Goal: Task Accomplishment & Management: Use online tool/utility

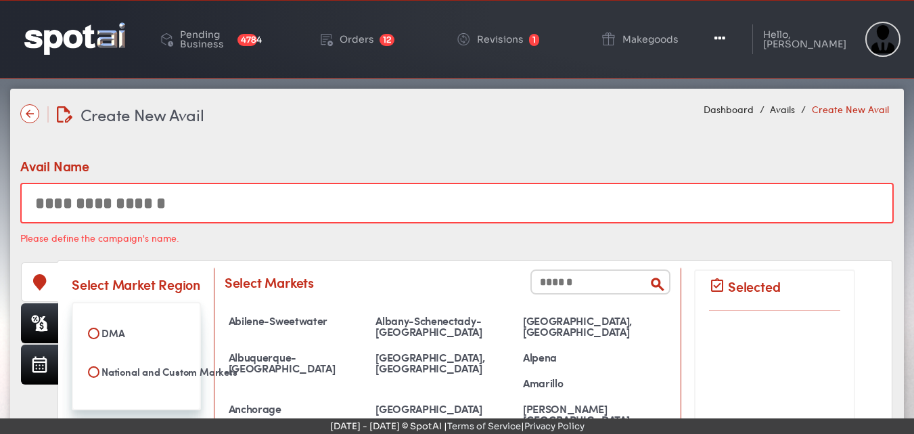
select select
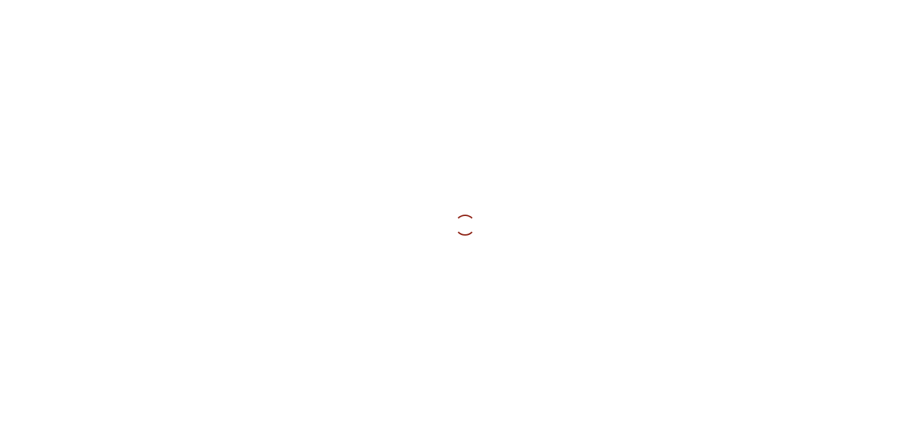
select select
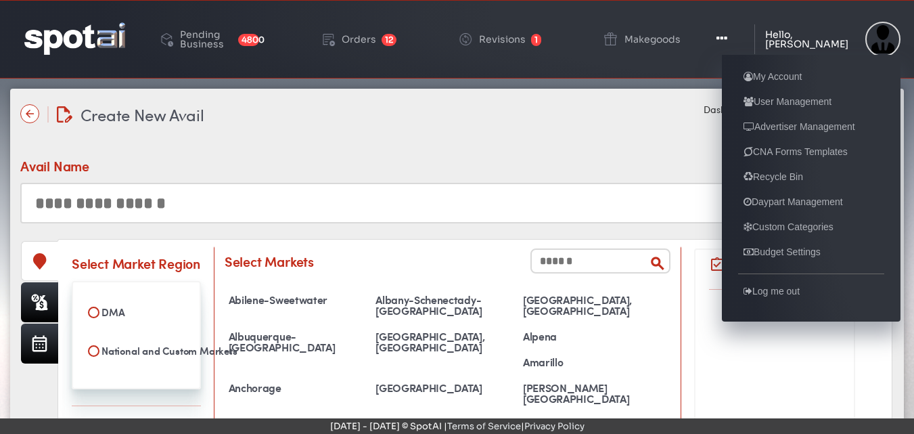
click at [738, 109] on ul "My Account User Management Advertiser Management CNA Forms Templates Recycle Bi…" at bounding box center [811, 188] width 179 height 267
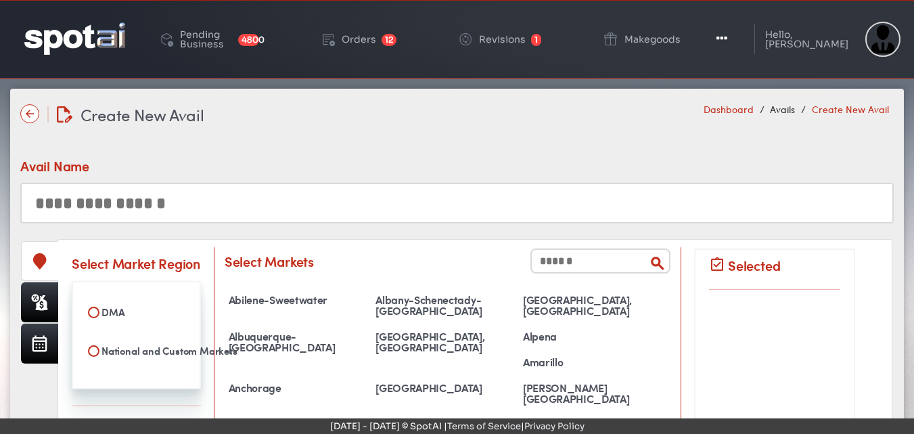
click at [718, 108] on link "Dashboard" at bounding box center [729, 109] width 50 height 14
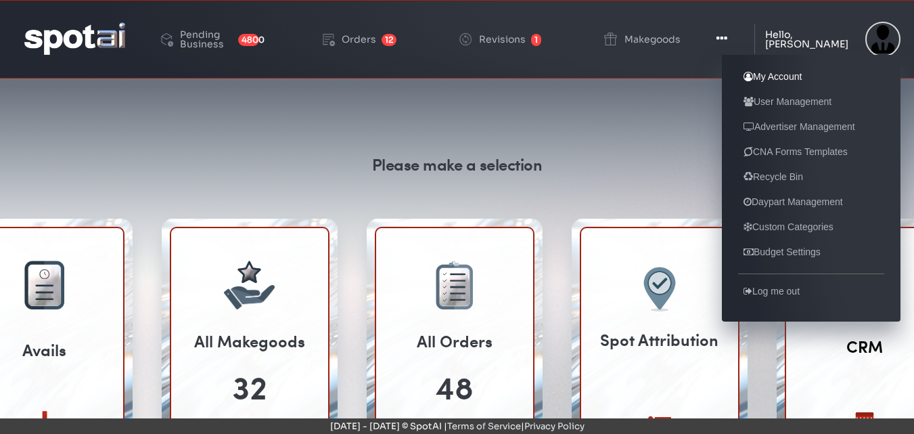
click at [788, 74] on link "My Account" at bounding box center [772, 76] width 69 height 16
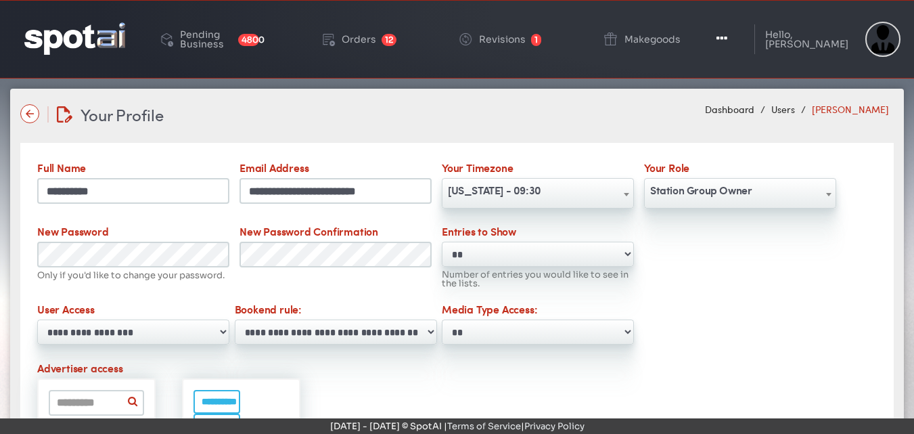
click at [826, 189] on span at bounding box center [829, 194] width 14 height 30
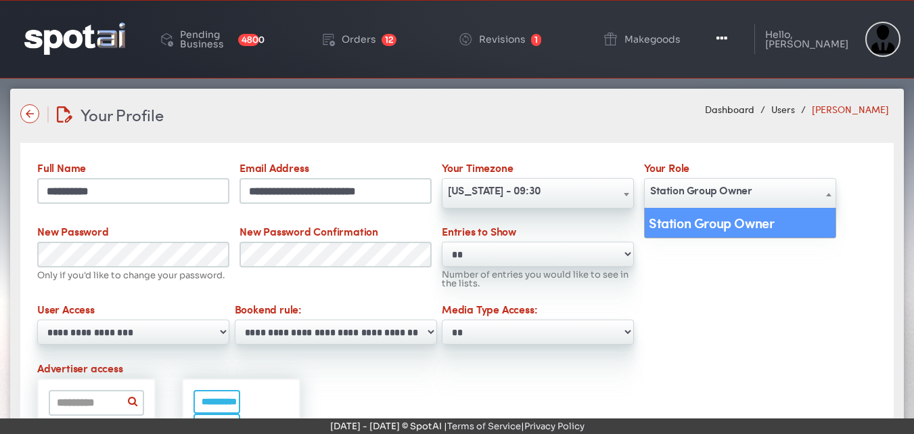
click at [830, 193] on b at bounding box center [828, 194] width 5 height 3
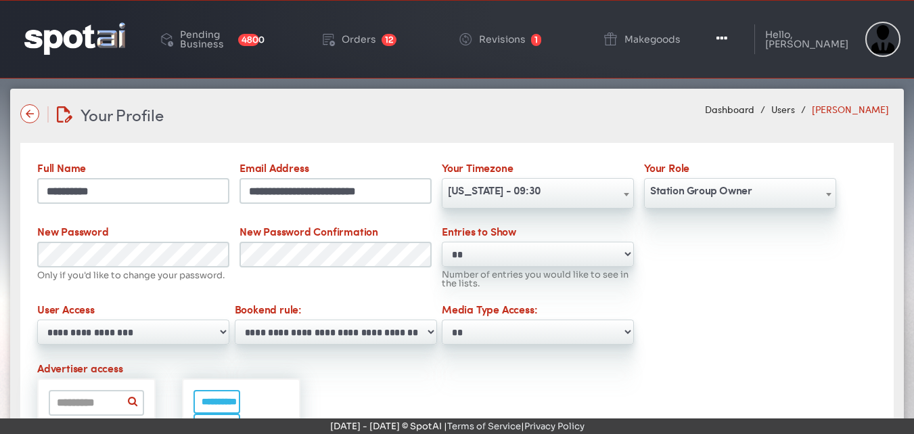
click at [828, 194] on b at bounding box center [828, 194] width 5 height 3
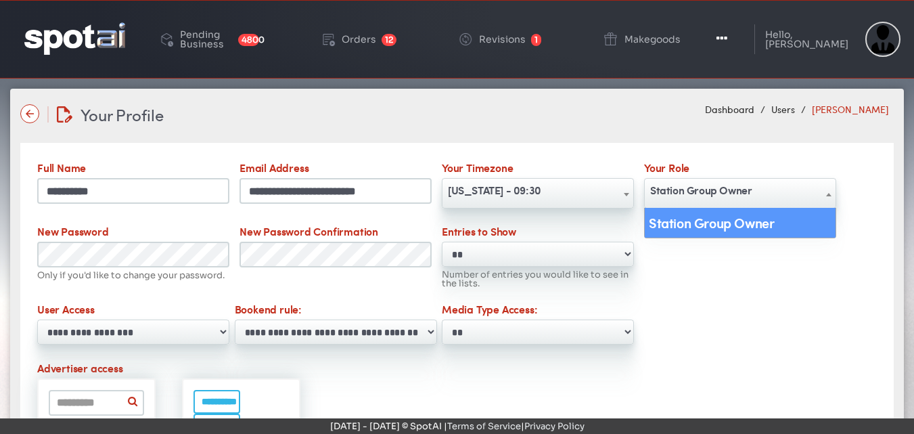
click at [828, 194] on b at bounding box center [828, 194] width 5 height 3
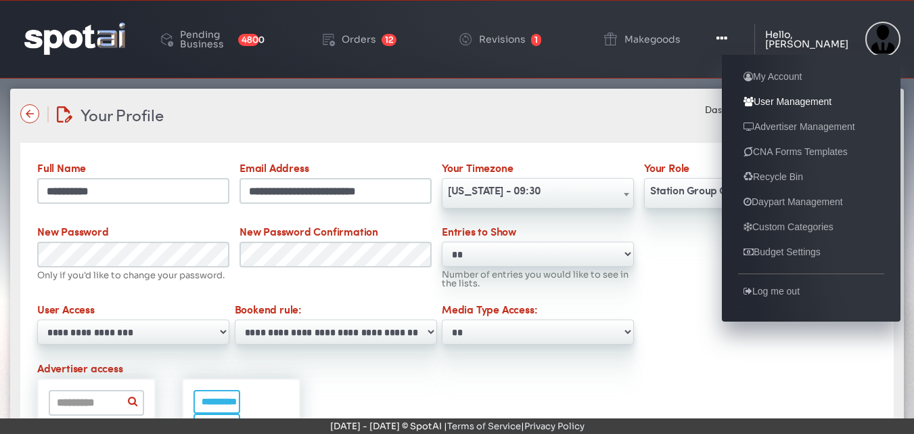
click at [785, 99] on link "User Management" at bounding box center [787, 101] width 99 height 16
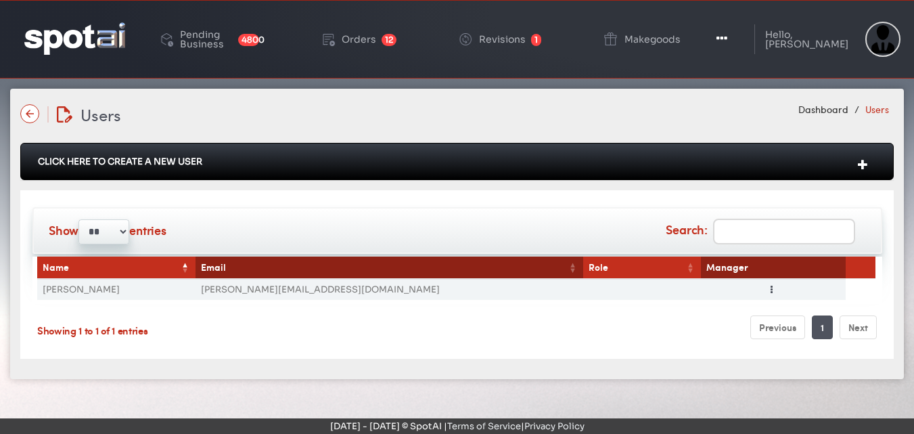
type input "**********"
click at [162, 158] on div "Click Here To Create A New User" at bounding box center [457, 161] width 874 height 37
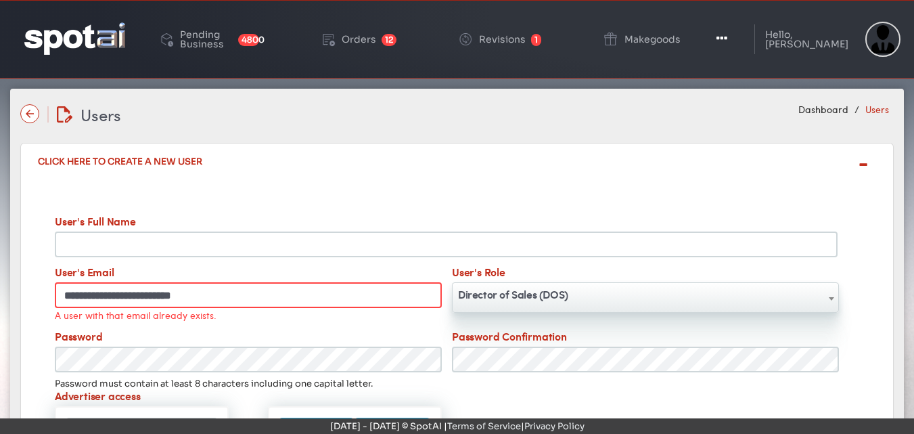
click at [827, 299] on span at bounding box center [832, 298] width 14 height 30
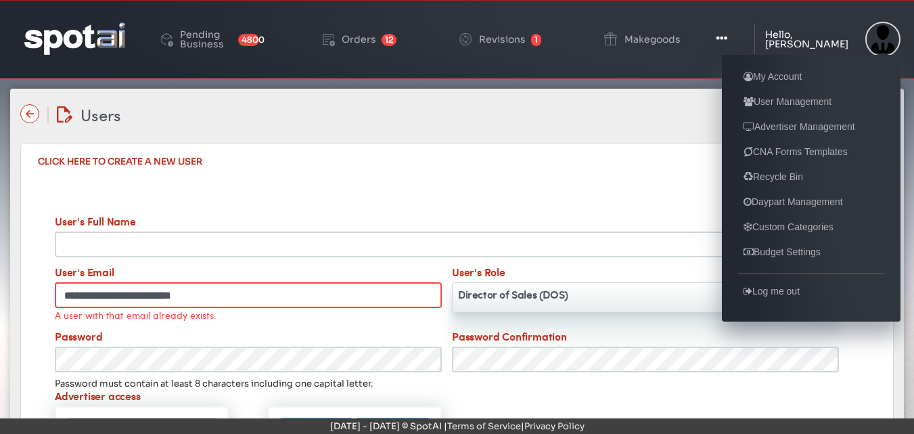
click at [808, 42] on div "Hello, [PERSON_NAME]" at bounding box center [811, 39] width 93 height 19
click at [788, 122] on link "Advertiser Management" at bounding box center [799, 126] width 122 height 16
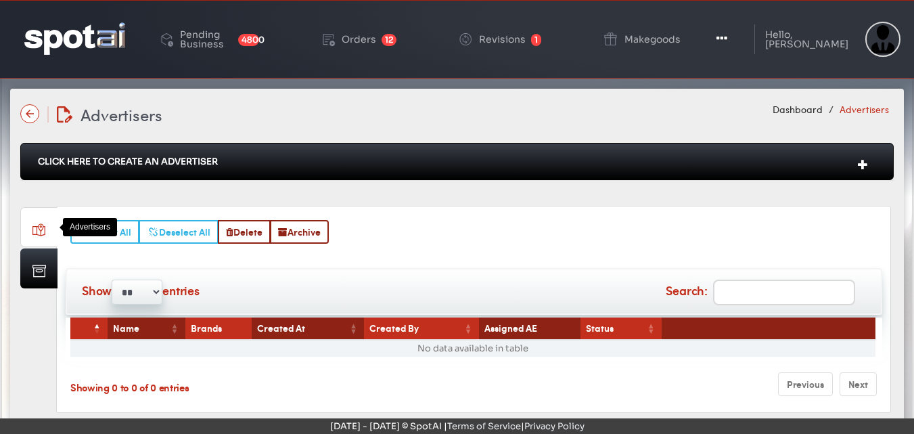
click at [36, 227] on link at bounding box center [38, 227] width 37 height 40
click at [53, 158] on div "Click Here To Create An Advertiser" at bounding box center [457, 161] width 874 height 37
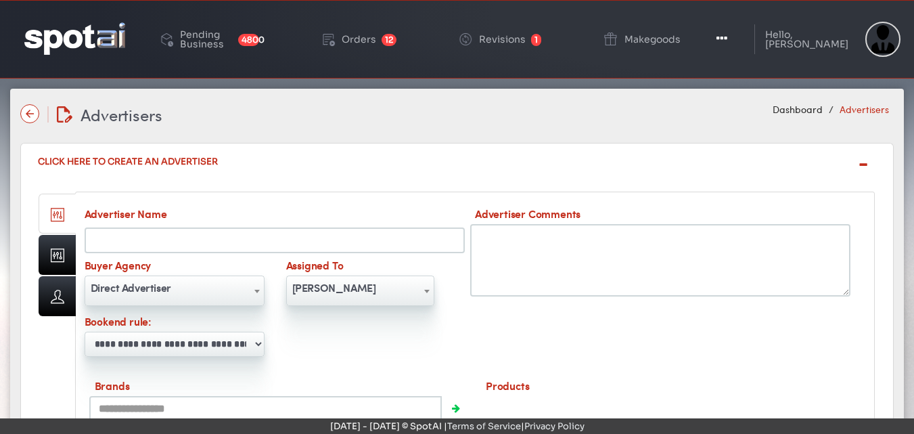
click at [177, 232] on input "Advertiser Name" at bounding box center [275, 240] width 381 height 26
click at [261, 342] on select "**********" at bounding box center [175, 344] width 180 height 25
click at [359, 330] on div "**********" at bounding box center [274, 283] width 391 height 155
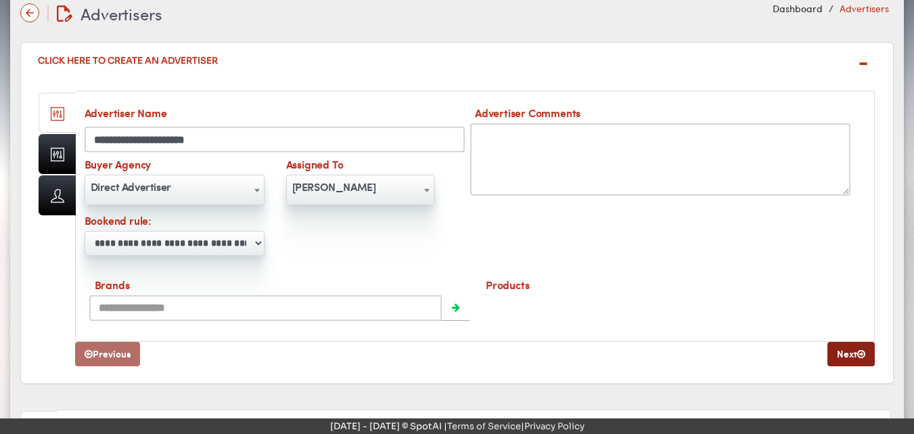
scroll to position [102, 0]
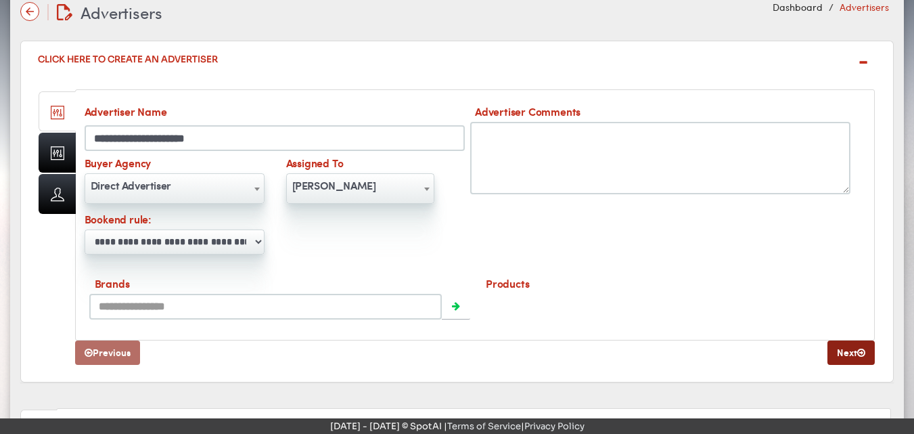
click at [146, 309] on input at bounding box center [265, 307] width 353 height 26
click at [256, 187] on b at bounding box center [256, 188] width 5 height 3
click at [93, 140] on input "**********" at bounding box center [275, 138] width 381 height 26
type input "**********"
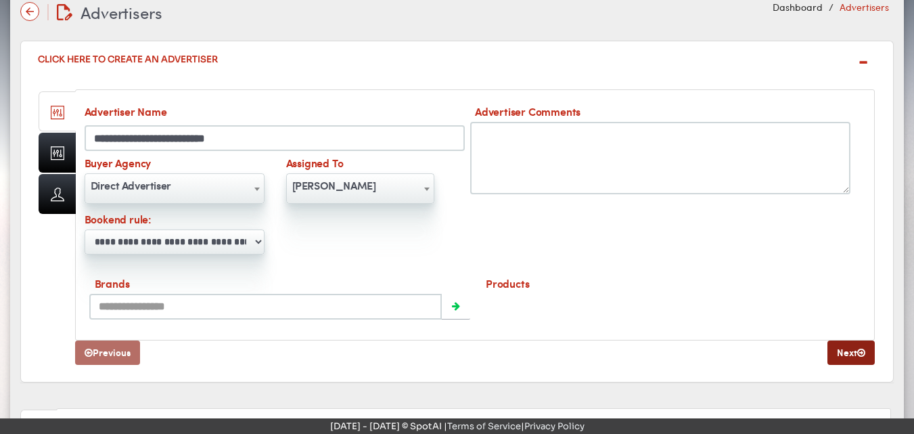
click at [254, 191] on span at bounding box center [257, 189] width 14 height 30
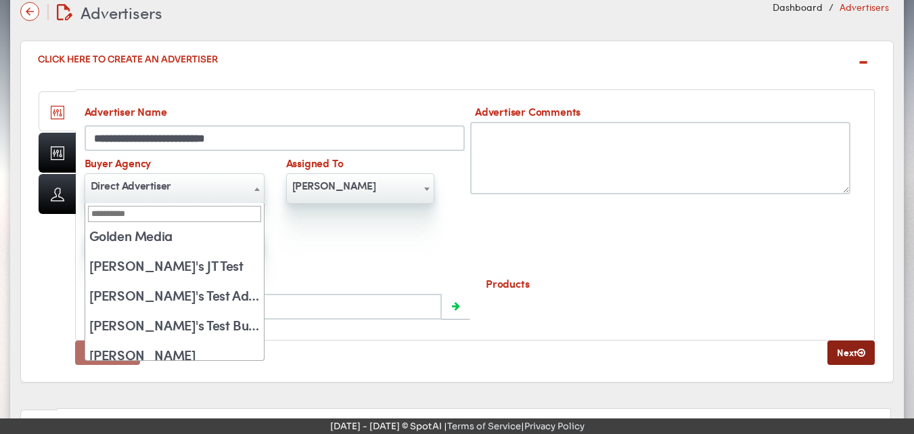
scroll to position [0, 0]
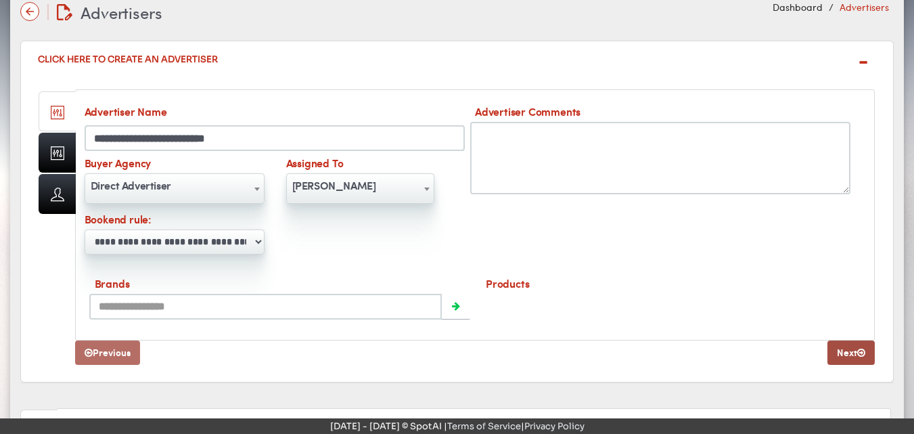
click at [847, 353] on link "Next" at bounding box center [851, 352] width 47 height 24
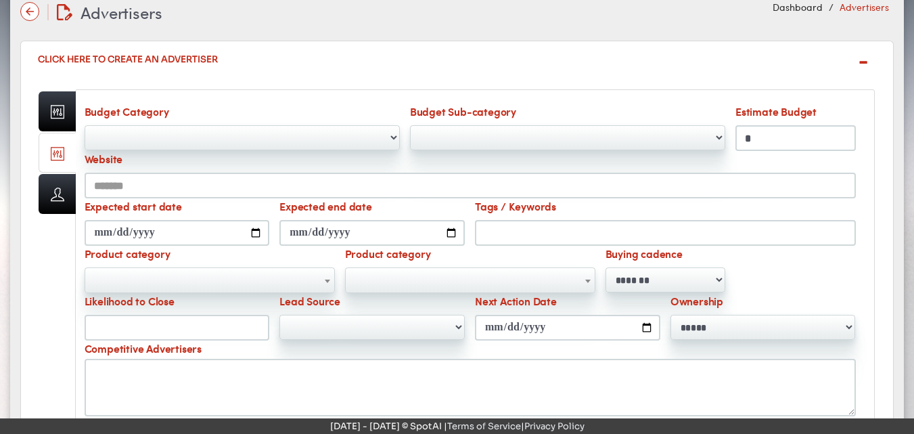
click at [395, 137] on select "**********" at bounding box center [242, 137] width 315 height 25
click at [721, 139] on select "Budget Sub-category" at bounding box center [567, 137] width 315 height 25
click at [199, 137] on select "**********" at bounding box center [242, 137] width 315 height 25
click at [85, 125] on select "**********" at bounding box center [242, 137] width 315 height 25
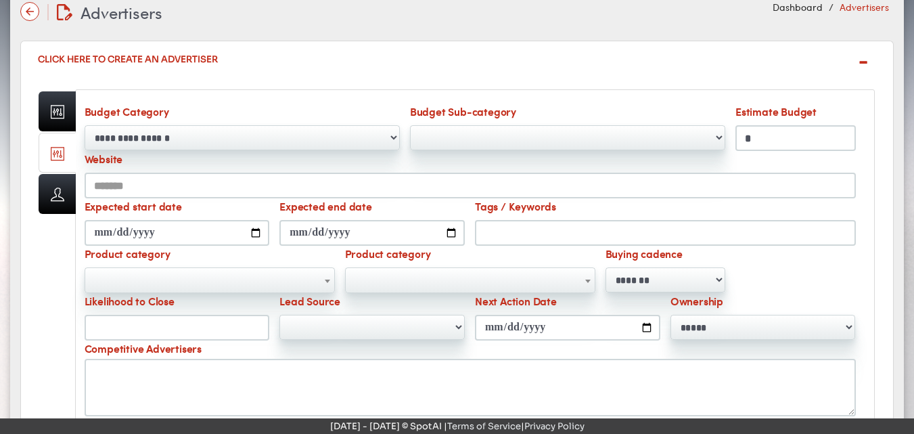
click at [719, 138] on select "Budget Sub-category" at bounding box center [567, 137] width 315 height 25
click at [56, 107] on link at bounding box center [57, 111] width 37 height 40
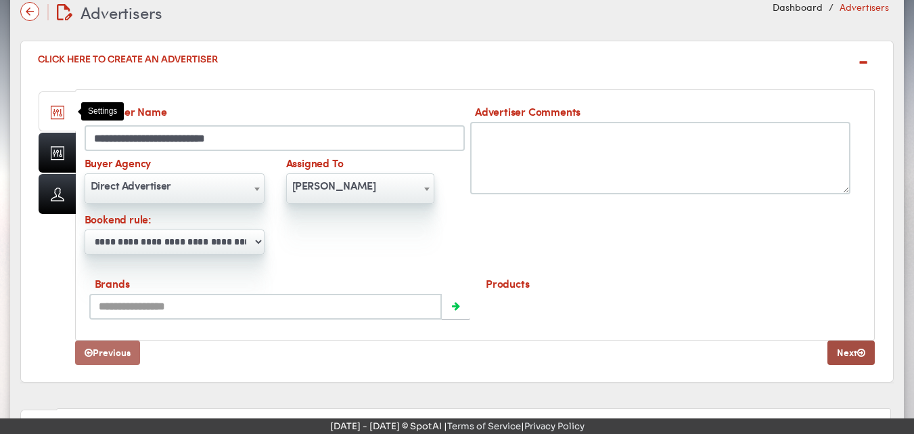
click at [860, 359] on link "Next" at bounding box center [851, 352] width 47 height 24
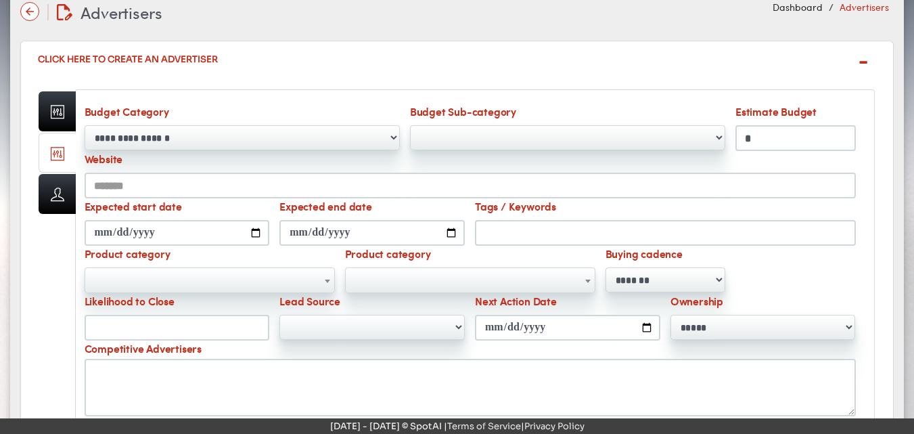
click at [392, 137] on select "**********" at bounding box center [242, 137] width 315 height 25
select select "*"
click at [85, 125] on select "**********" at bounding box center [242, 137] width 315 height 25
click at [325, 278] on span at bounding box center [328, 281] width 14 height 26
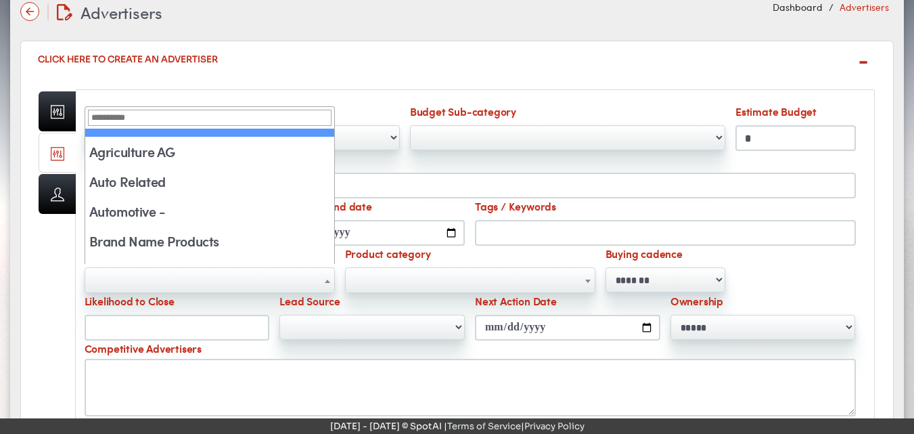
click at [325, 278] on span at bounding box center [328, 281] width 14 height 26
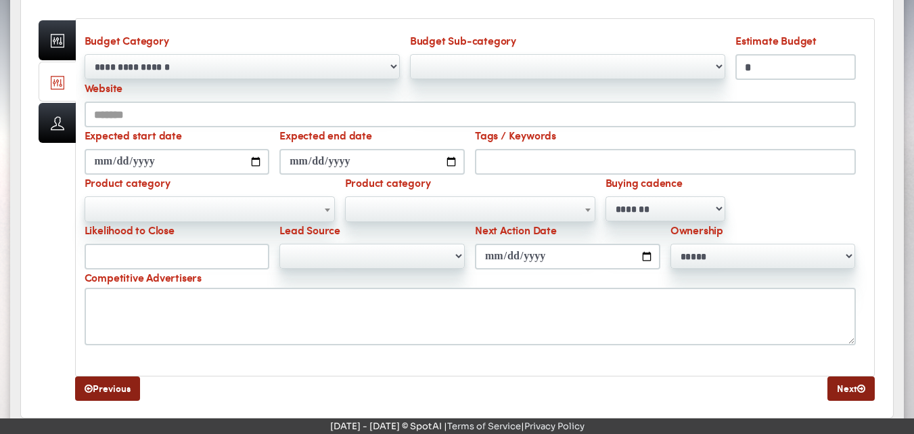
scroll to position [172, 0]
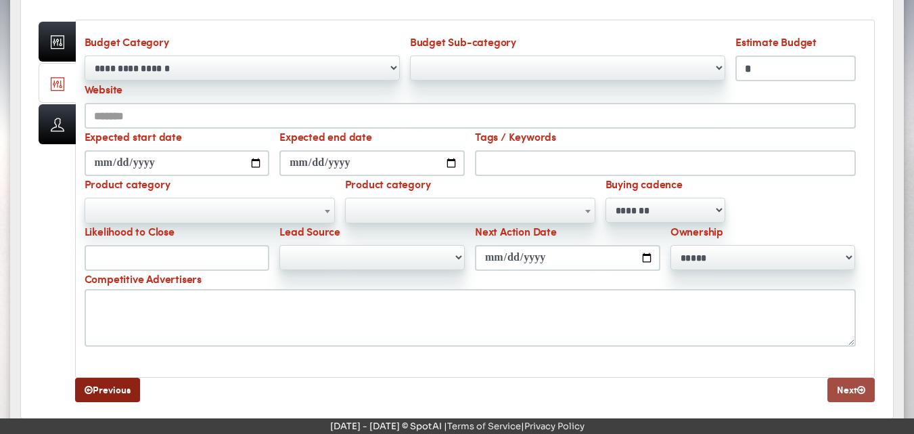
click at [845, 391] on link "Next" at bounding box center [851, 390] width 47 height 24
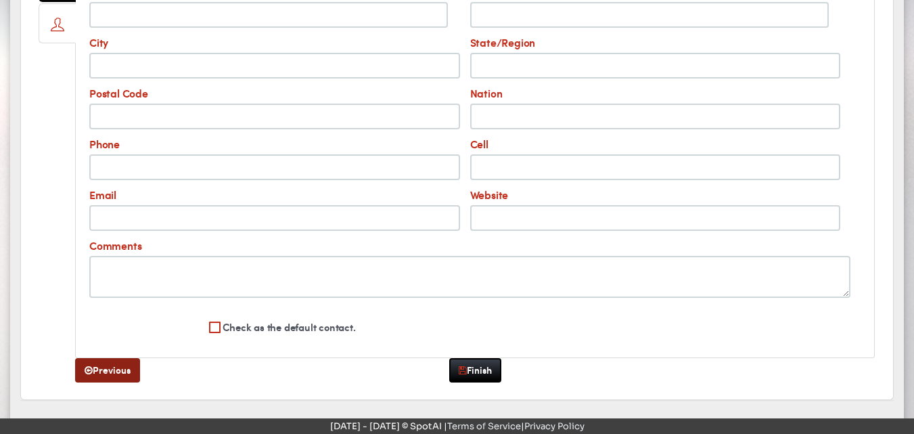
scroll to position [275, 0]
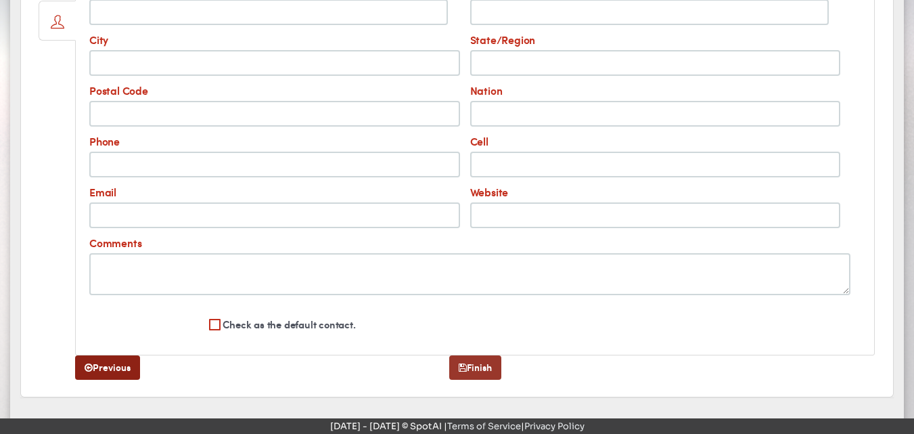
click at [480, 371] on link "Finish" at bounding box center [475, 367] width 52 height 24
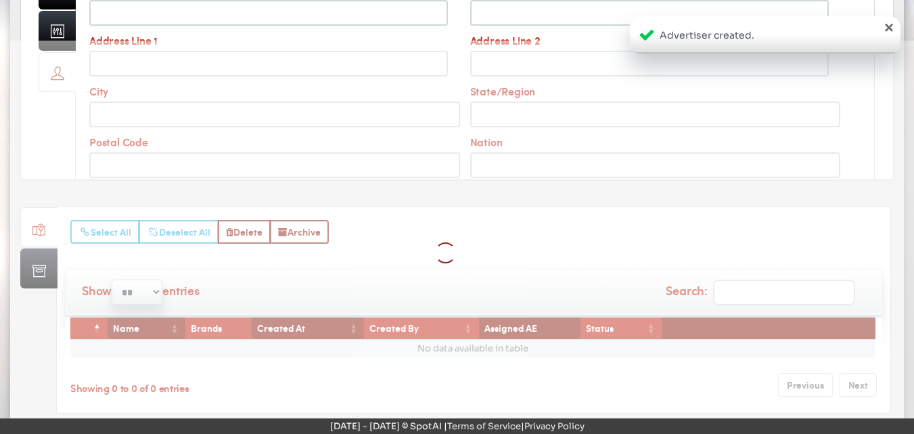
scroll to position [37, 0]
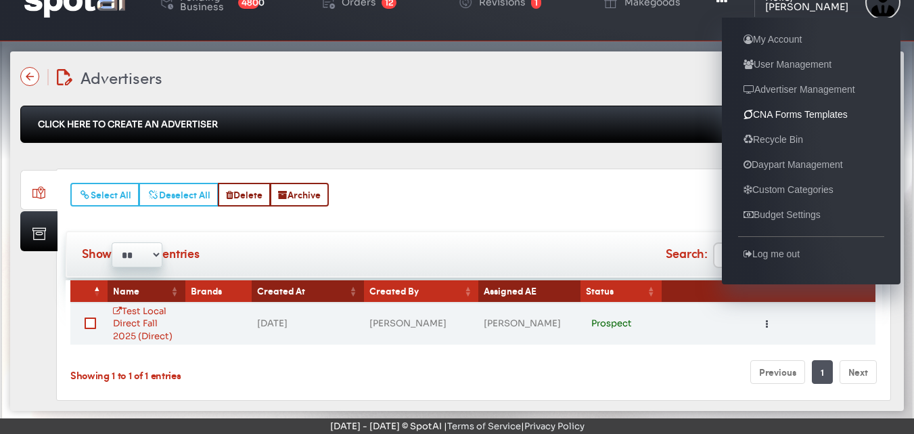
click at [787, 119] on link "CNA Forms Templates" at bounding box center [795, 114] width 115 height 16
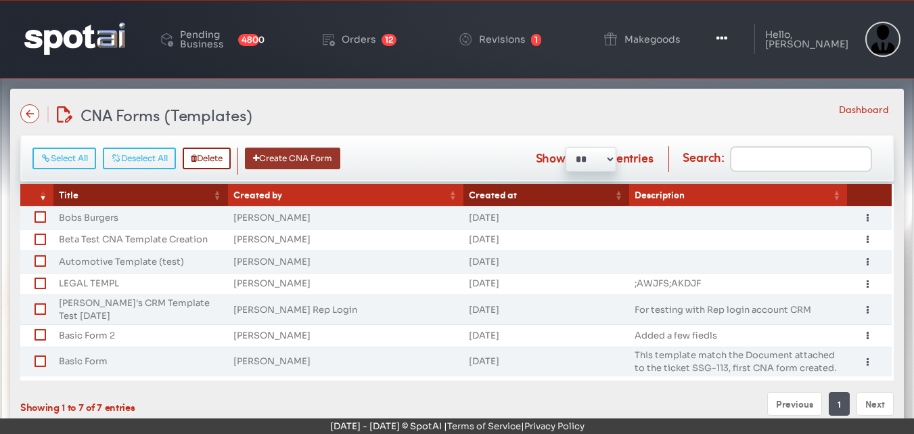
click at [297, 154] on button "Create CNA Form" at bounding box center [292, 159] width 95 height 22
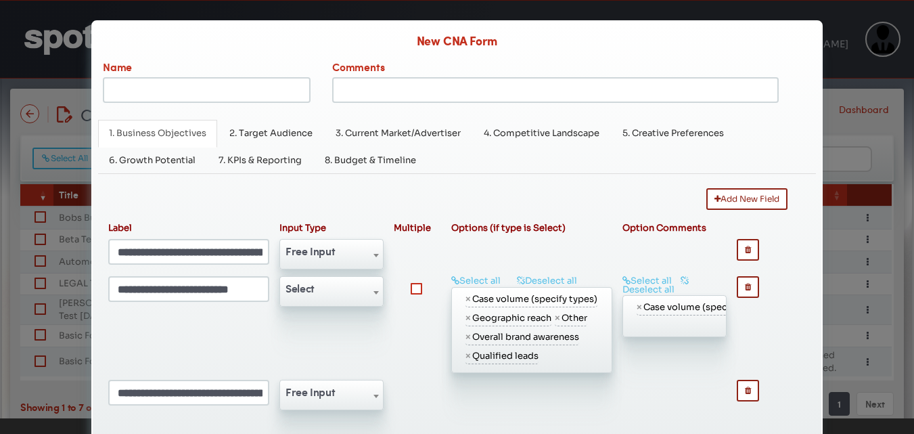
click at [488, 341] on li "× Overall brand awareness" at bounding box center [523, 338] width 114 height 16
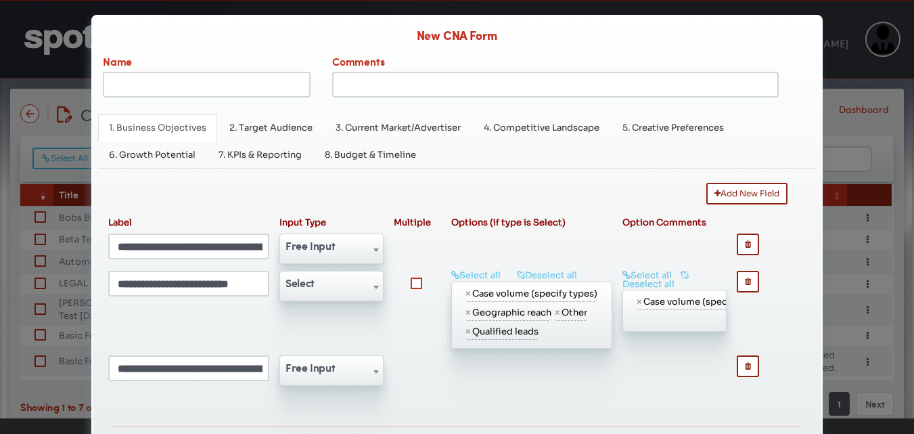
scroll to position [3, 0]
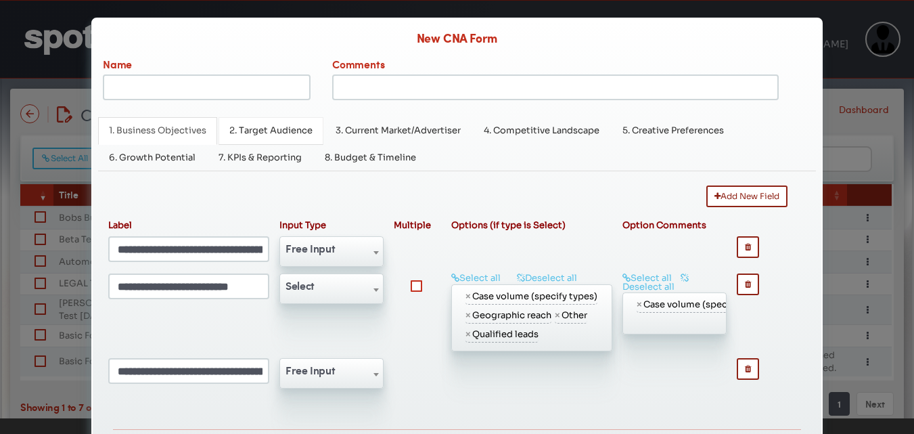
click at [276, 130] on span "2. Target Audience" at bounding box center [270, 131] width 83 height 12
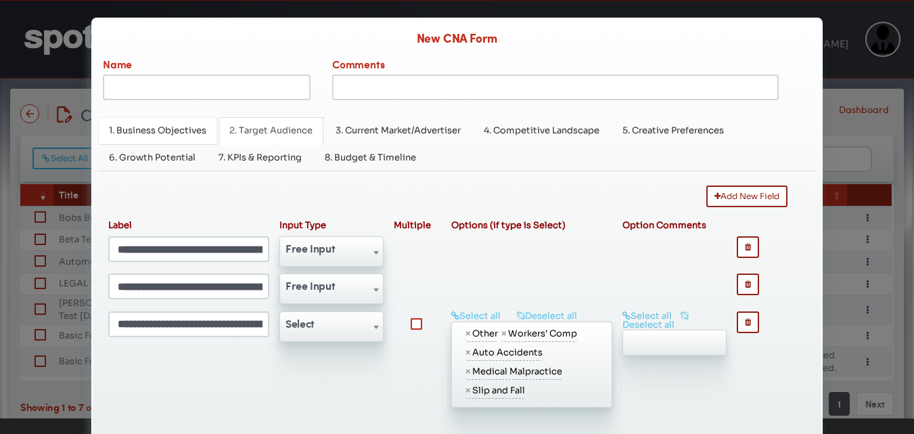
click at [128, 133] on span "1. Business Objectives" at bounding box center [157, 131] width 97 height 12
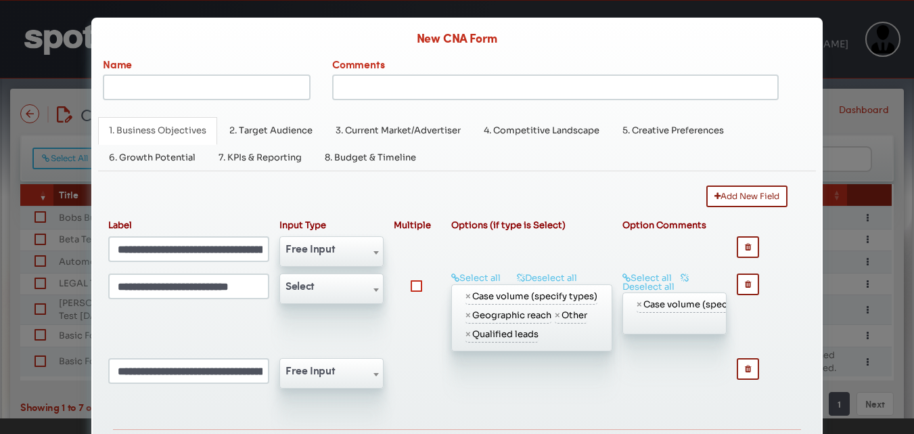
click at [228, 256] on input "**********" at bounding box center [189, 249] width 162 height 26
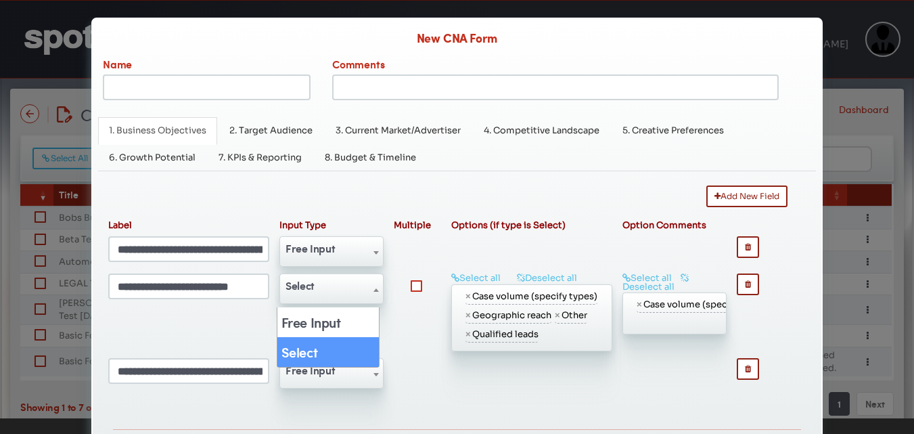
click at [374, 292] on b at bounding box center [376, 289] width 5 height 3
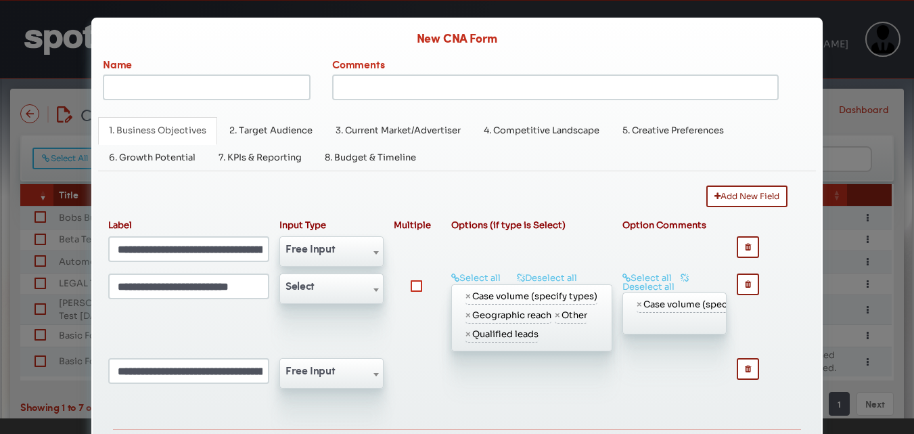
click at [374, 292] on b at bounding box center [376, 289] width 5 height 3
click at [473, 281] on link "Select all" at bounding box center [475, 278] width 49 height 12
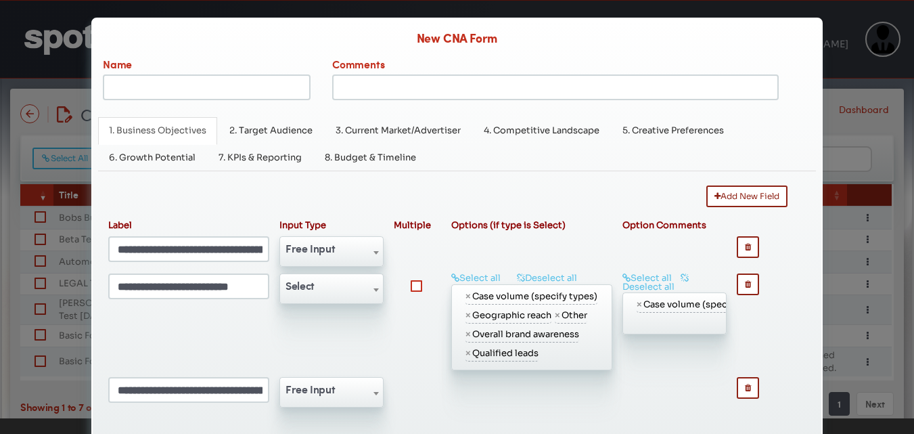
click at [374, 395] on b at bounding box center [376, 393] width 5 height 3
click at [180, 392] on input "**********" at bounding box center [189, 390] width 162 height 26
click at [281, 134] on span "2. Target Audience" at bounding box center [270, 131] width 83 height 12
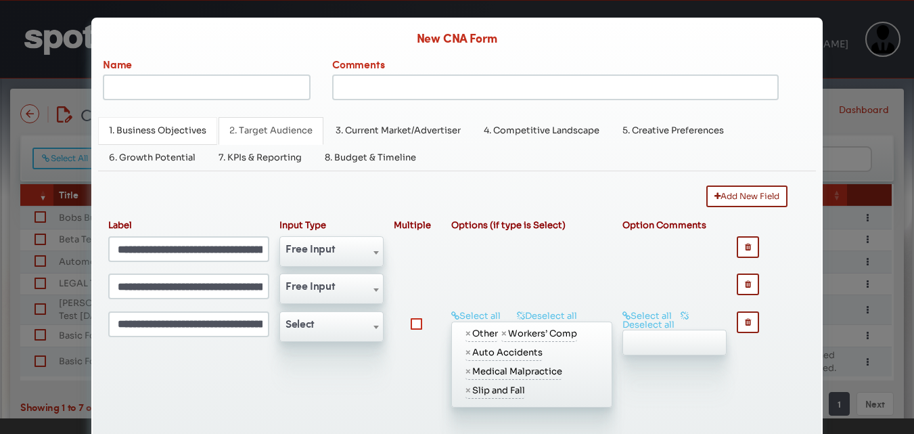
click at [149, 132] on span "1. Business Objectives" at bounding box center [157, 131] width 97 height 12
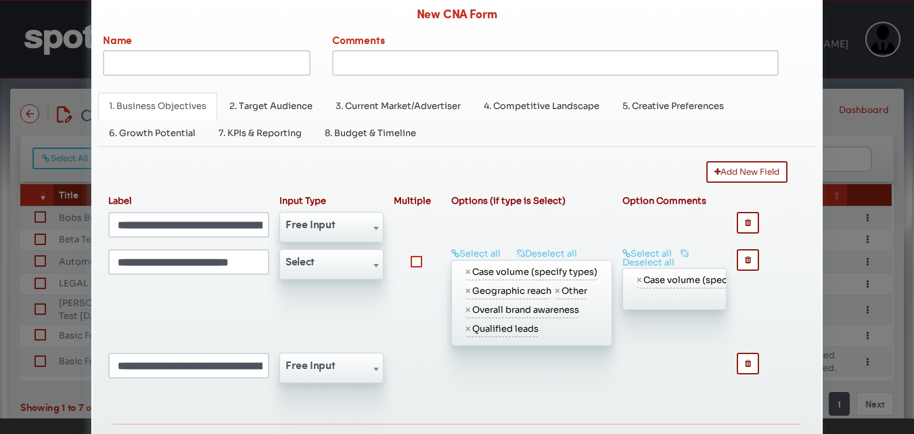
scroll to position [26, 0]
click at [127, 65] on input "Name" at bounding box center [206, 64] width 207 height 26
type input "*******"
click at [273, 108] on span "2. Target Audience" at bounding box center [270, 107] width 83 height 12
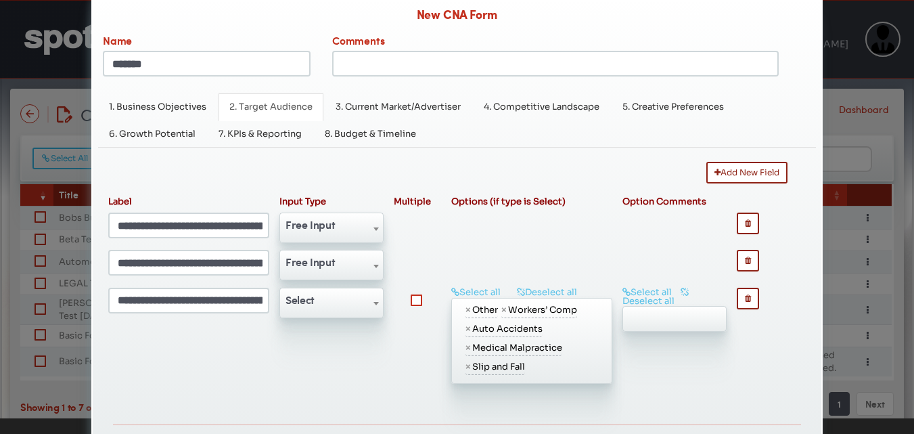
click at [221, 232] on input "**********" at bounding box center [189, 225] width 162 height 26
click at [202, 273] on input "**********" at bounding box center [189, 263] width 162 height 26
click at [175, 309] on input "**********" at bounding box center [189, 301] width 162 height 26
click at [395, 112] on span "3. Current Market/Advertiser" at bounding box center [398, 107] width 125 height 12
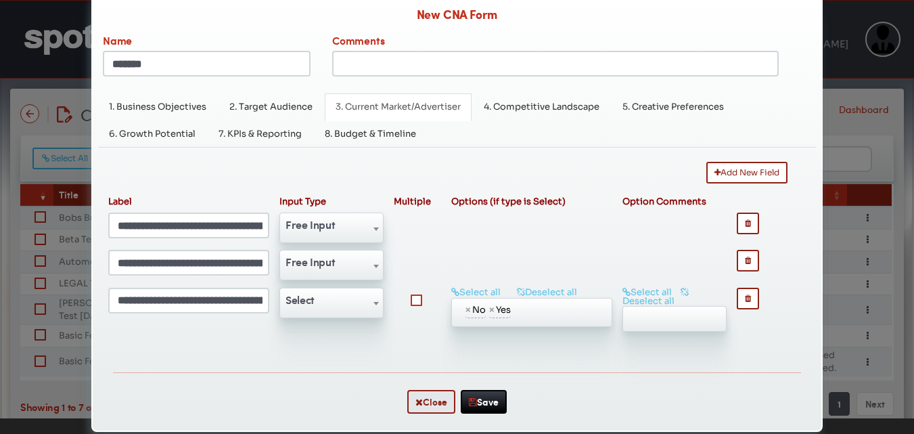
click at [496, 315] on li "× Yes" at bounding box center [500, 310] width 22 height 16
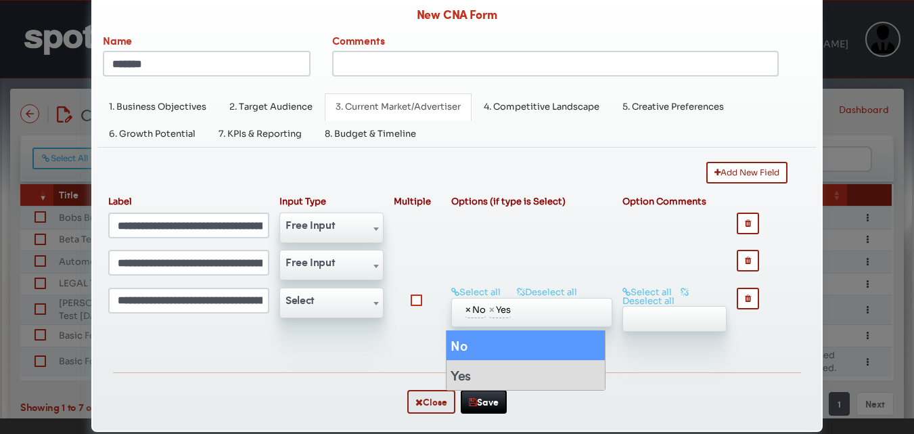
click at [466, 312] on span "×" at bounding box center [468, 309] width 5 height 15
select select "***"
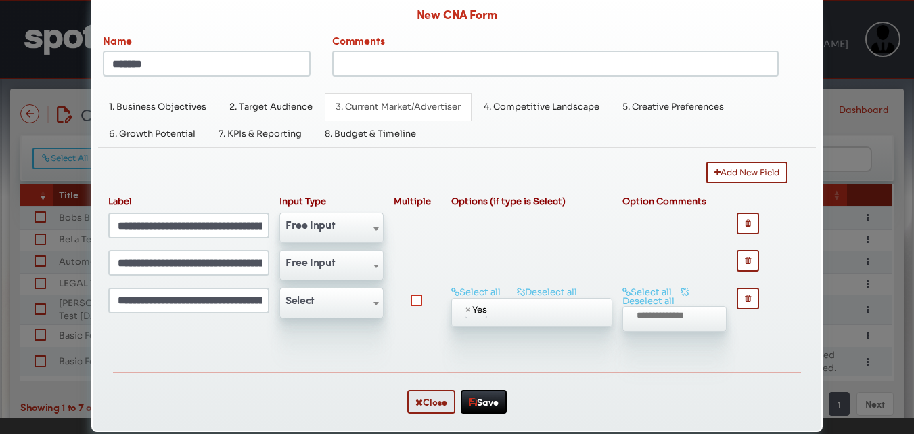
click at [645, 320] on input "search" at bounding box center [679, 315] width 85 height 9
select select "***"
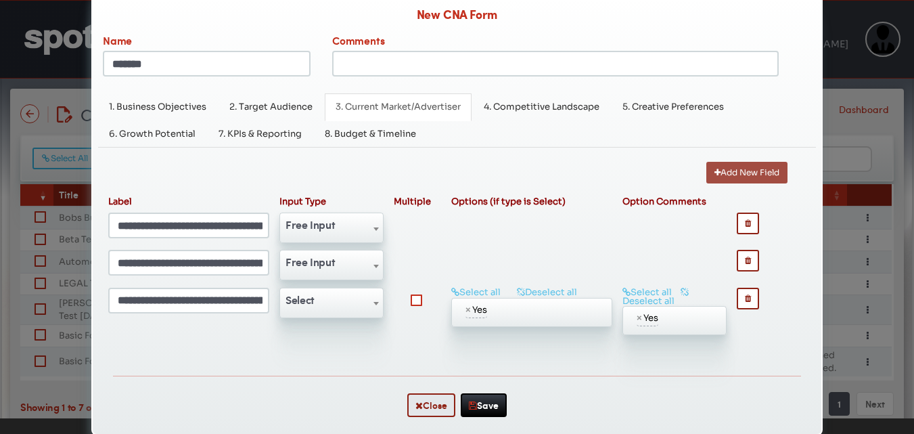
click at [714, 173] on button "Add New Field" at bounding box center [746, 173] width 81 height 22
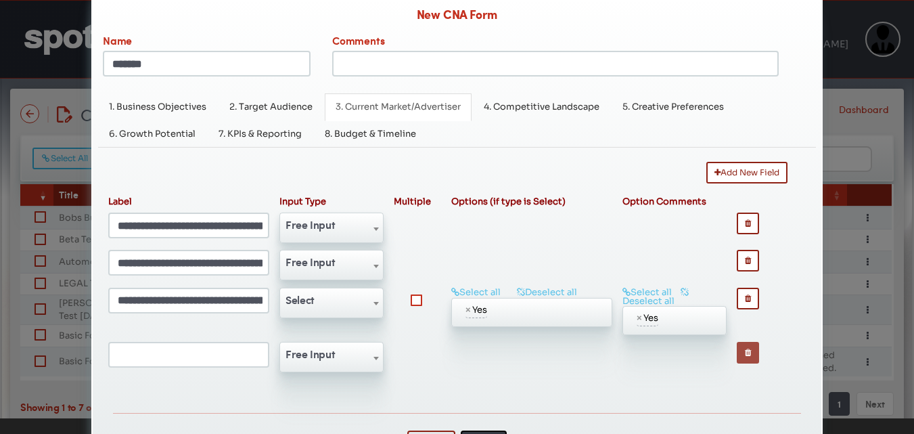
click at [737, 363] on button "button" at bounding box center [748, 353] width 22 height 22
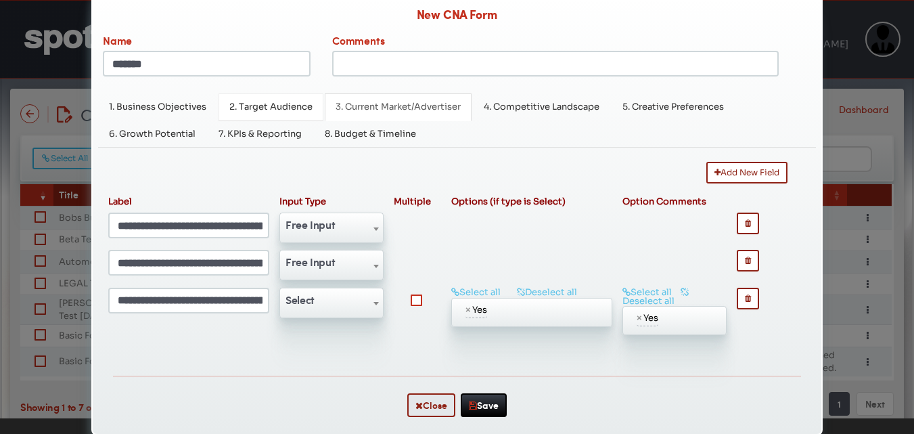
click at [263, 118] on link "2. Target Audience" at bounding box center [271, 107] width 105 height 28
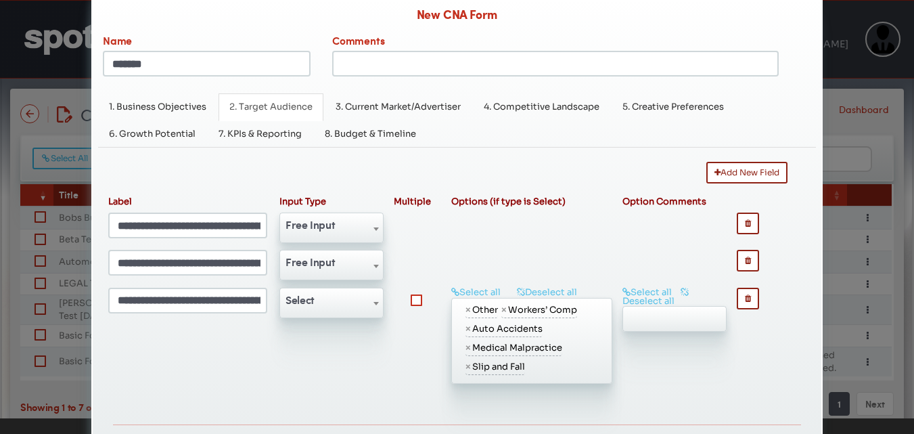
click at [263, 118] on link "2. Target Audience" at bounding box center [271, 107] width 105 height 28
click at [519, 118] on link "4. Competitive Landscape" at bounding box center [541, 107] width 137 height 28
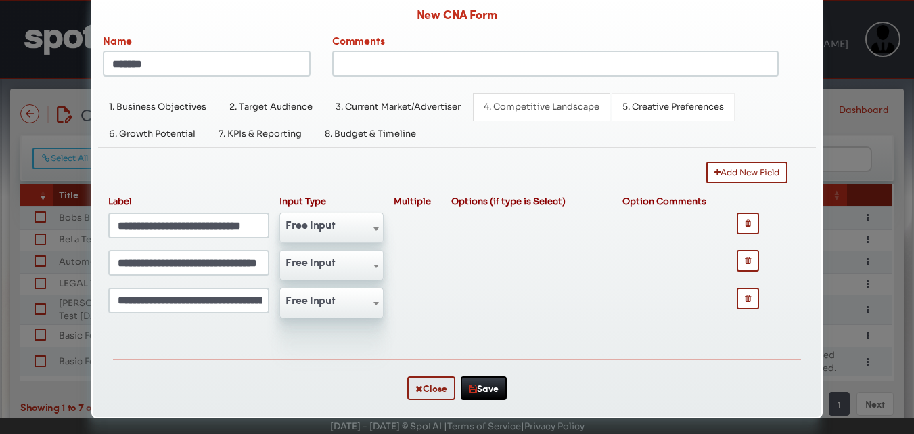
click at [648, 109] on span "5. Creative Preferences" at bounding box center [674, 107] width 102 height 12
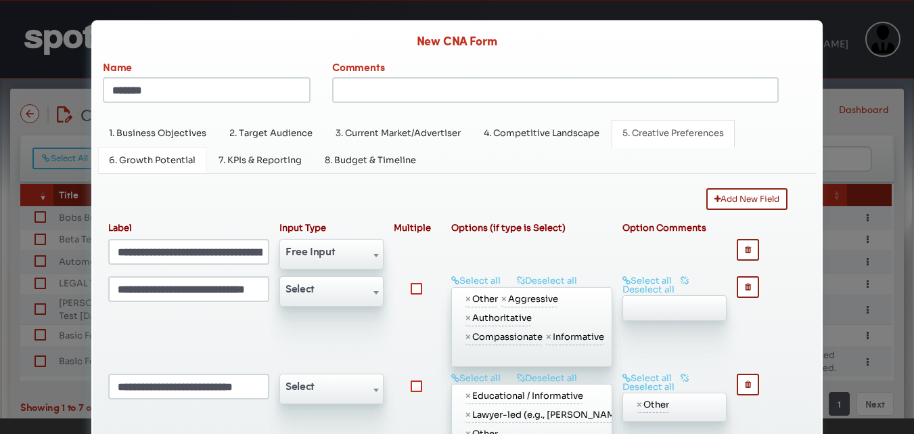
click at [157, 161] on span "6. Growth Potential" at bounding box center [152, 160] width 87 height 12
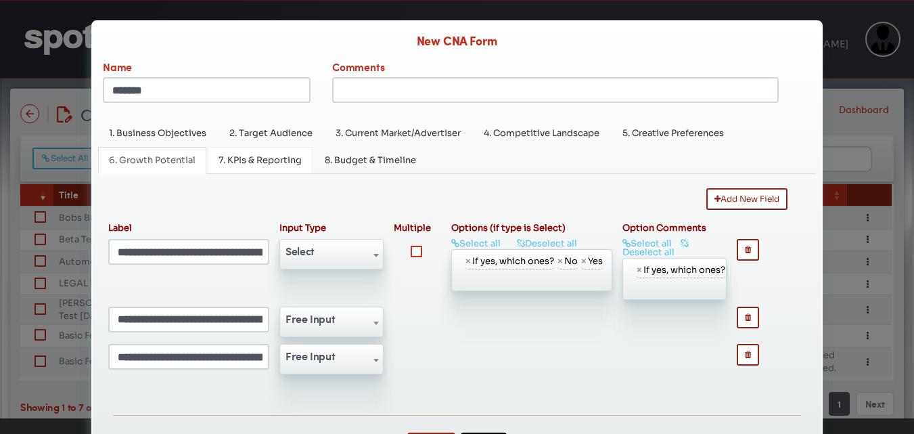
click at [255, 162] on span "7. KPIs & Reporting" at bounding box center [260, 160] width 83 height 12
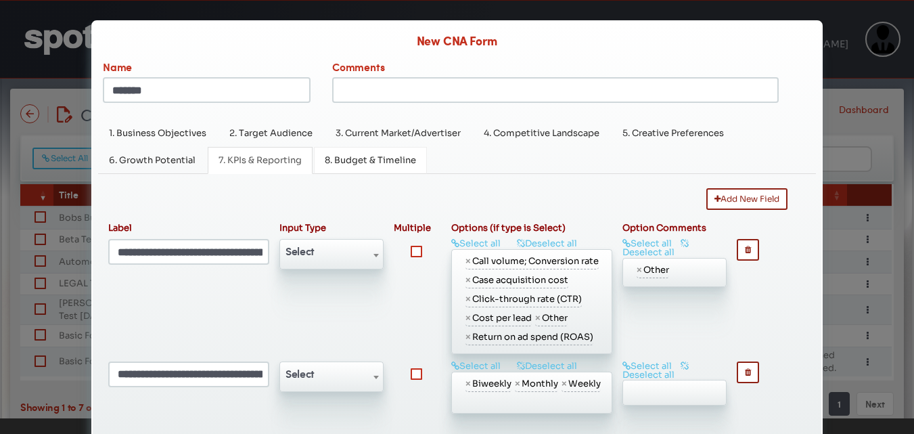
click at [371, 155] on link "8. Budget & Timeline" at bounding box center [370, 161] width 113 height 28
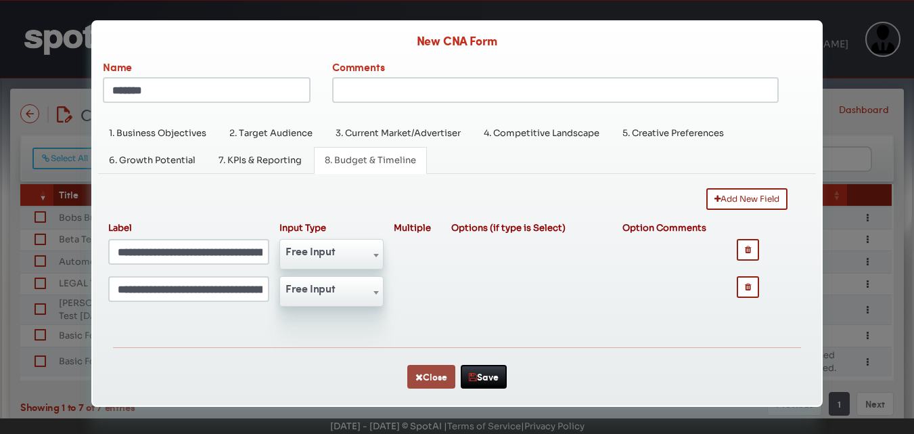
click at [441, 378] on button "Close" at bounding box center [431, 377] width 48 height 24
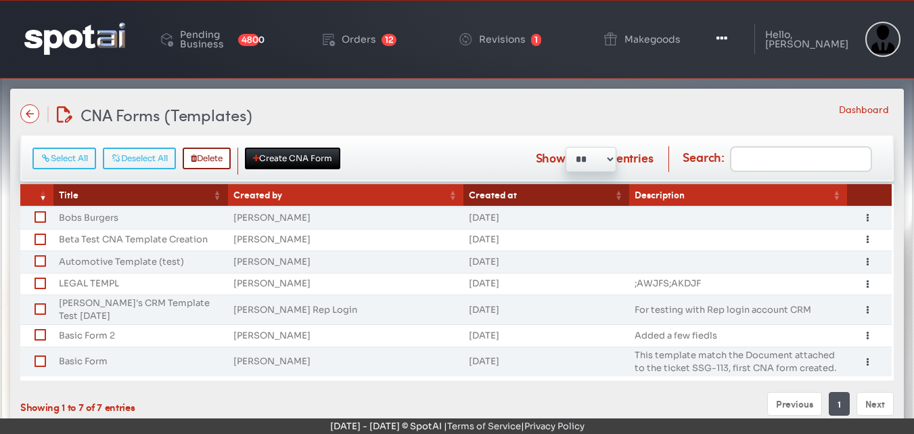
click at [84, 355] on td "Basic Form" at bounding box center [140, 361] width 175 height 30
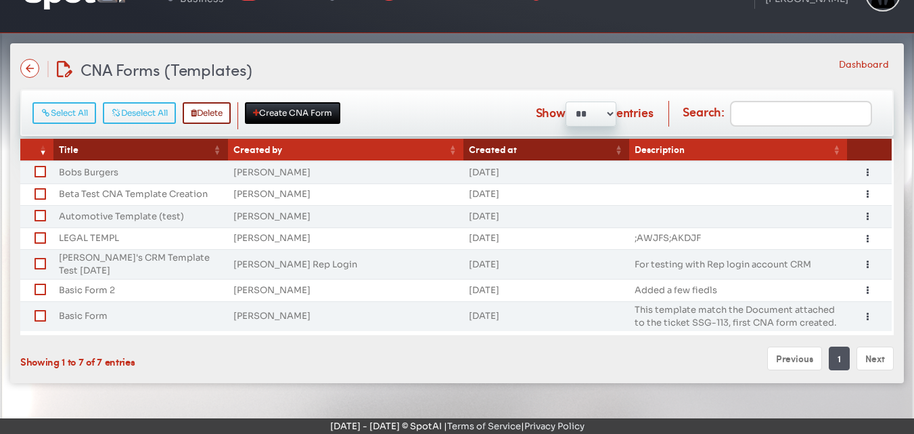
scroll to position [47, 0]
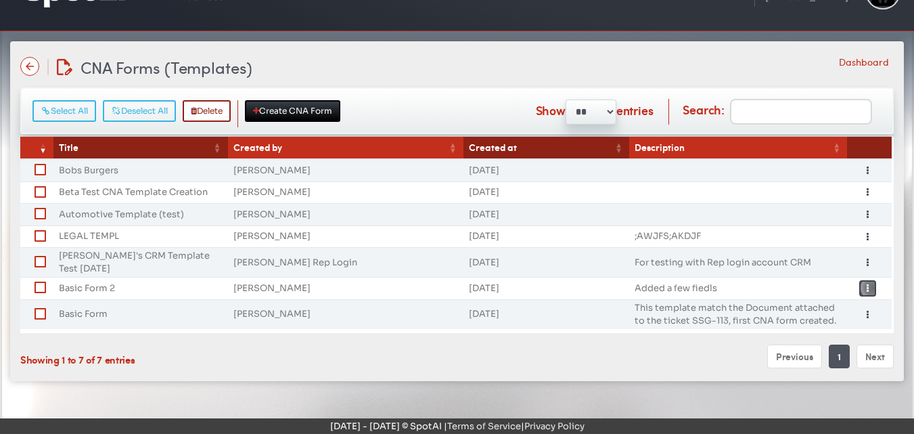
click at [872, 280] on button "Toggle Dropdown" at bounding box center [867, 288] width 17 height 16
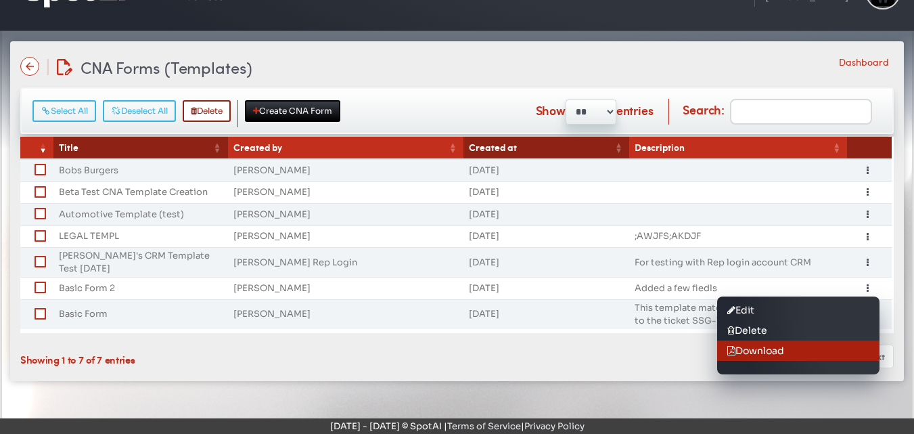
click at [749, 344] on link "Download" at bounding box center [798, 350] width 162 height 20
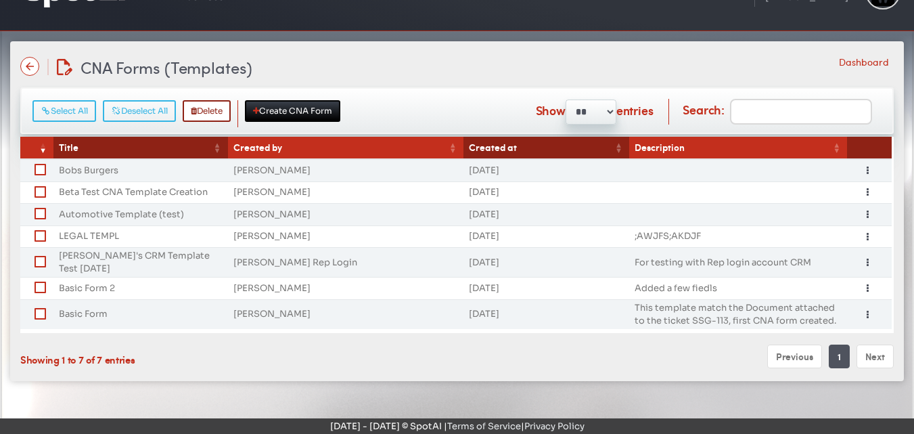
click at [93, 170] on td "Bobs Burgers" at bounding box center [140, 170] width 175 height 22
click at [48, 170] on label at bounding box center [48, 169] width 0 height 14
click at [867, 171] on icon "button" at bounding box center [868, 170] width 2 height 9
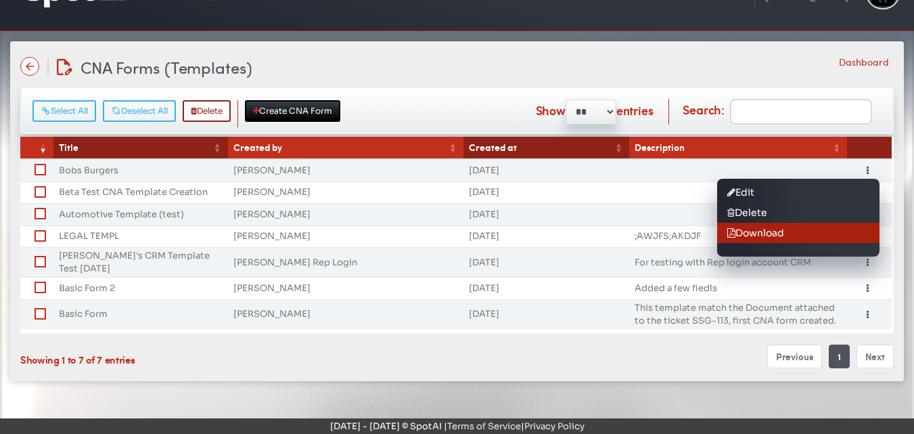
click at [754, 238] on link "Download" at bounding box center [798, 233] width 162 height 20
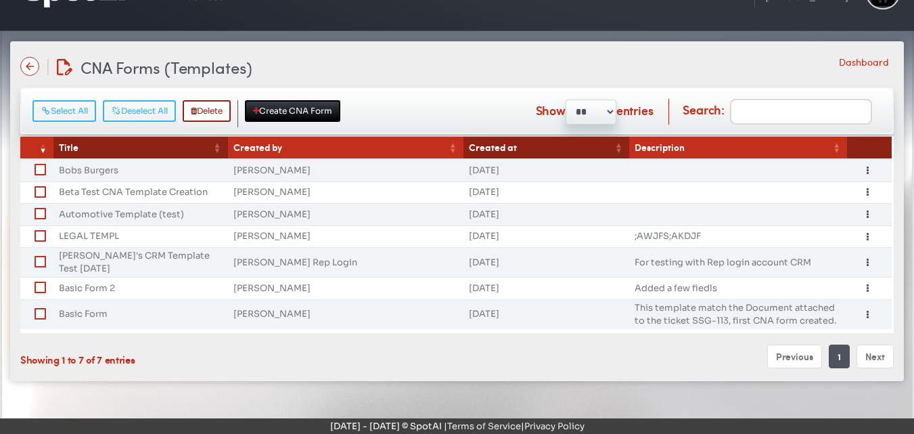
scroll to position [0, 0]
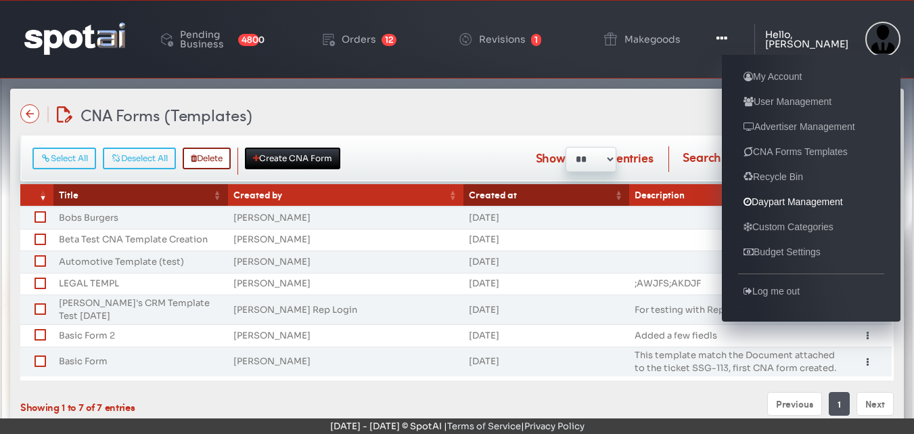
click at [773, 202] on link "Daypart Management" at bounding box center [793, 202] width 110 height 16
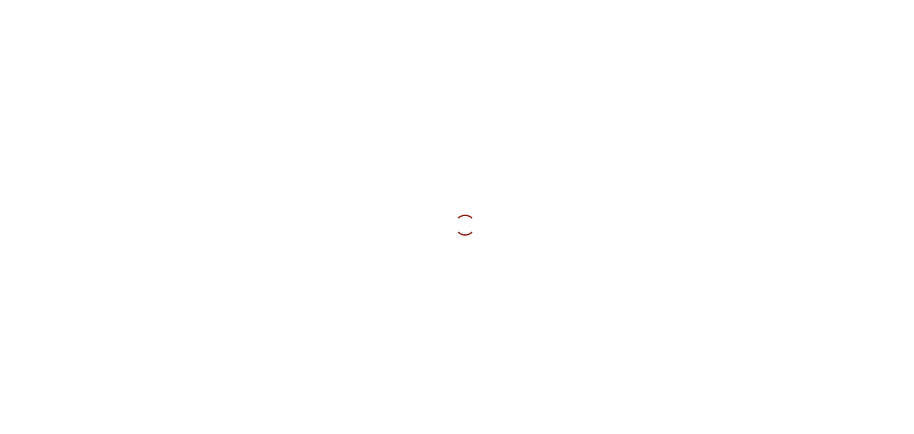
type input "**********"
type input "*********"
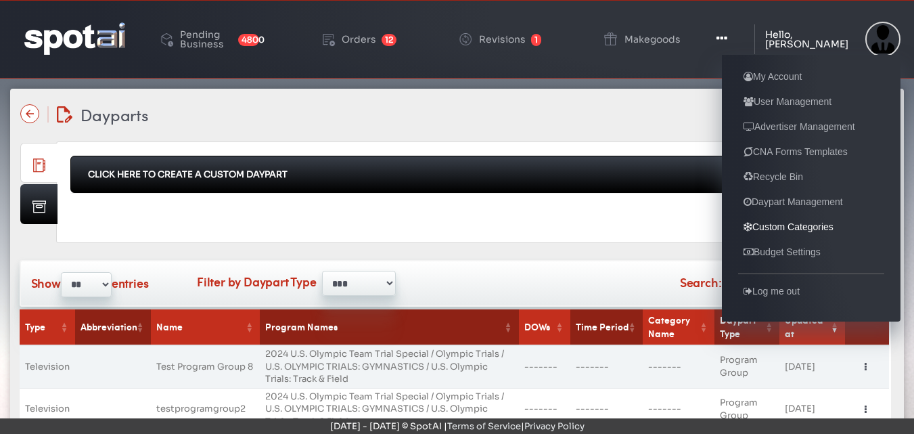
click at [772, 229] on link "Custom Categories" at bounding box center [788, 227] width 101 height 16
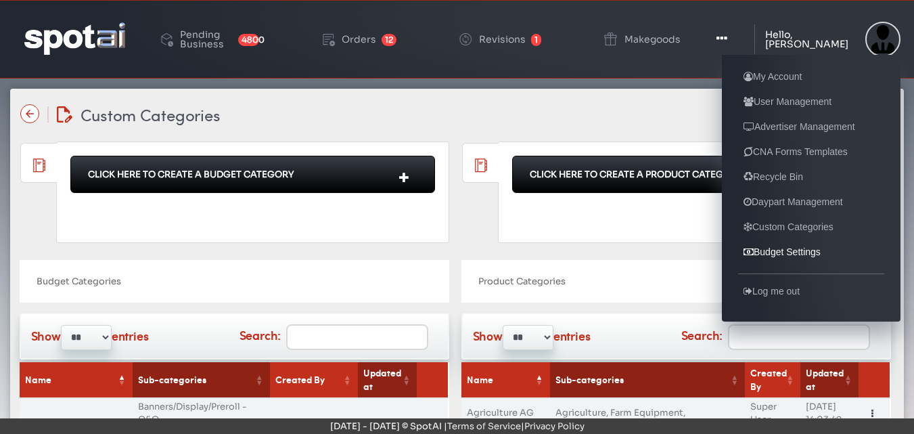
click at [775, 257] on link "Budget Settings" at bounding box center [782, 252] width 88 height 16
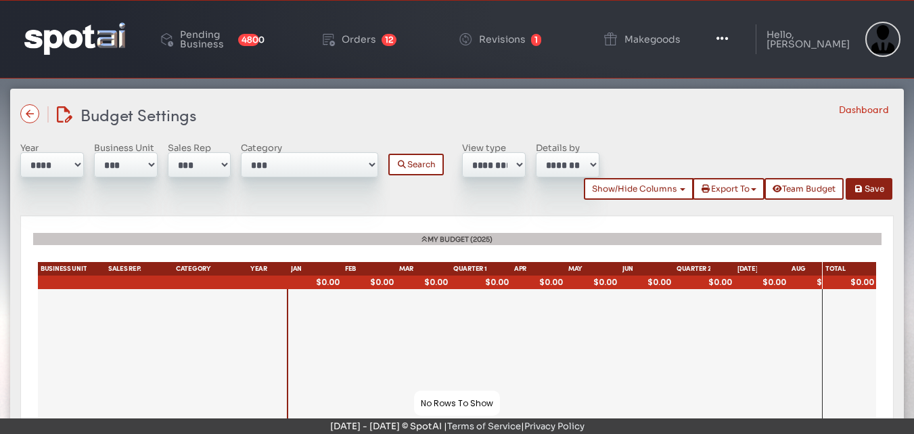
click at [150, 163] on select "*** ******** ******** ******** ******** ******** **** ******** ******** *******…" at bounding box center [126, 164] width 64 height 25
click at [225, 165] on select "***" at bounding box center [200, 164] width 64 height 25
drag, startPoint x: 225, startPoint y: 163, endPoint x: 215, endPoint y: 132, distance: 33.0
drag, startPoint x: 215, startPoint y: 132, endPoint x: 183, endPoint y: 142, distance: 33.4
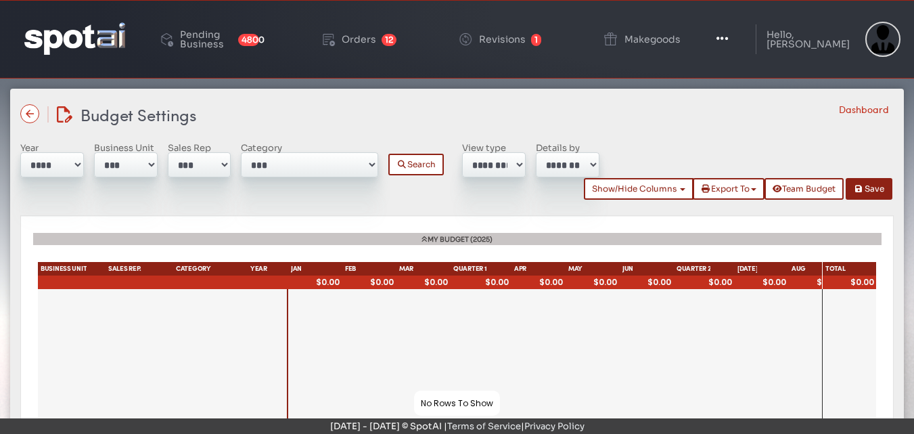
drag, startPoint x: 183, startPoint y: 142, endPoint x: 152, endPoint y: 217, distance: 80.7
click at [152, 217] on div "My Budget (2025) Export To Excel CSV BUSINESS UNIT CATEGORY JAN FEB MAR Q1 APR …" at bounding box center [457, 407] width 874 height 384
click at [372, 162] on select "**********" at bounding box center [309, 164] width 137 height 25
click at [516, 165] on select "****** ********" at bounding box center [494, 164] width 64 height 25
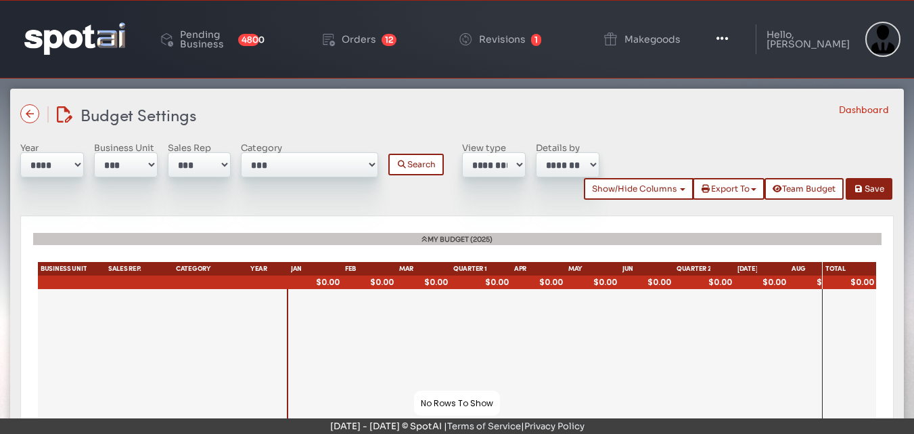
click at [597, 160] on select "******* *********" at bounding box center [568, 164] width 64 height 25
click at [64, 194] on div "Year **** **** **** **** **** Business Unit *** ******** ******** ******** ****…" at bounding box center [458, 174] width 884 height 63
click at [871, 110] on li "Dashboard" at bounding box center [864, 109] width 50 height 14
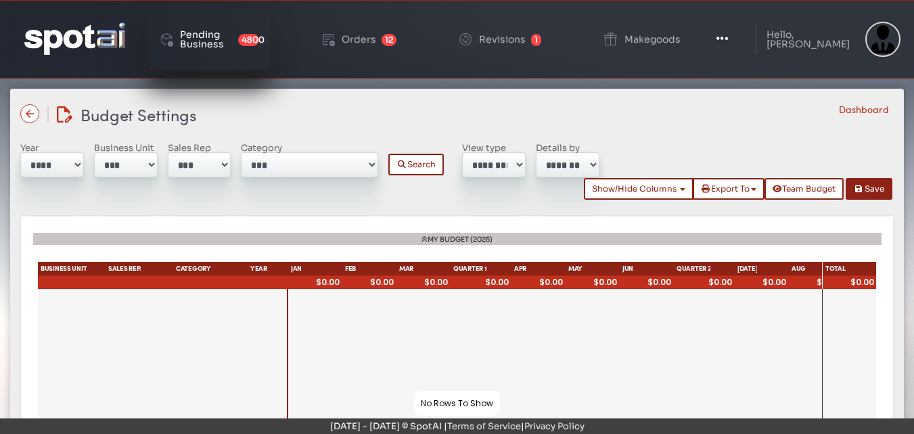
click at [214, 43] on div "Pending Business" at bounding box center [206, 39] width 53 height 19
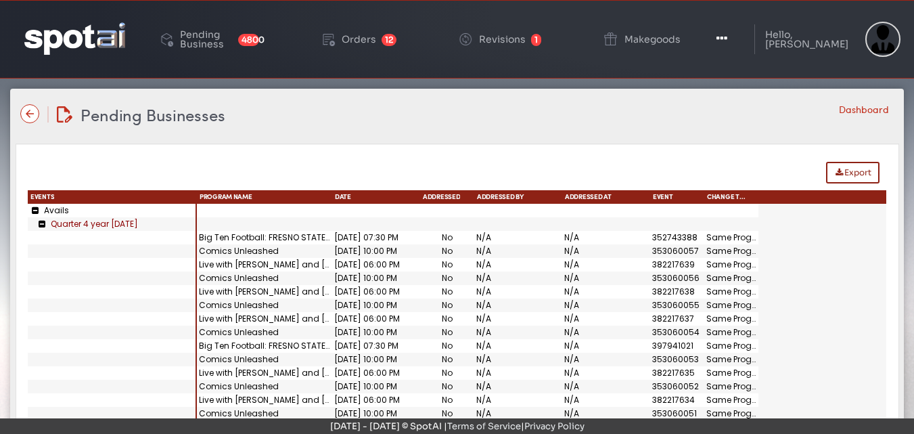
click at [29, 112] on img at bounding box center [29, 113] width 19 height 19
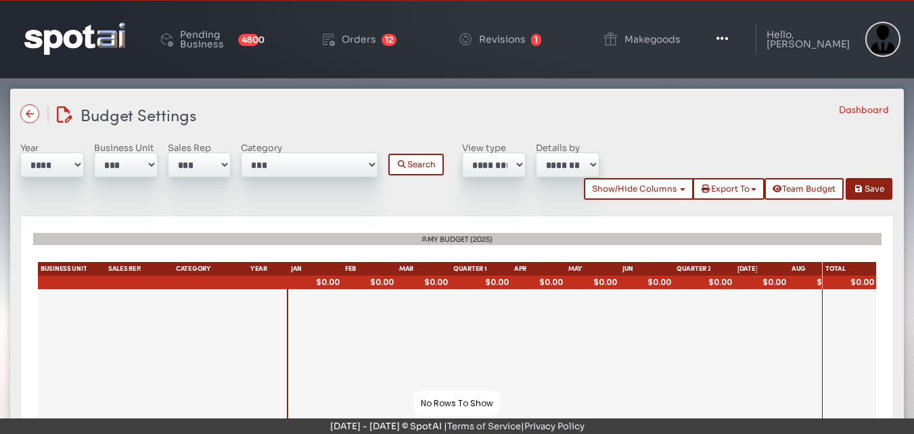
click at [29, 112] on img at bounding box center [29, 113] width 19 height 19
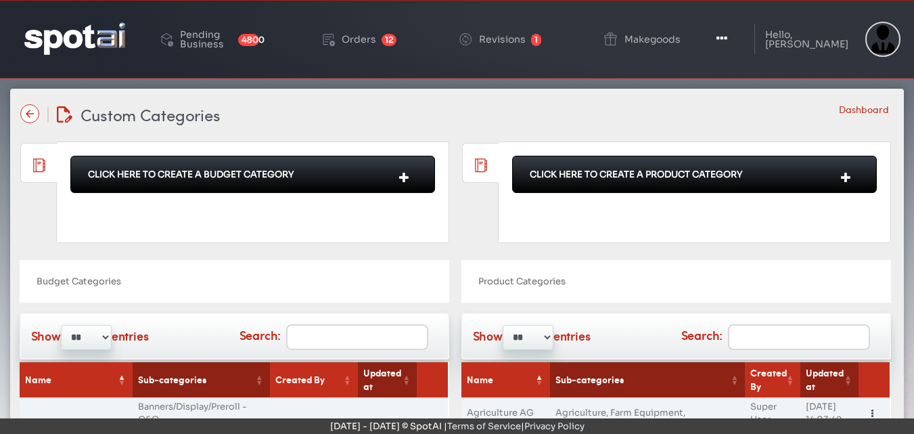
click at [29, 112] on img at bounding box center [29, 113] width 19 height 19
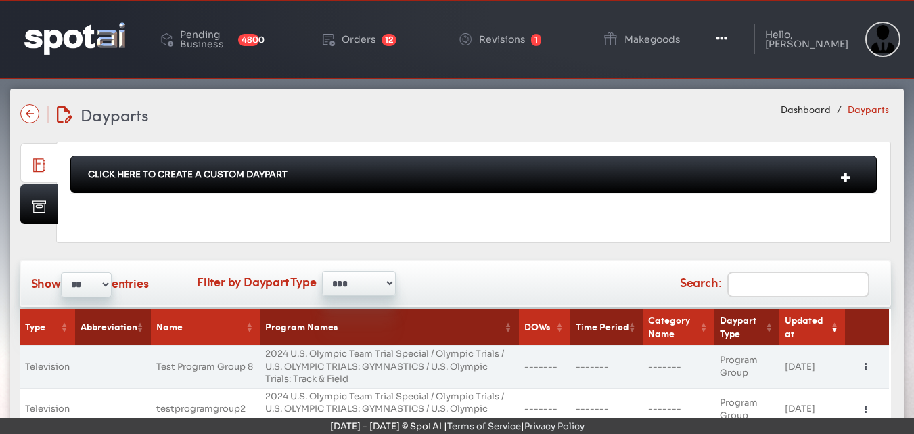
click at [29, 112] on img at bounding box center [29, 113] width 19 height 19
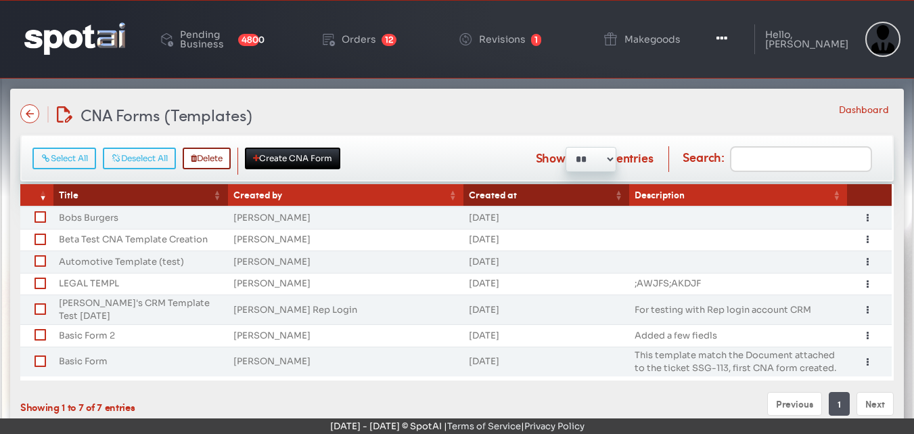
click at [29, 112] on img at bounding box center [29, 113] width 19 height 19
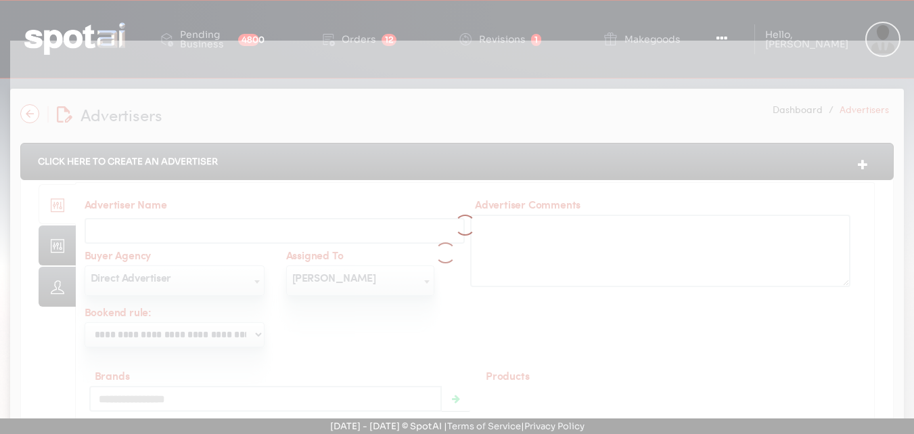
scroll to position [37, 0]
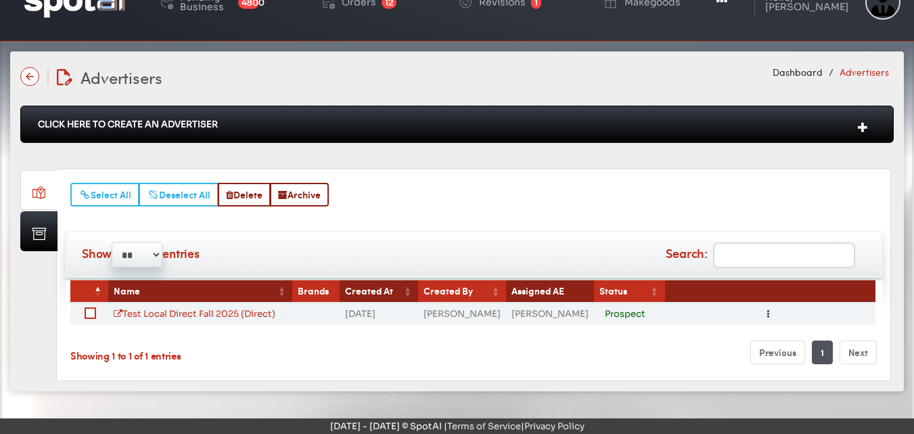
click at [28, 81] on img at bounding box center [29, 76] width 19 height 19
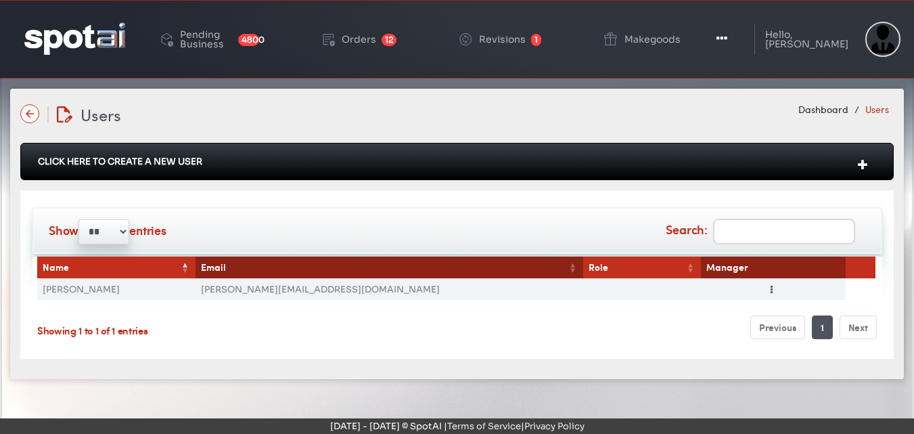
click at [32, 113] on img at bounding box center [29, 113] width 19 height 19
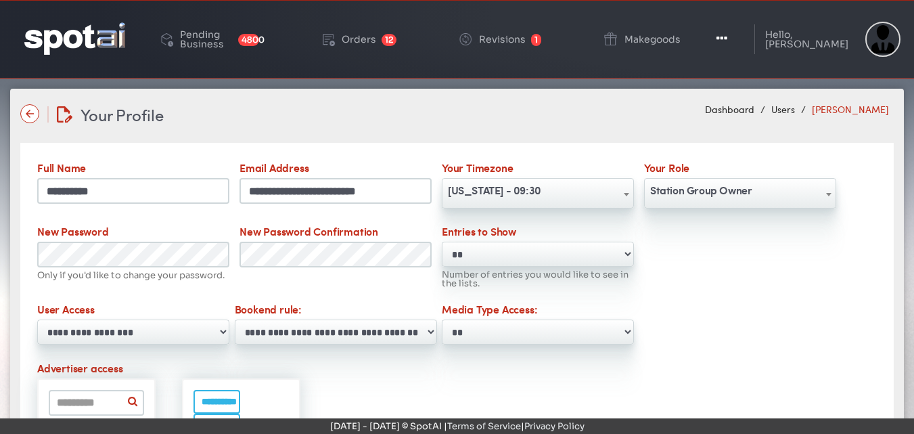
click at [32, 113] on img at bounding box center [29, 113] width 19 height 19
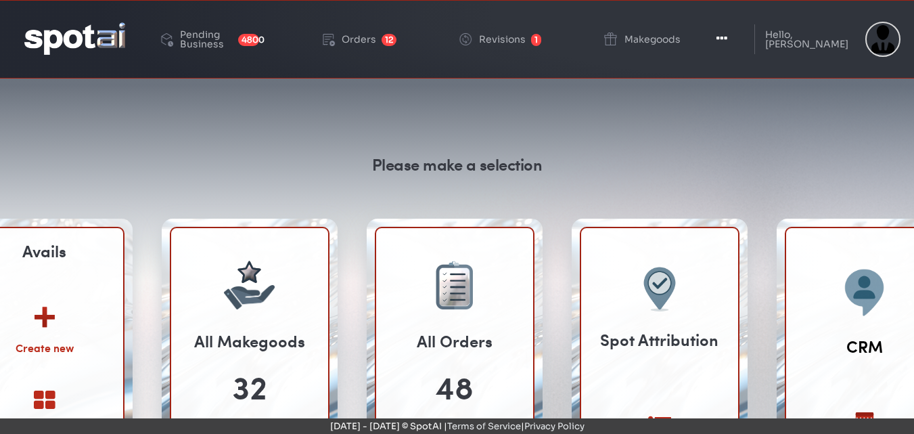
click at [55, 281] on div "Avails Create new View All" at bounding box center [44, 385] width 157 height 437
click at [42, 317] on img at bounding box center [44, 312] width 73 height 53
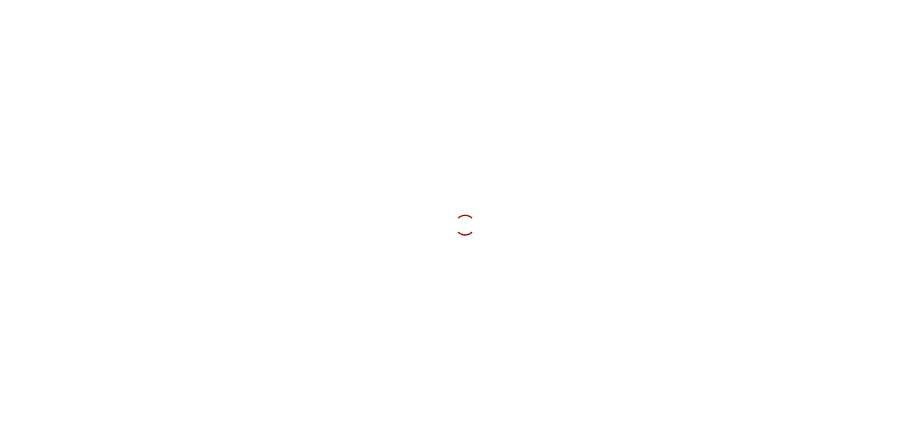
select select
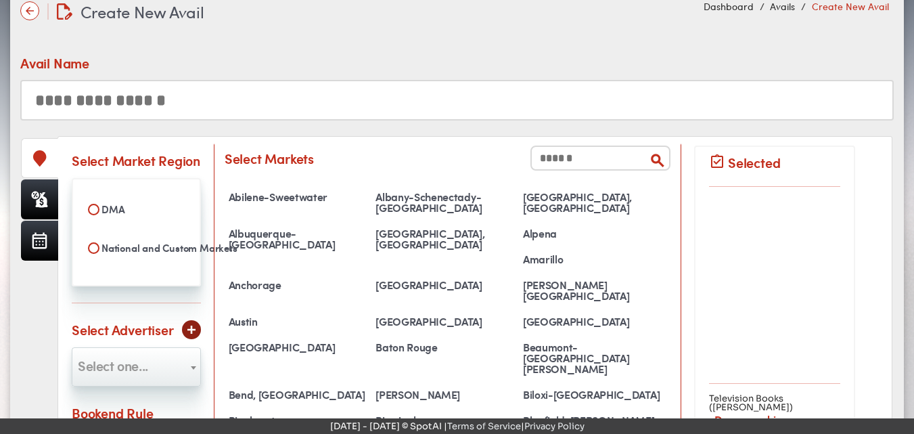
scroll to position [105, 0]
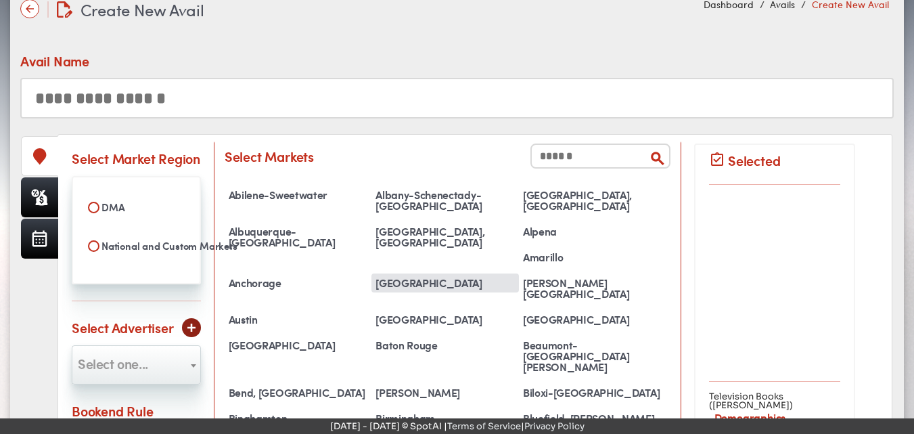
click at [519, 273] on div "Atlanta" at bounding box center [445, 282] width 148 height 19
select select "**********"
click at [194, 365] on span at bounding box center [194, 365] width 14 height 39
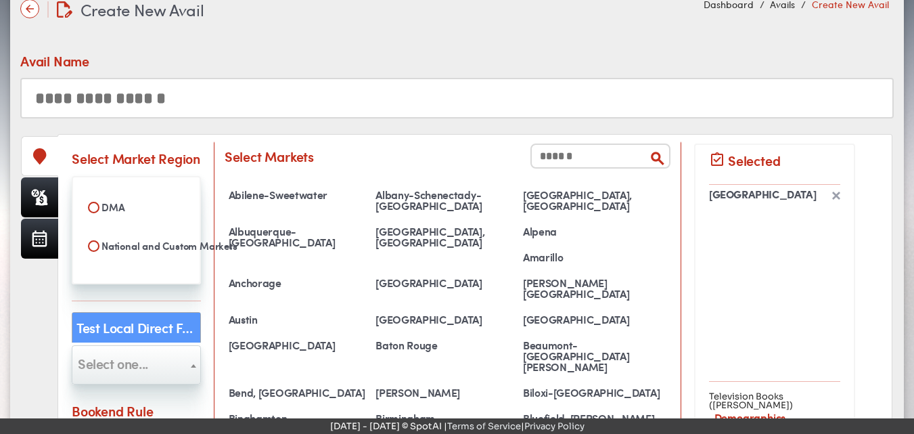
select select "***"
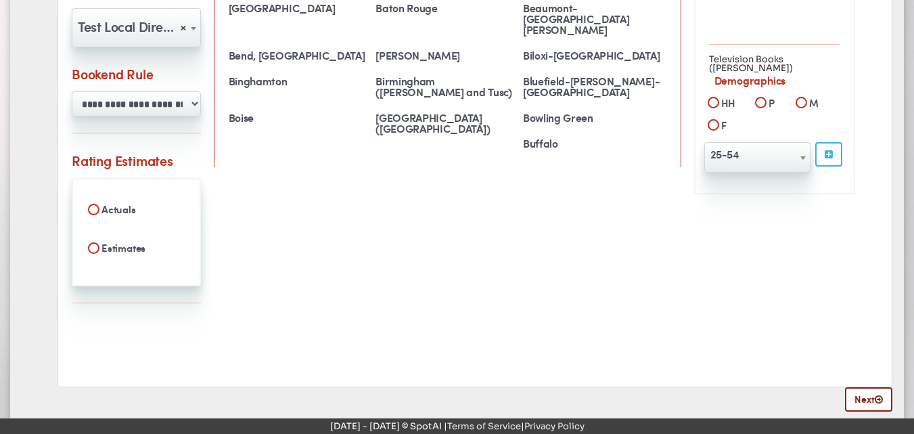
scroll to position [457, 0]
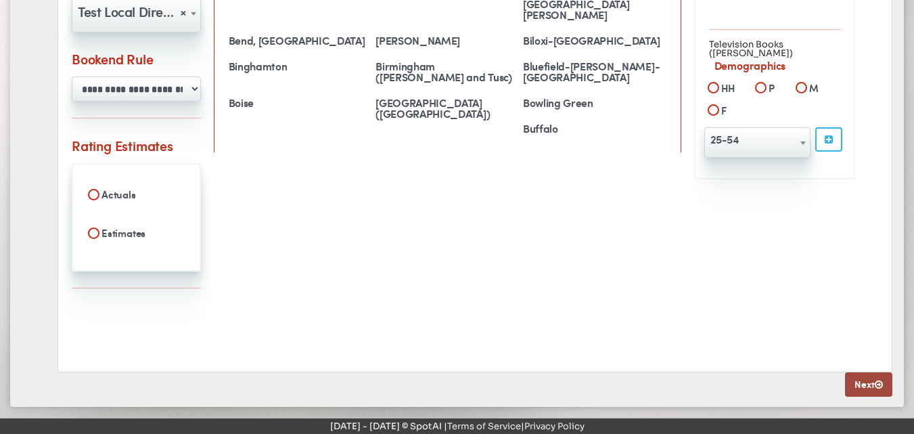
click at [865, 382] on link "Next" at bounding box center [868, 384] width 47 height 24
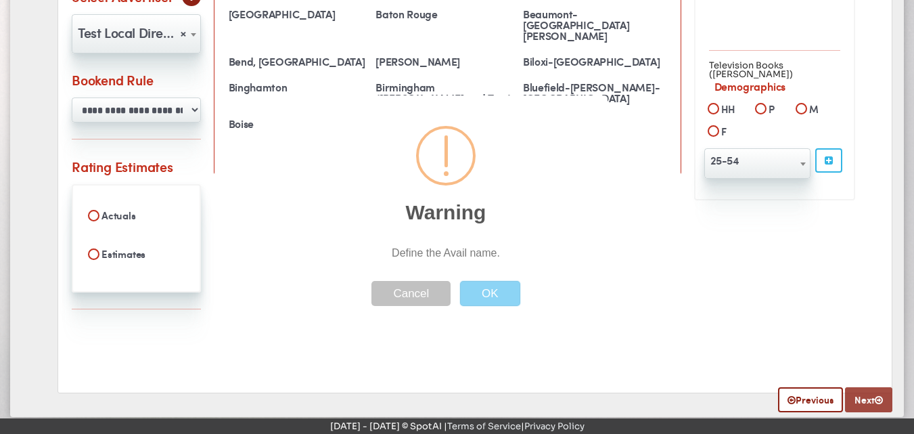
scroll to position [0, 0]
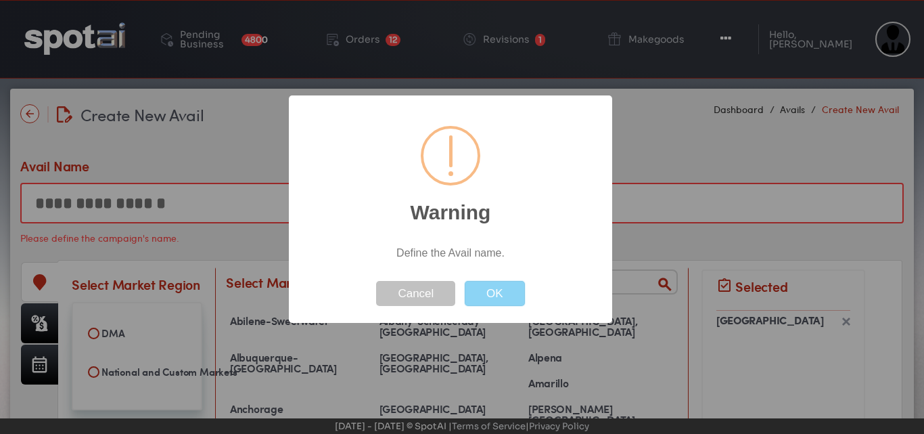
click at [591, 294] on div "Warning Define the Avail name. ! Not valid! Cancel OK" at bounding box center [450, 208] width 323 height 227
click at [501, 295] on button "OK" at bounding box center [495, 293] width 60 height 25
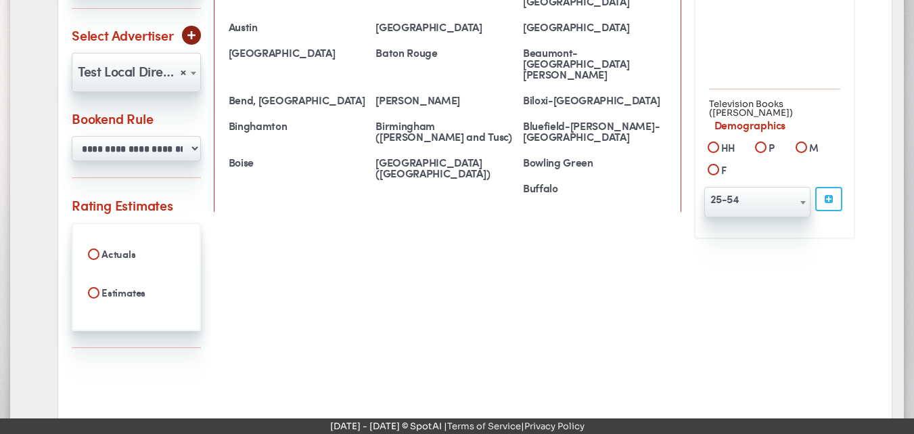
scroll to position [458, 0]
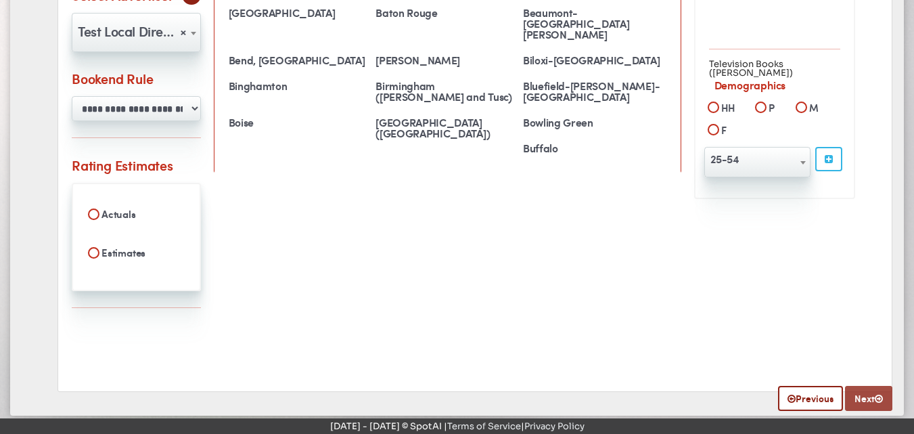
type input "**********"
click at [862, 402] on link "Next" at bounding box center [868, 397] width 47 height 25
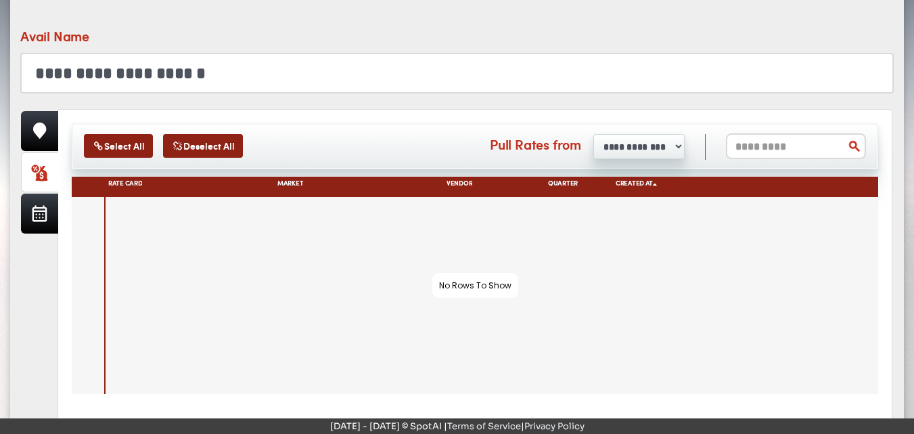
scroll to position [133, 0]
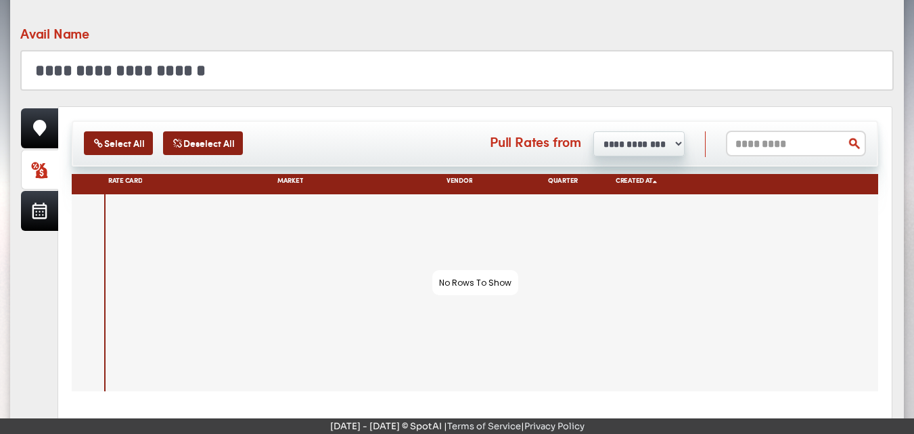
click at [667, 145] on select "**********" at bounding box center [638, 143] width 91 height 25
click at [593, 131] on select "**********" at bounding box center [638, 143] width 91 height 25
click at [26, 126] on link at bounding box center [39, 128] width 37 height 40
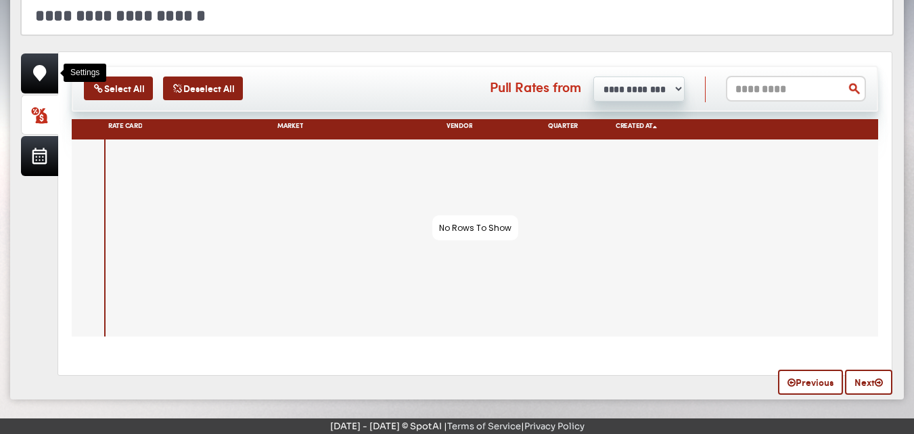
scroll to position [183, 0]
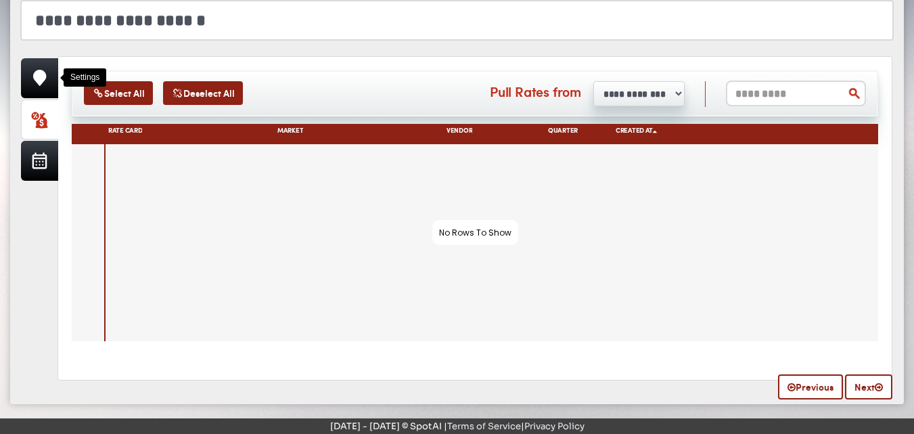
click at [472, 232] on div at bounding box center [492, 242] width 773 height 197
click at [33, 76] on icon at bounding box center [40, 78] width 14 height 16
click at [667, 88] on select "**********" at bounding box center [638, 93] width 91 height 25
select select "*"
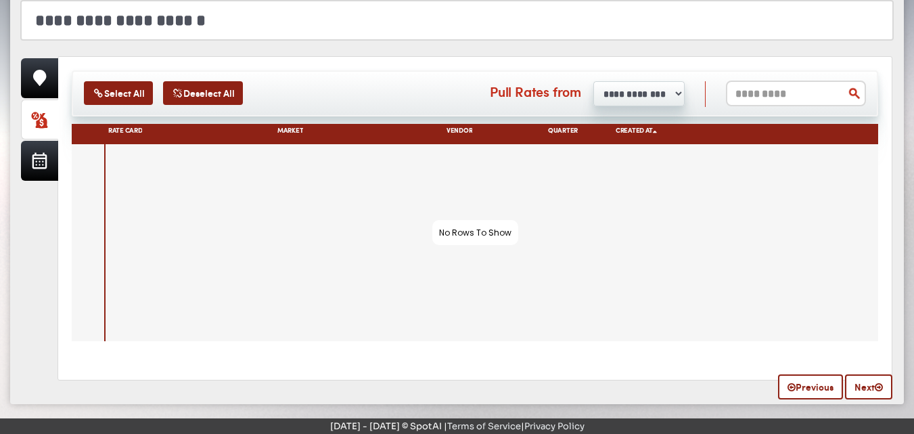
click at [593, 81] on select "**********" at bounding box center [638, 93] width 91 height 25
click at [41, 119] on icon at bounding box center [39, 120] width 17 height 17
click at [30, 165] on link at bounding box center [39, 161] width 37 height 40
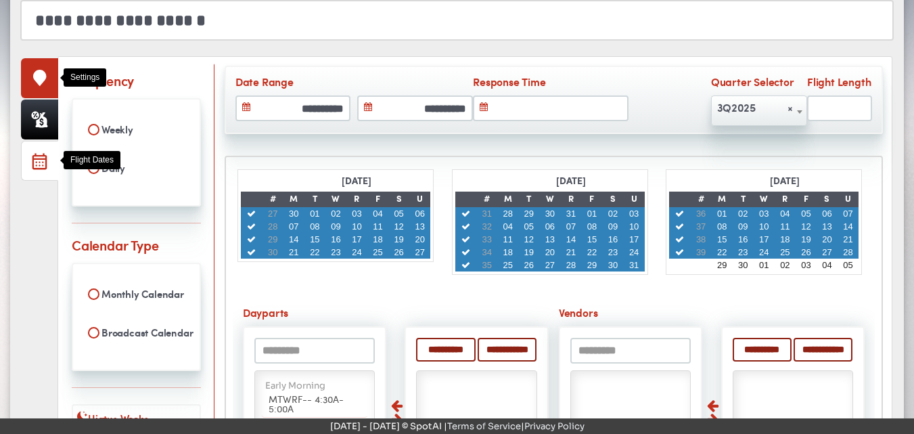
click at [49, 77] on link at bounding box center [39, 78] width 37 height 40
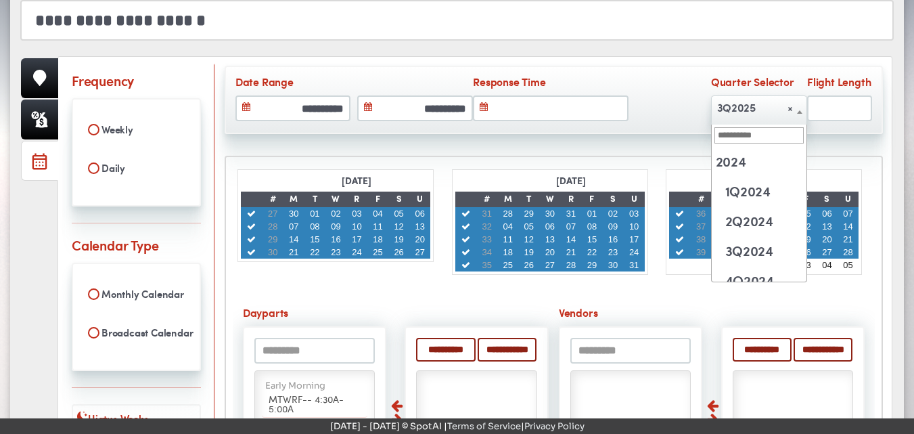
click at [801, 110] on b at bounding box center [799, 111] width 5 height 3
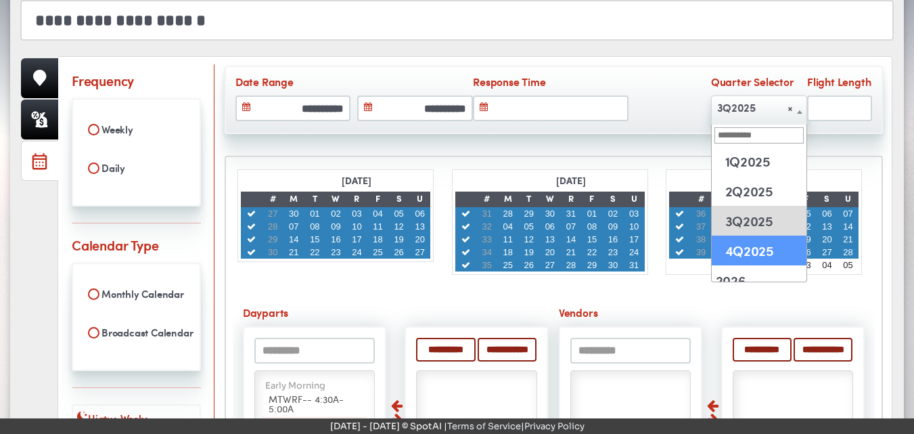
type input "**********"
select select "******"
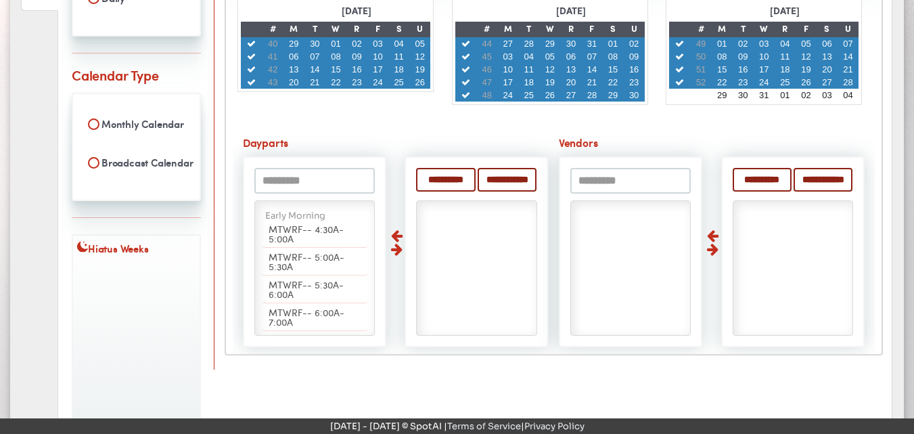
scroll to position [351, 0]
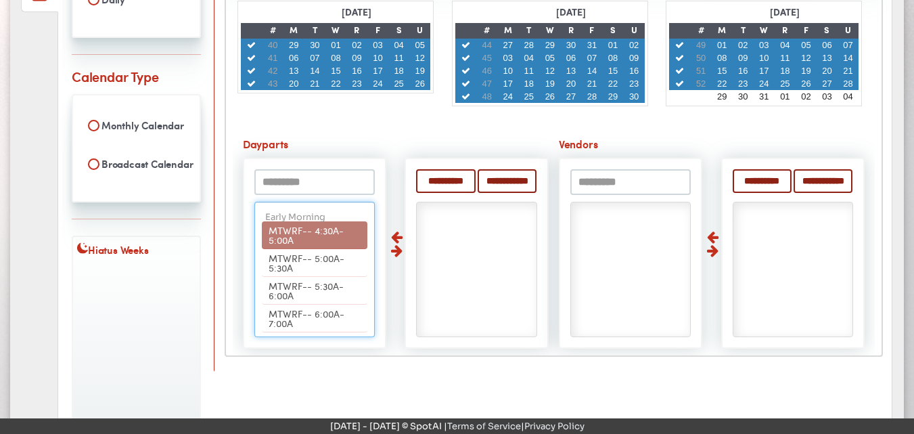
click at [308, 235] on li "MTWRF-- 4:30A-5:00A" at bounding box center [315, 235] width 106 height 28
select select "***"
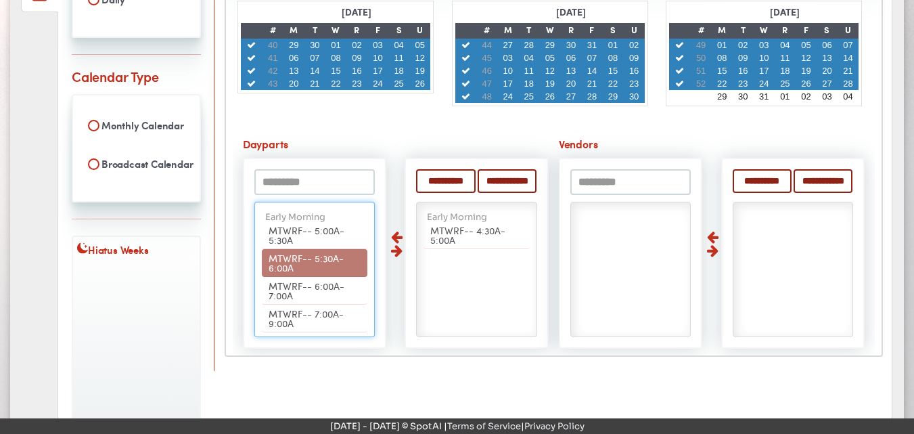
click at [300, 265] on li "MTWRF-- 5:30A-6:00A" at bounding box center [315, 263] width 106 height 28
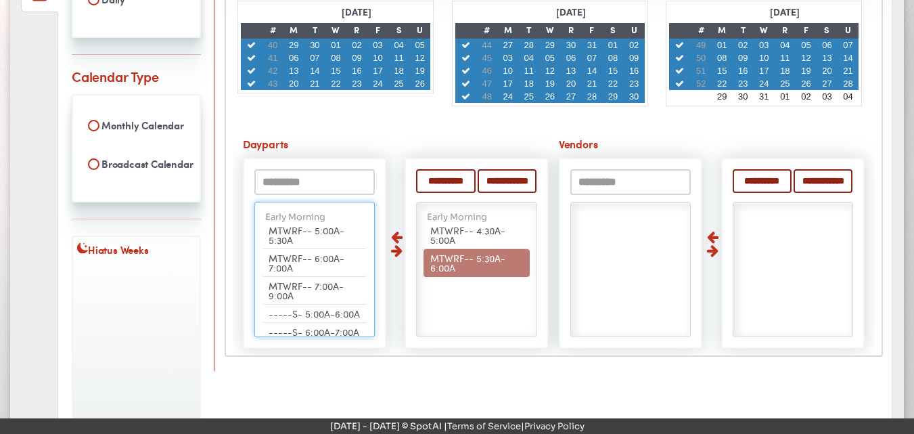
click at [439, 258] on span "MTWRF-- 5:30A-6:00A" at bounding box center [467, 262] width 75 height 23
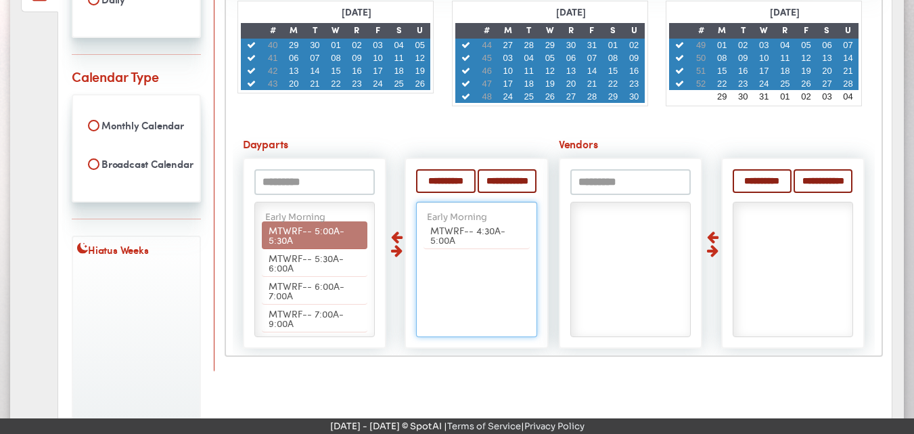
click at [285, 232] on span "MTWRF-- 5:00A-5:30A" at bounding box center [307, 234] width 76 height 23
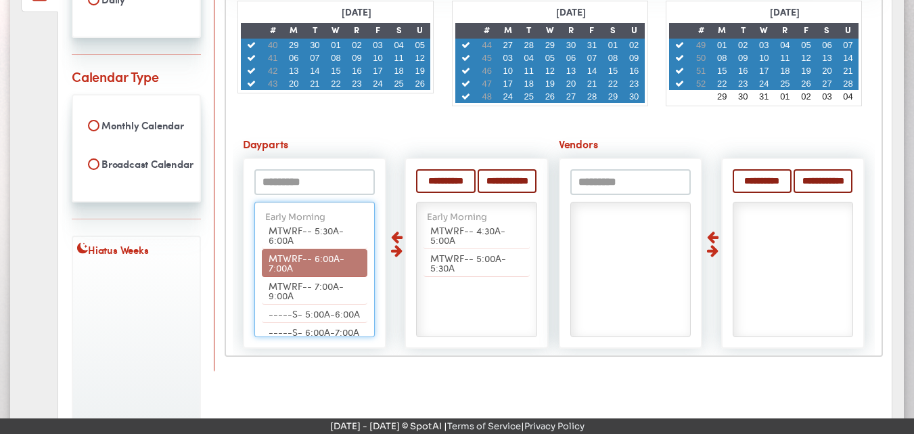
click at [277, 263] on span "MTWRF-- 6:00A-7:00A" at bounding box center [307, 262] width 76 height 23
click at [291, 262] on span "MTWRF-- 7:00A-9:00A" at bounding box center [306, 262] width 75 height 23
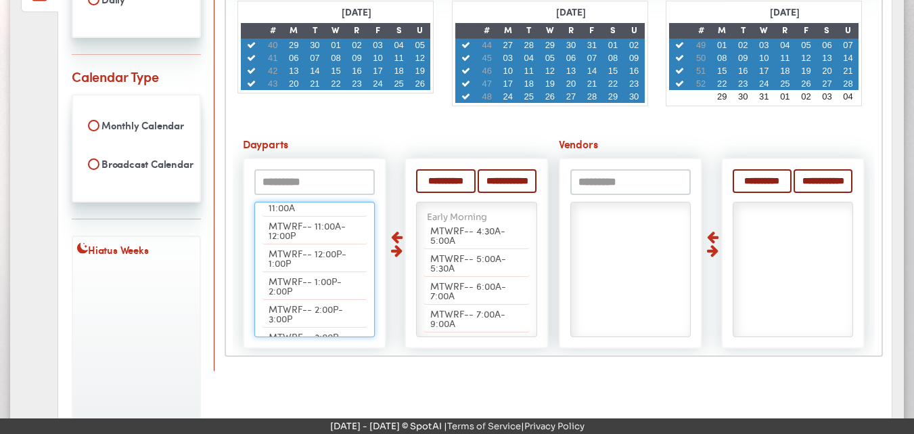
scroll to position [325, 0]
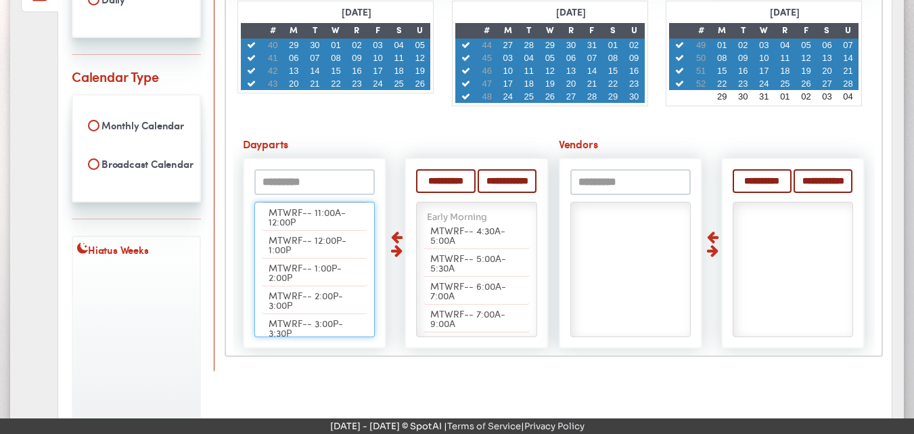
click at [308, 175] on li "MTWRF-- 9:00A-10:00A" at bounding box center [315, 162] width 106 height 28
click at [308, 175] on li "MTWRF-- 10:00A-11:00A" at bounding box center [315, 162] width 106 height 28
click at [308, 175] on li "MTWRF-- 11:00A-12:00P" at bounding box center [315, 162] width 106 height 28
click at [308, 175] on li "MTWRF-- 12:00P-1:00P" at bounding box center [315, 162] width 106 height 28
click at [308, 175] on li "MTWRF-- 1:00P-2:00P" at bounding box center [315, 162] width 106 height 28
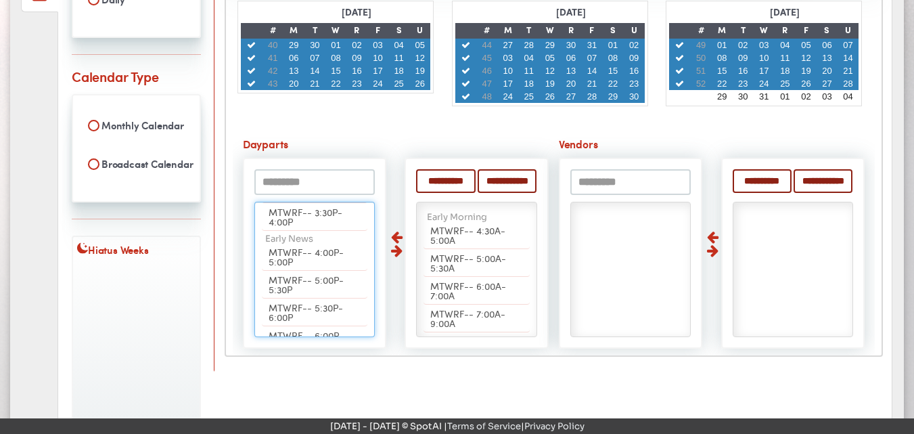
click at [308, 175] on li "MTWRF-- 2:00P-3:00P" at bounding box center [315, 162] width 106 height 28
click at [308, 175] on li "MTWRF-- 3:00P-3:30P" at bounding box center [315, 162] width 106 height 28
click at [308, 175] on li "MTWRF-- 3:30P-4:00P" at bounding box center [315, 162] width 106 height 28
click at [308, 175] on li "MTWRF-- 4:00P-5:00P" at bounding box center [315, 162] width 106 height 28
click at [308, 175] on li "MTWRF-- 5:00P-5:30P" at bounding box center [315, 162] width 106 height 28
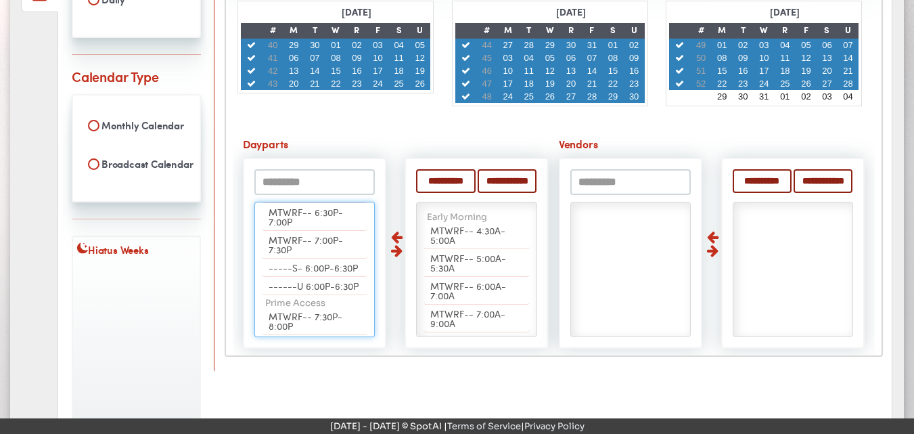
click at [308, 175] on li "MTWRF-- 5:30P-6:00P" at bounding box center [315, 162] width 106 height 28
click at [308, 175] on li "MTWRF-- 6:00P-6:30P" at bounding box center [315, 162] width 106 height 28
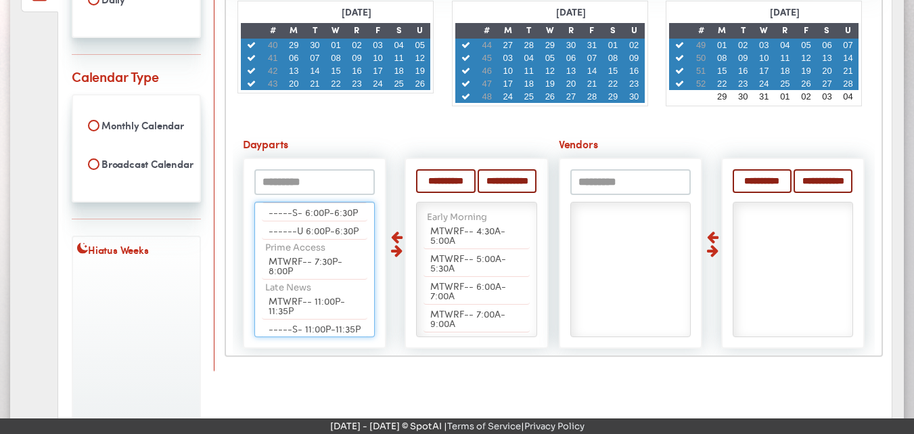
click at [308, 175] on li "MTWRF-- 6:30P-7:00P" at bounding box center [315, 162] width 106 height 28
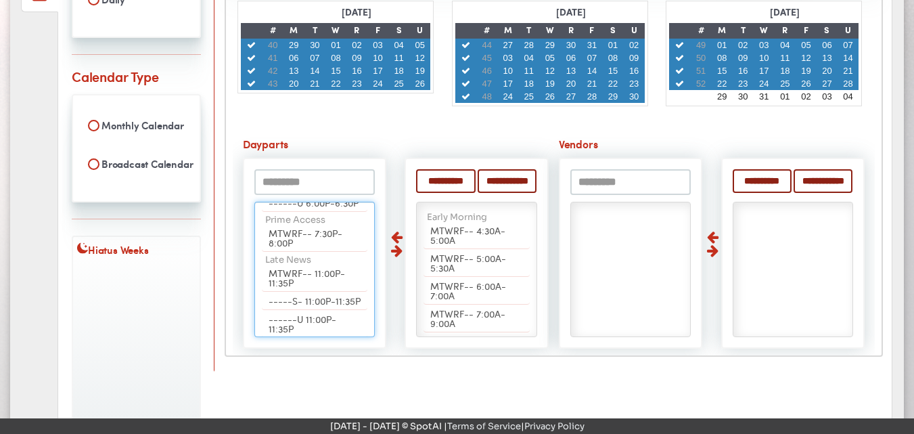
click at [308, 175] on li "MTWRF-- 7:00P-7:30P" at bounding box center [315, 162] width 106 height 28
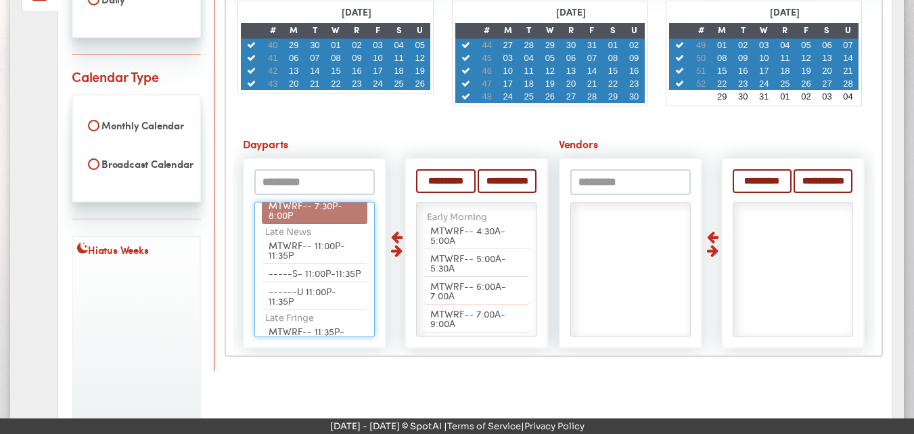
click at [307, 221] on span "MTWRF-- 7:30P-8:00P" at bounding box center [306, 209] width 74 height 23
click at [307, 221] on span "MTWRF-- 11:00P-11:35P" at bounding box center [307, 209] width 76 height 23
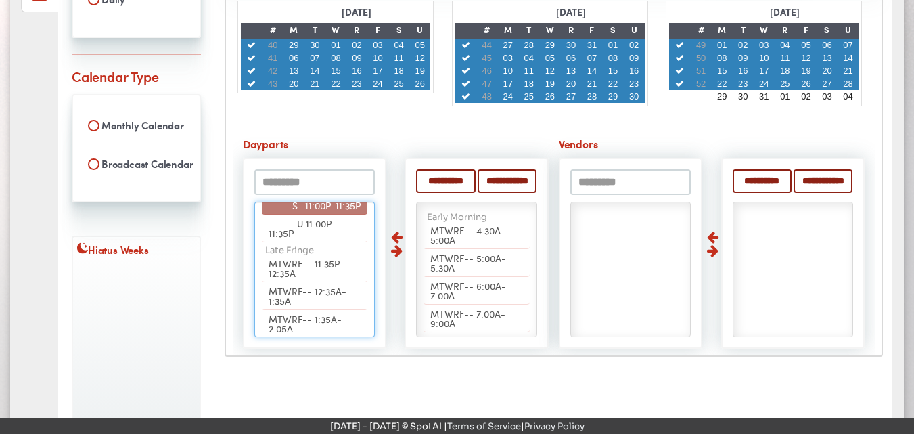
click at [307, 212] on span "-----S- 11:00P-11:35P" at bounding box center [315, 205] width 92 height 14
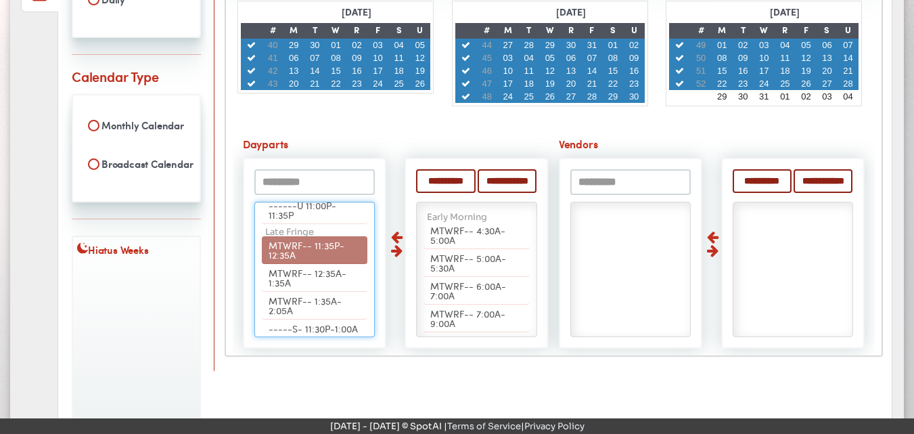
click at [307, 261] on span "MTWRF-- 11:35P-12:35A" at bounding box center [307, 249] width 76 height 23
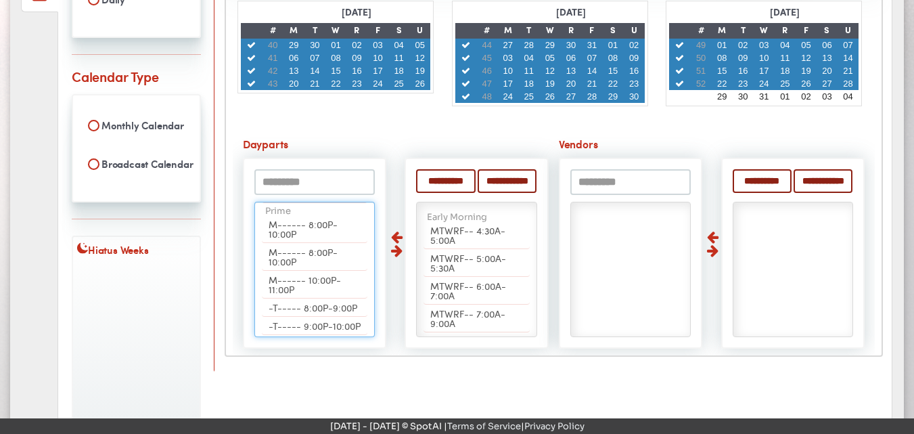
scroll to position [514, 0]
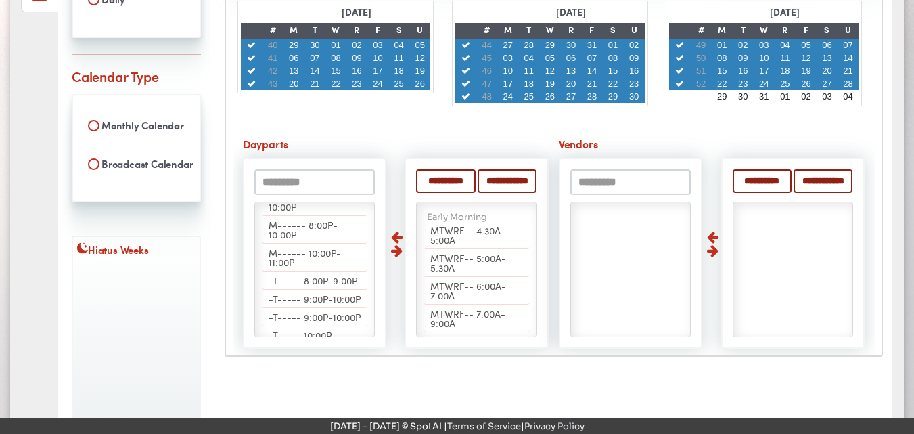
click at [598, 179] on input "text" at bounding box center [630, 182] width 121 height 26
type input "****"
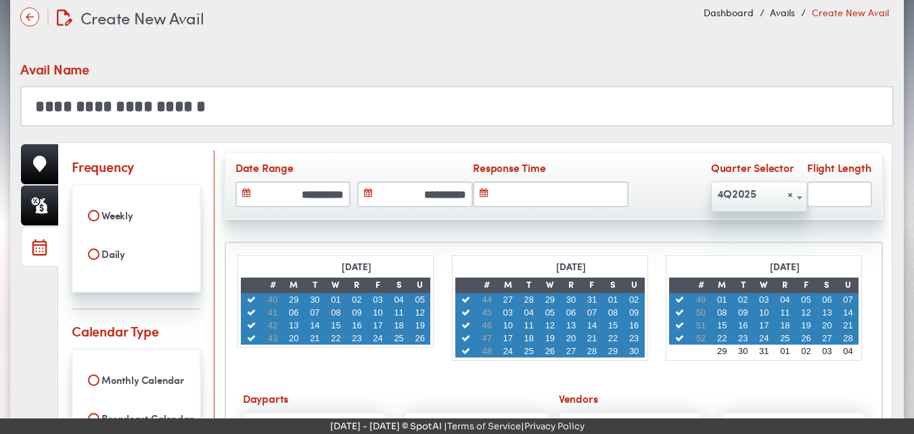
scroll to position [94, 0]
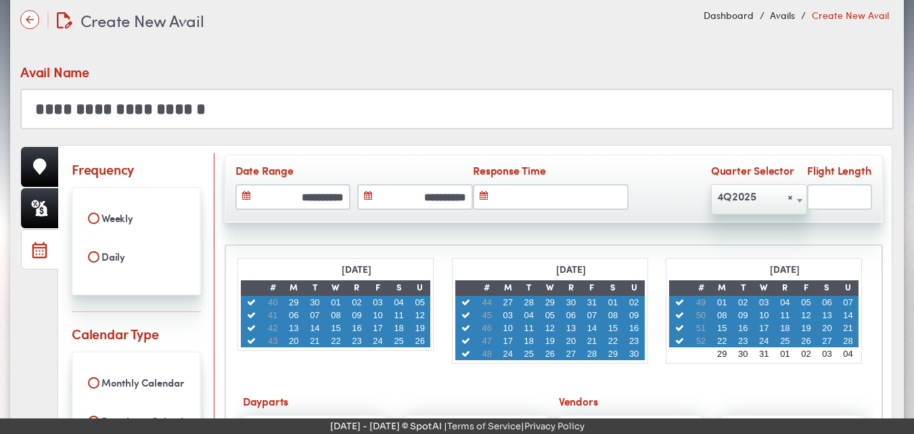
drag, startPoint x: 68, startPoint y: 111, endPoint x: 0, endPoint y: 104, distance: 68.1
click at [0, 104] on div "Loading... Create New Avail Create New Avail Dashboard Avails Create New Avail ×" at bounding box center [457, 385] width 914 height 802
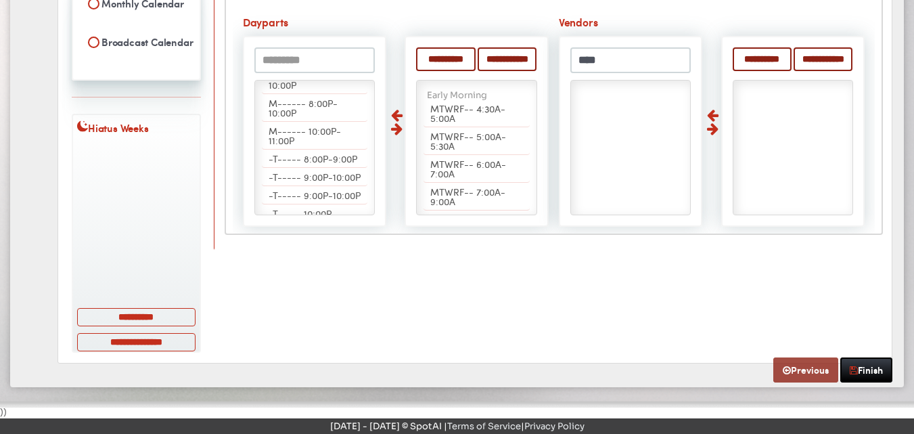
click at [809, 363] on link "Previous" at bounding box center [805, 369] width 65 height 25
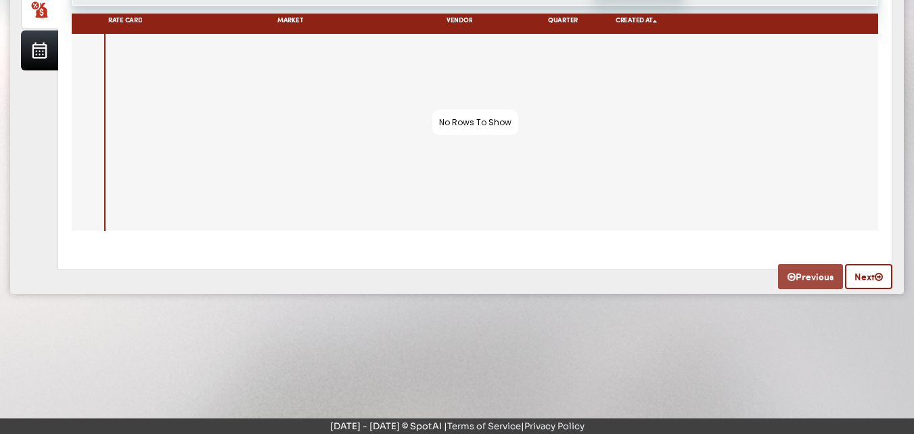
scroll to position [298, 0]
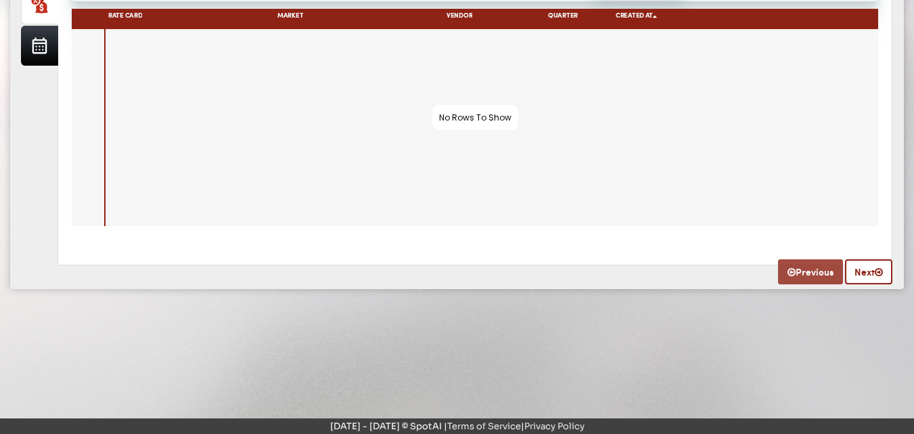
click at [811, 267] on link "Previous" at bounding box center [810, 271] width 65 height 25
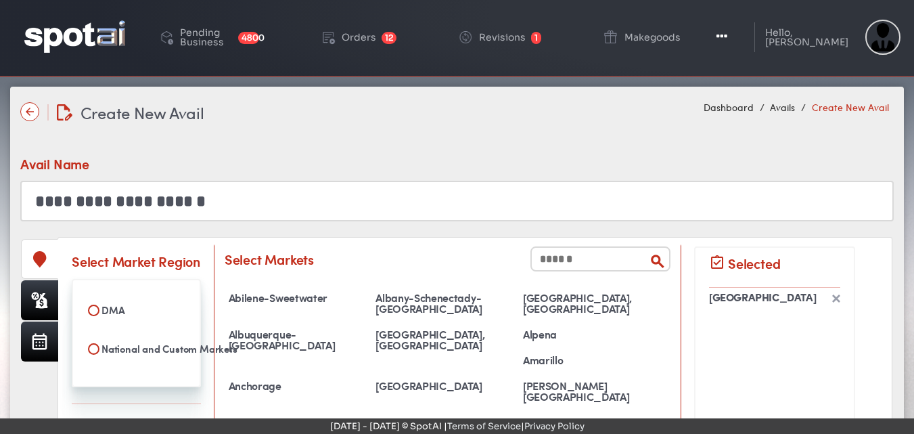
scroll to position [0, 0]
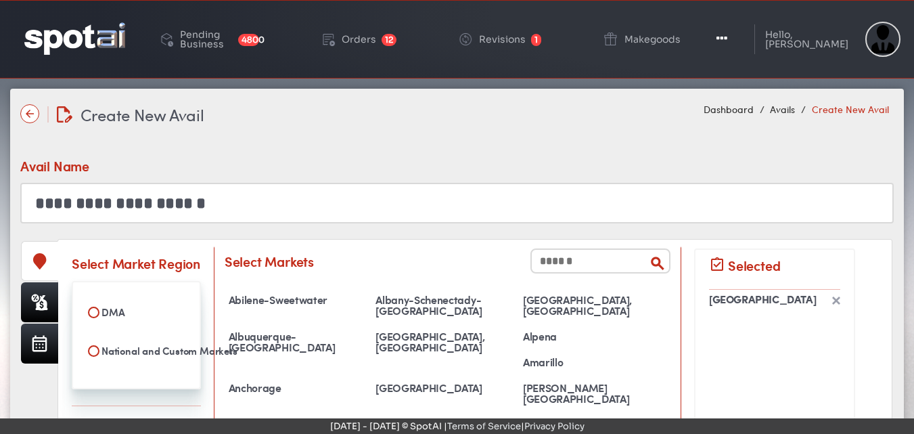
click at [835, 302] on img at bounding box center [836, 300] width 8 height 8
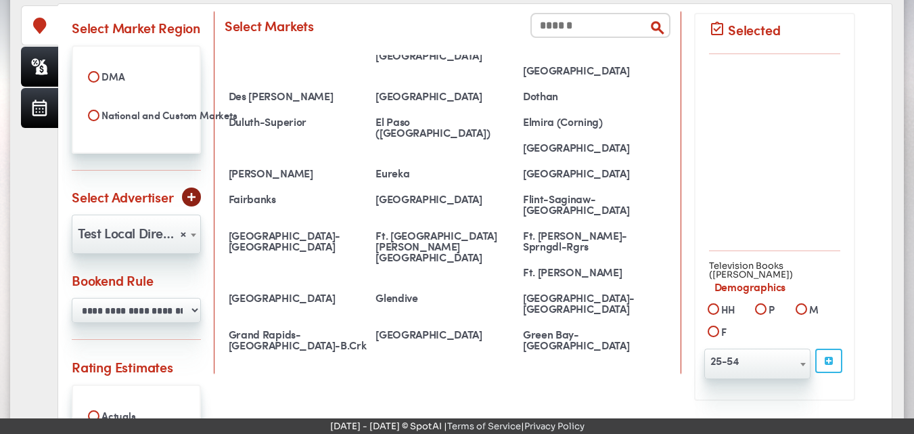
scroll to position [647, 0]
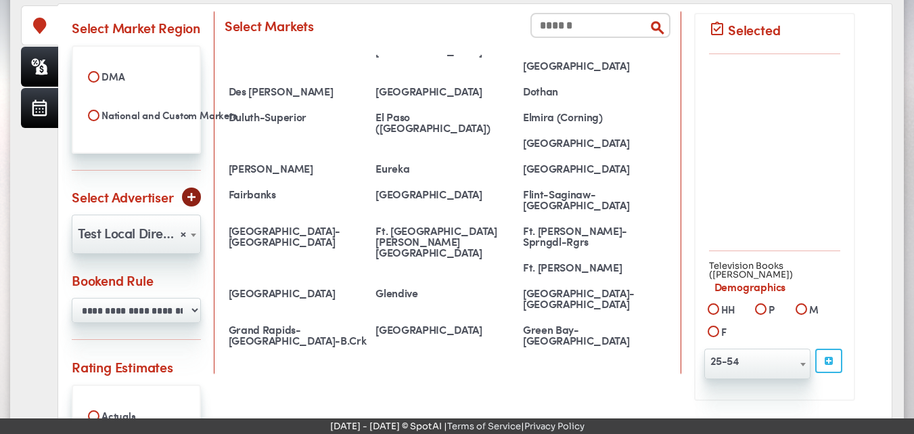
select select "**********"
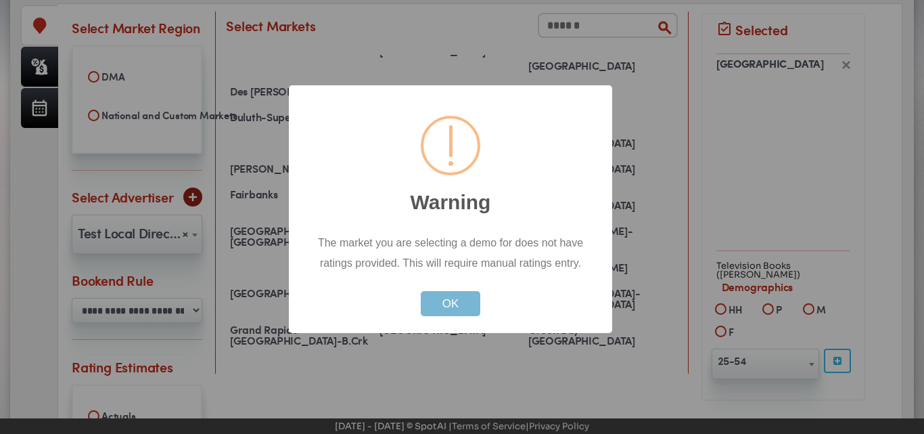
click at [438, 307] on button "OK" at bounding box center [451, 303] width 60 height 25
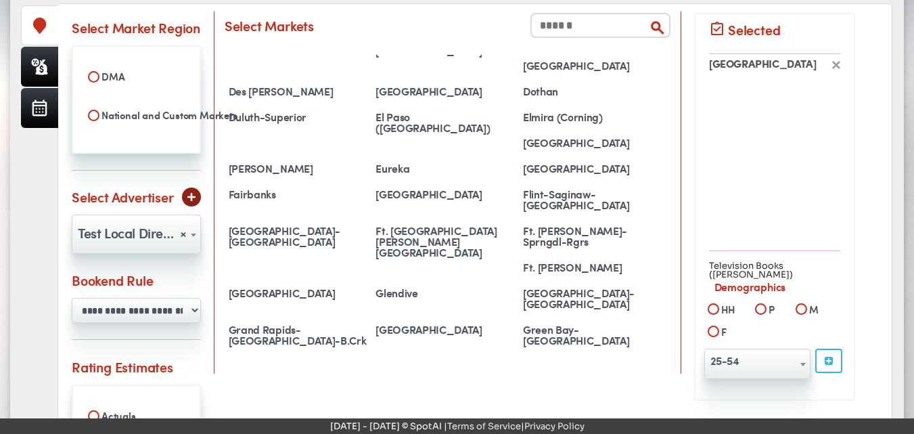
click at [837, 62] on img at bounding box center [836, 65] width 8 height 8
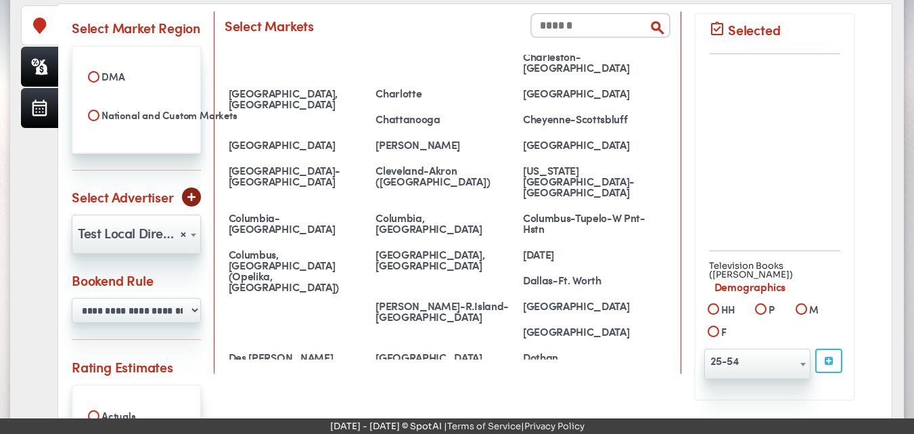
scroll to position [26, 0]
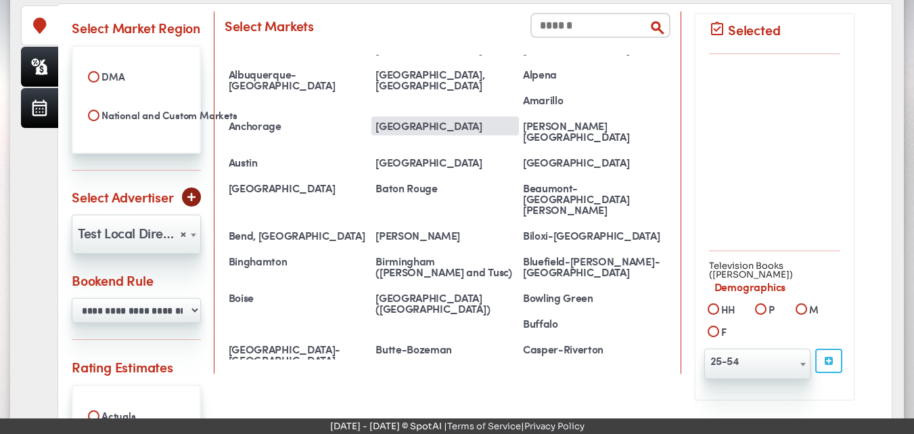
click at [519, 116] on div "Atlanta" at bounding box center [445, 125] width 148 height 19
select select "**********"
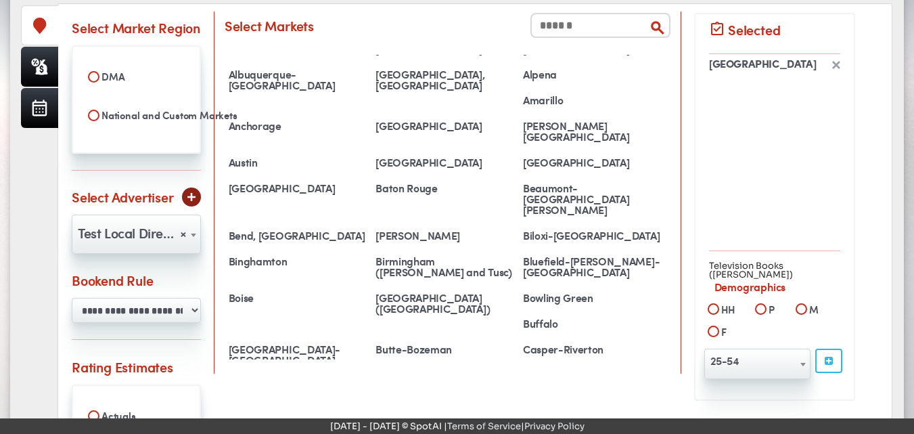
drag, startPoint x: 907, startPoint y: 154, endPoint x: 912, endPoint y: 240, distance: 86.1
click at [912, 240] on div "Loading... Create New Avail Create New Avail Dashboard Avails Create New Avail ×" at bounding box center [457, 244] width 914 height 802
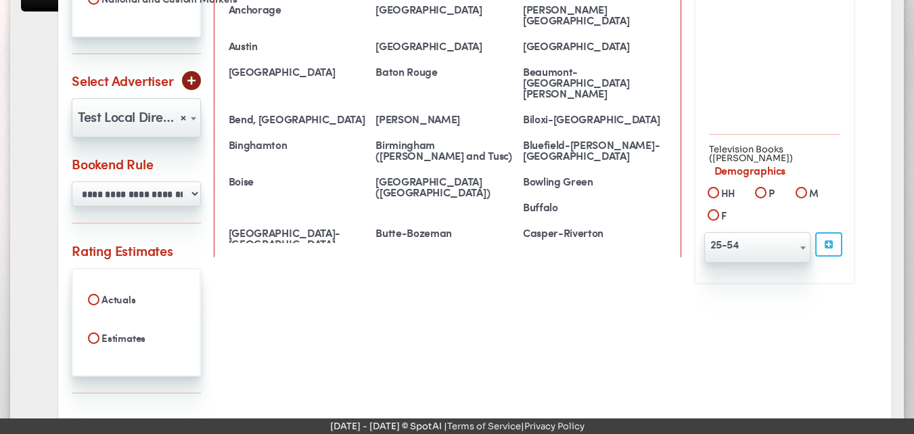
scroll to position [457, 0]
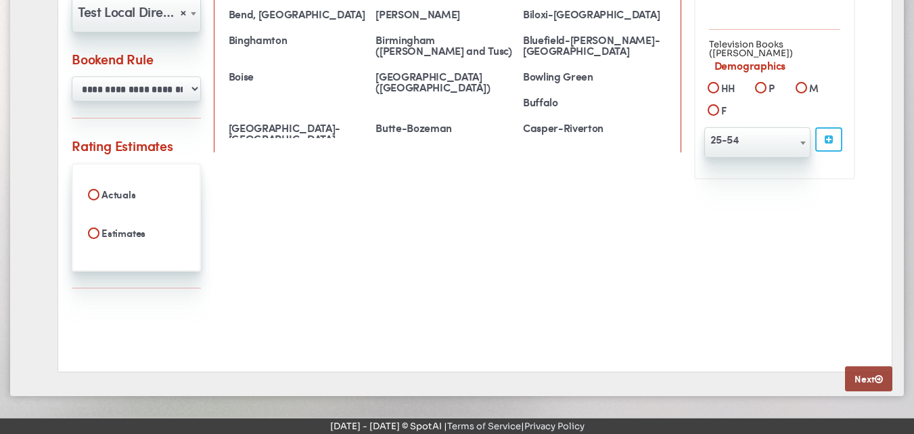
click at [870, 374] on link "Next" at bounding box center [868, 378] width 47 height 25
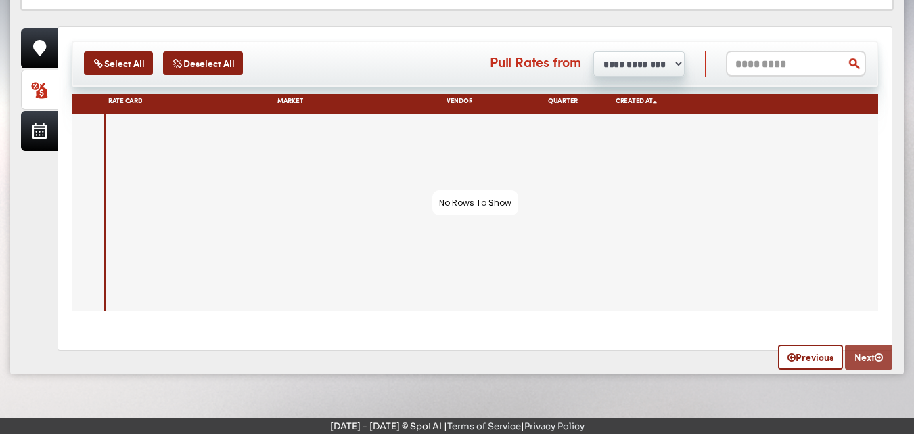
scroll to position [214, 0]
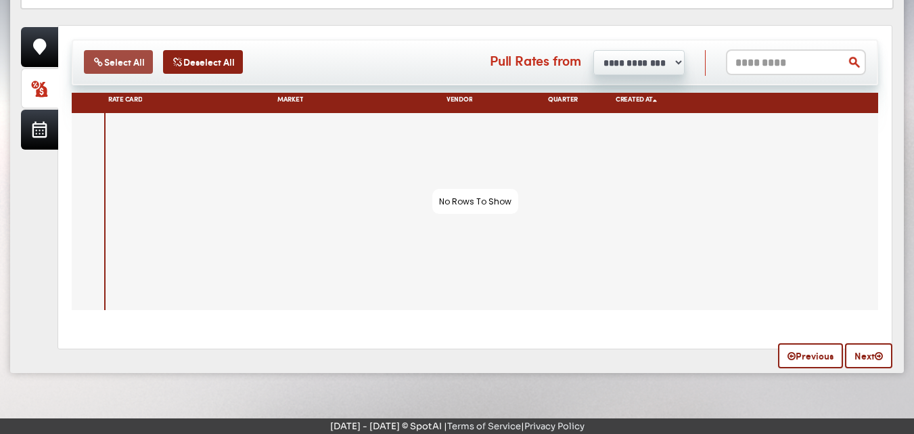
click at [114, 64] on button "Select All" at bounding box center [118, 62] width 69 height 24
drag, startPoint x: 183, startPoint y: 58, endPoint x: 498, endPoint y: 78, distance: 315.3
click at [498, 78] on div "**********" at bounding box center [475, 62] width 807 height 46
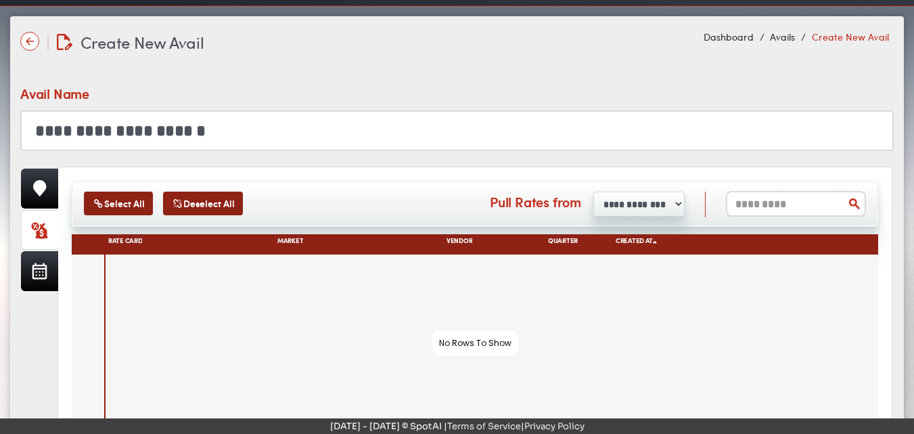
scroll to position [71, 0]
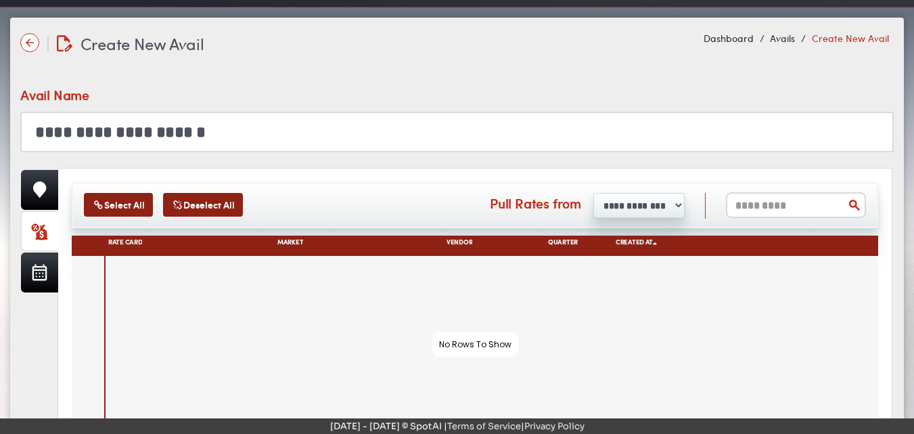
click at [303, 142] on input "**********" at bounding box center [457, 132] width 874 height 41
click at [43, 182] on icon at bounding box center [39, 189] width 13 height 16
click at [29, 233] on link at bounding box center [39, 231] width 37 height 40
click at [35, 279] on link at bounding box center [39, 272] width 37 height 40
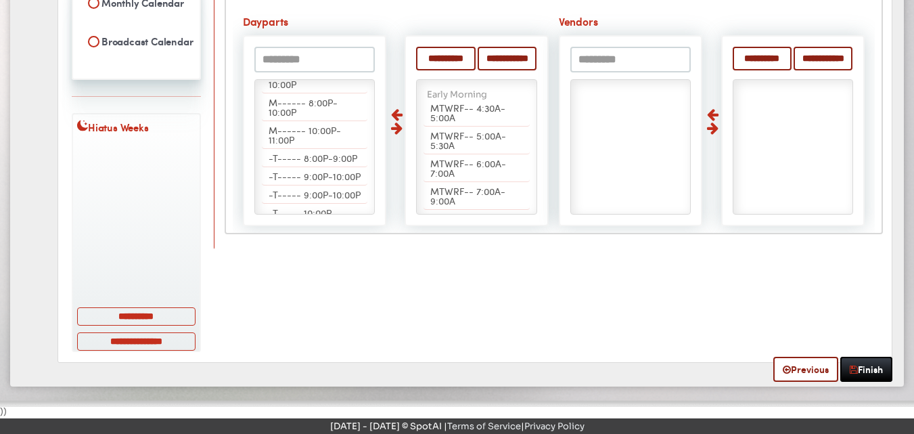
scroll to position [476, 0]
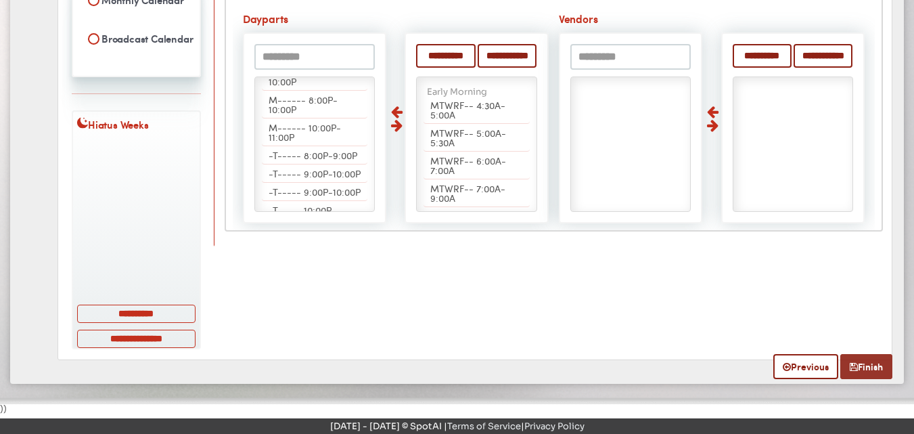
click at [870, 363] on link "Finish" at bounding box center [866, 366] width 52 height 25
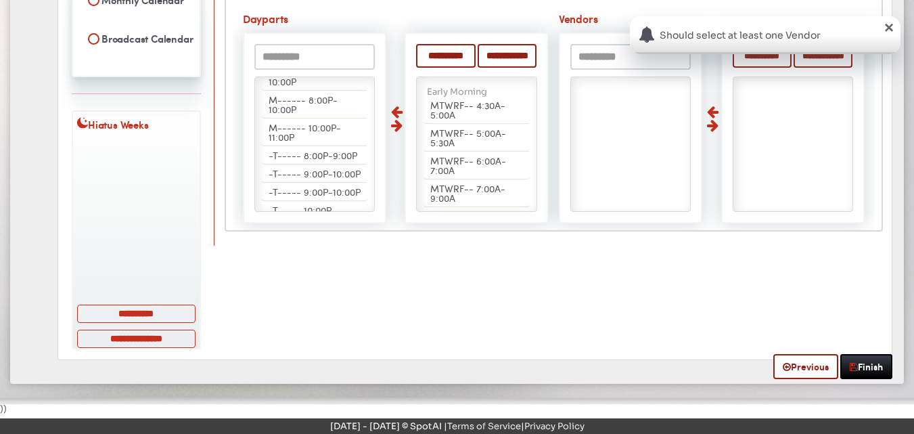
click at [893, 26] on div "×" at bounding box center [889, 27] width 14 height 14
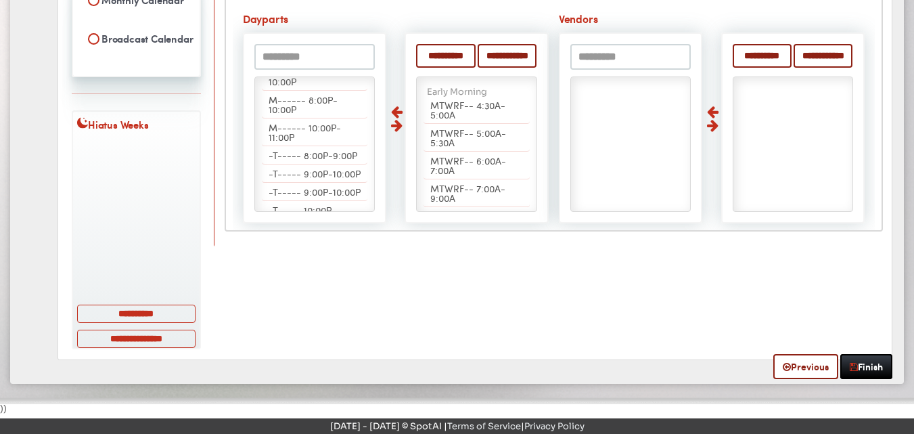
click at [628, 52] on input "text" at bounding box center [630, 57] width 121 height 26
click at [137, 122] on label "Hiatus Weeks" at bounding box center [136, 126] width 118 height 18
click at [137, 141] on select "Hiatus Weeks" at bounding box center [136, 218] width 118 height 154
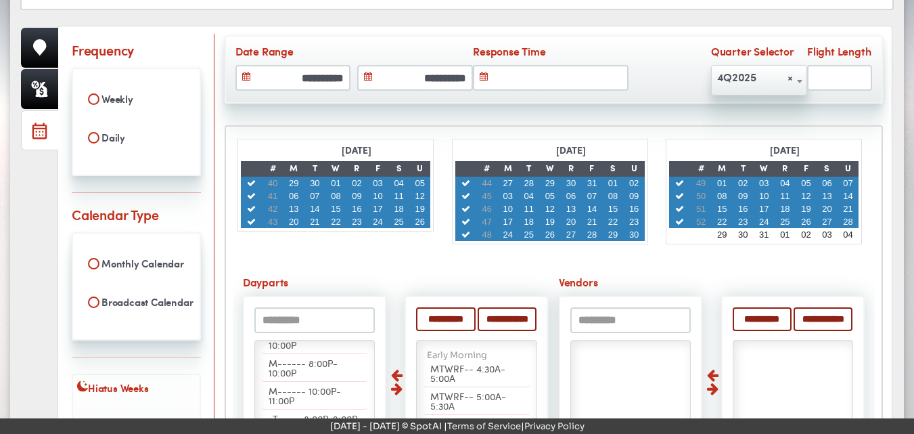
scroll to position [209, 0]
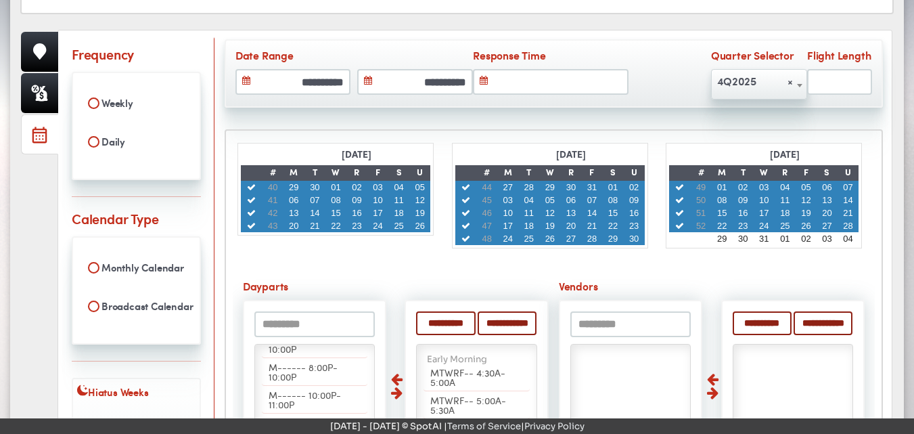
click at [680, 226] on icon at bounding box center [680, 225] width 12 height 9
click at [468, 234] on icon at bounding box center [466, 238] width 12 height 9
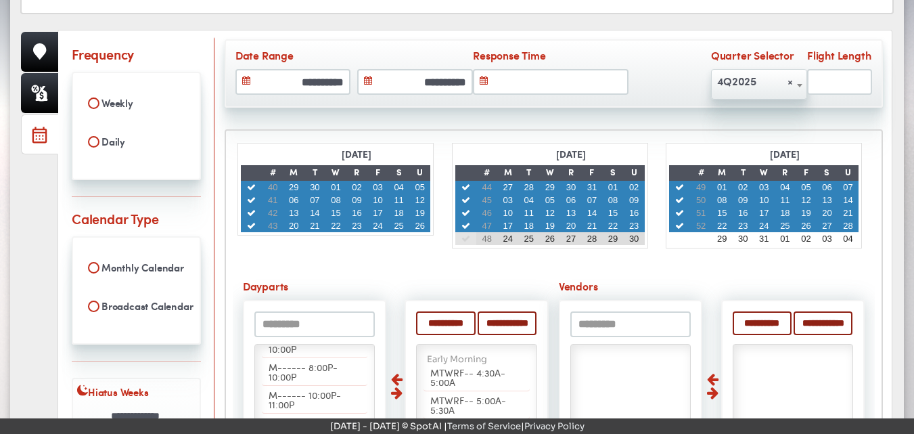
click at [463, 223] on icon at bounding box center [466, 225] width 12 height 9
click at [465, 226] on icon at bounding box center [466, 225] width 12 height 9
type input "**"
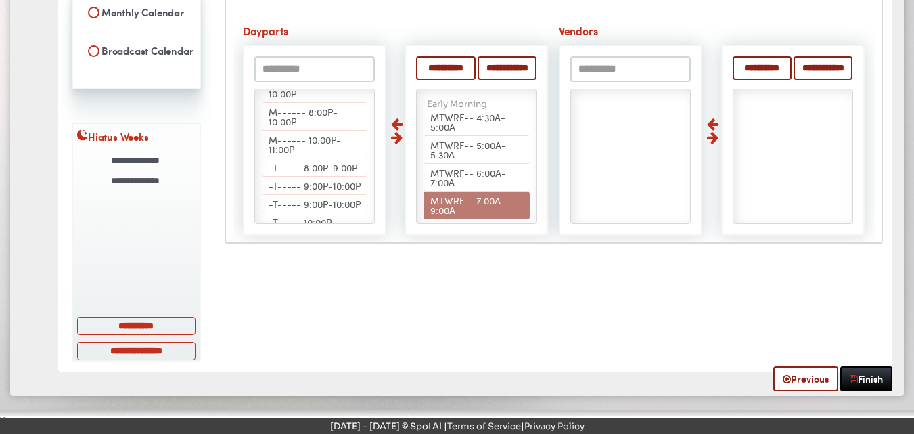
scroll to position [476, 0]
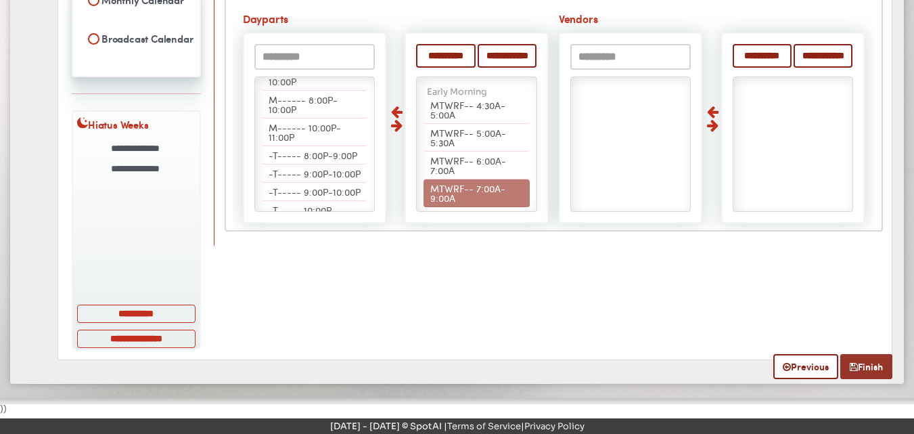
click at [870, 371] on link "Finish" at bounding box center [866, 366] width 52 height 25
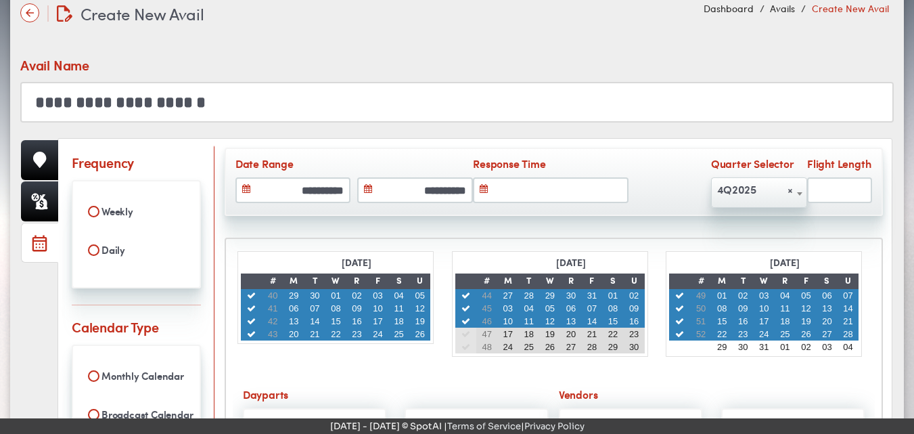
scroll to position [0, 0]
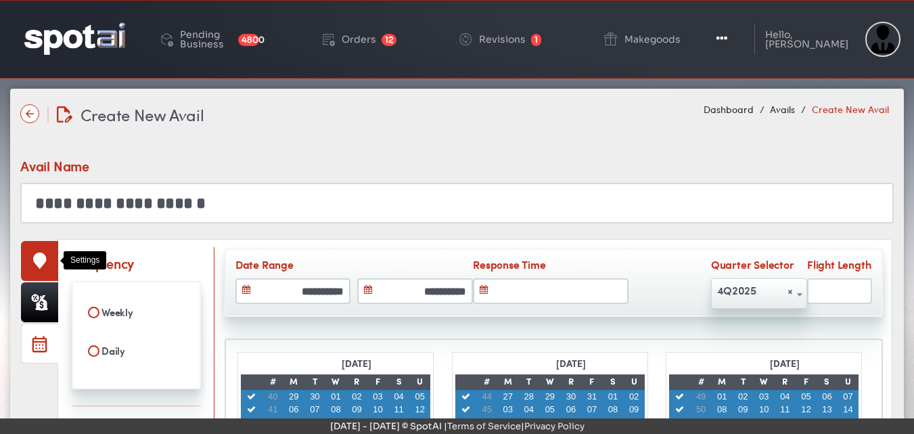
click at [44, 263] on icon at bounding box center [40, 260] width 14 height 16
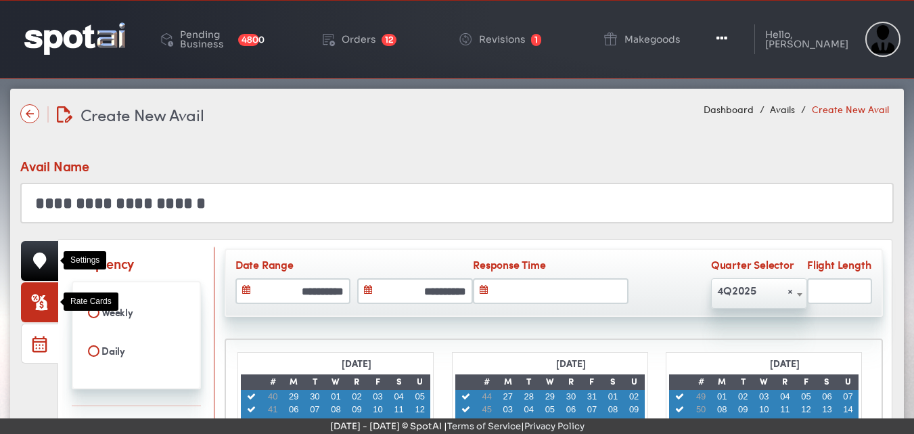
click at [38, 311] on link at bounding box center [39, 302] width 37 height 40
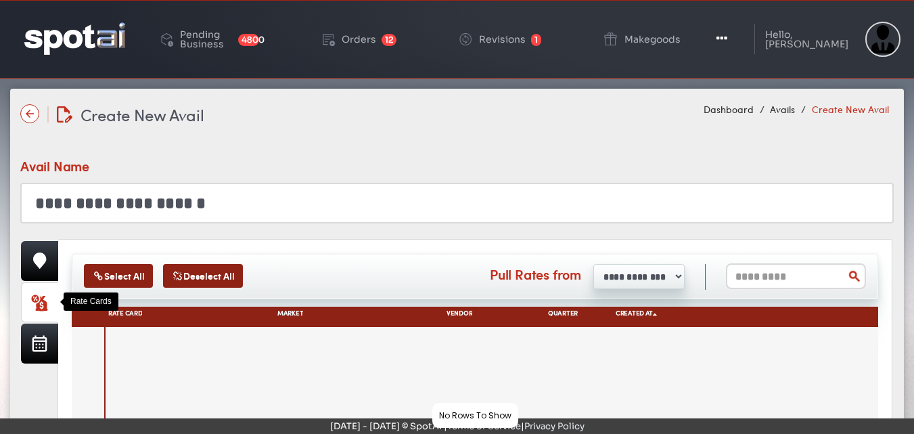
click at [30, 116] on img at bounding box center [29, 113] width 19 height 19
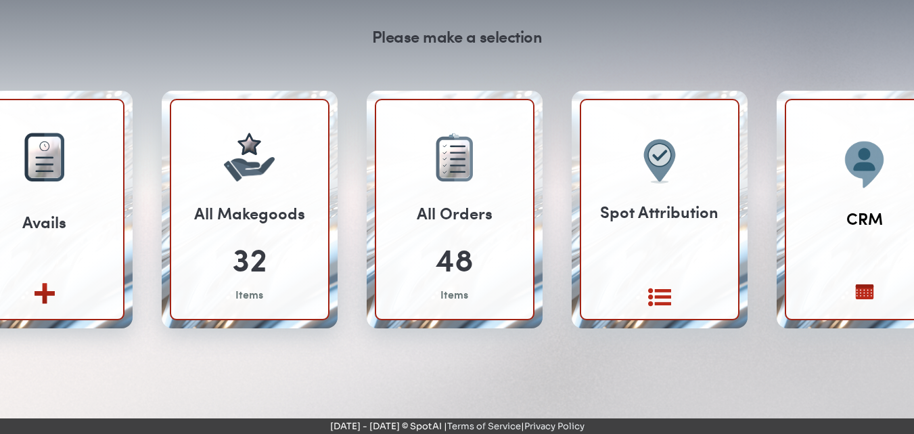
scroll to position [127, 0]
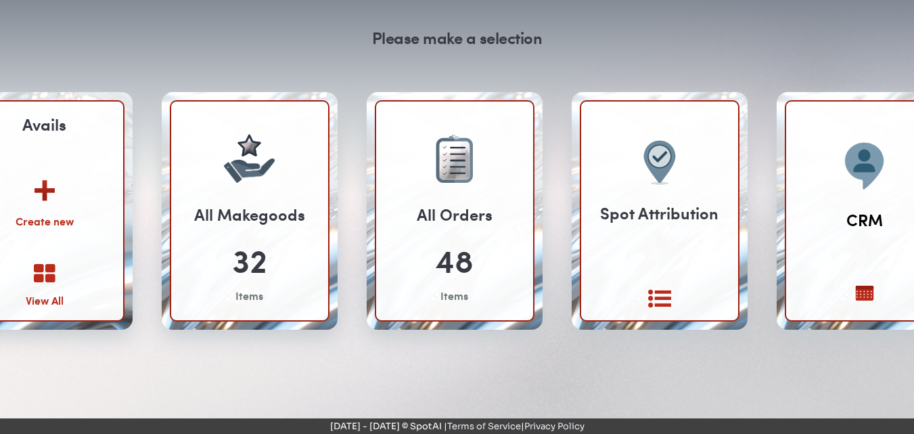
click at [46, 276] on icon at bounding box center [45, 274] width 22 height 23
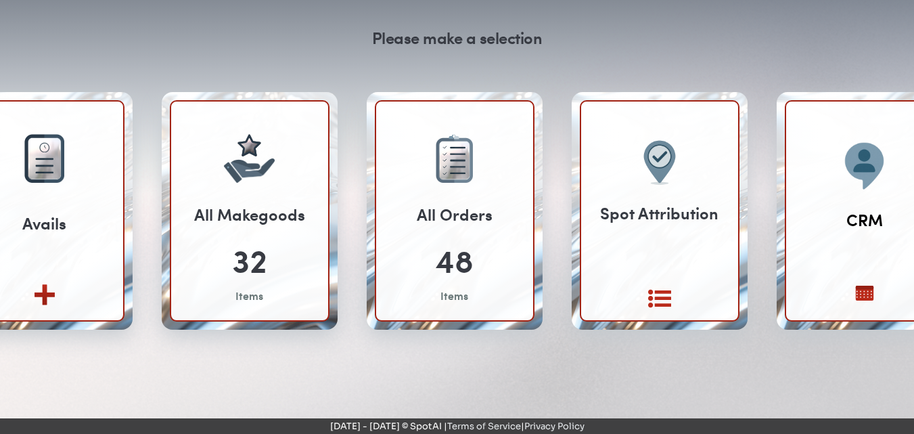
click at [257, 275] on div "32" at bounding box center [249, 259] width 35 height 47
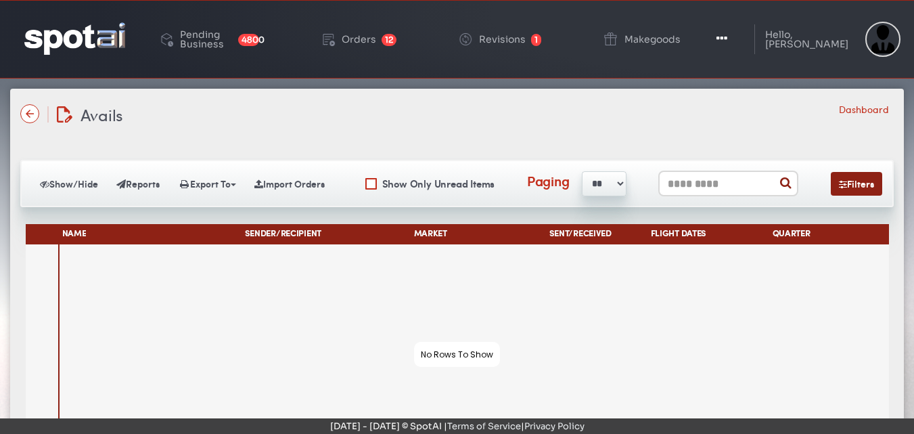
click at [37, 109] on img at bounding box center [29, 113] width 19 height 19
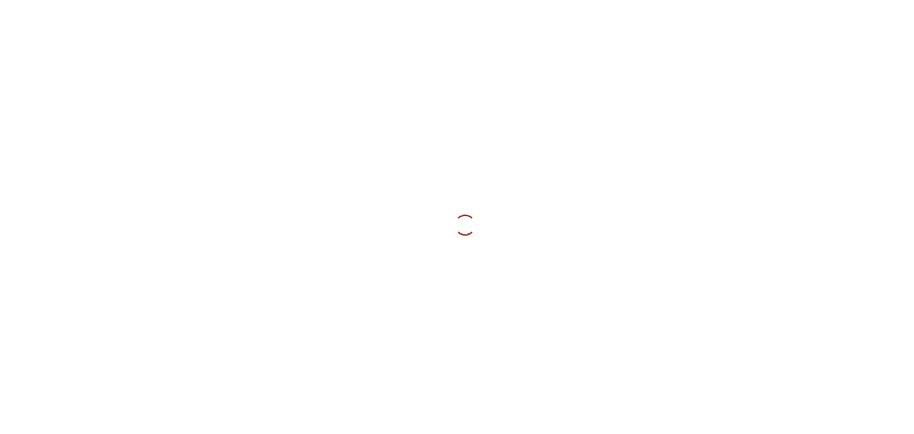
scroll to position [127, 0]
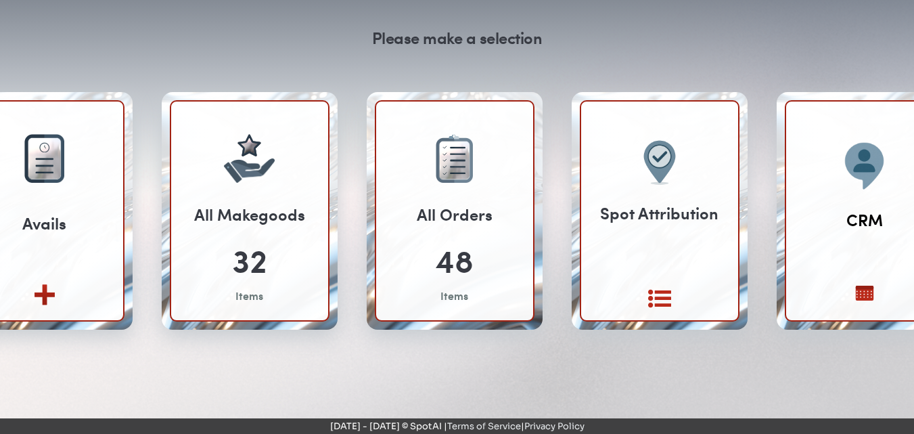
click at [457, 261] on div "48" at bounding box center [454, 259] width 39 height 47
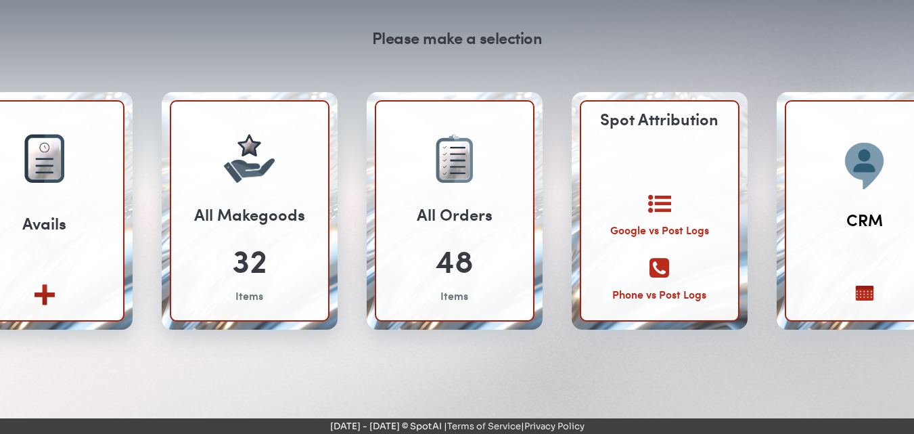
click at [656, 198] on icon at bounding box center [659, 203] width 23 height 23
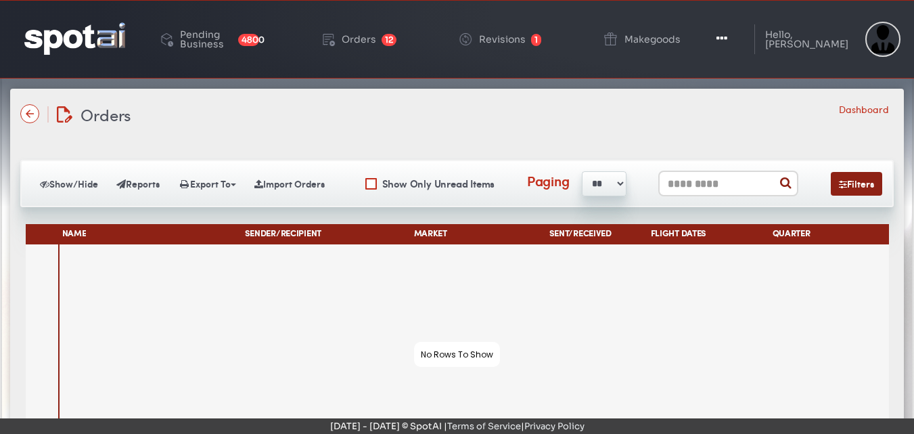
click at [26, 111] on img at bounding box center [29, 113] width 19 height 19
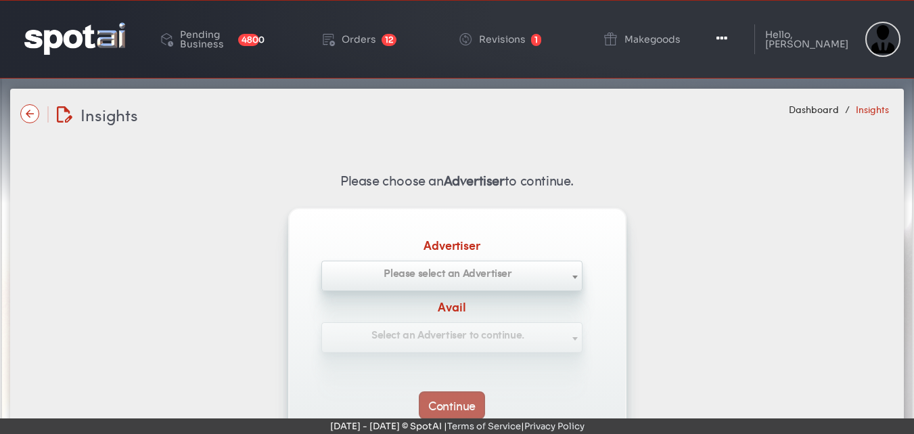
click at [576, 275] on b at bounding box center [574, 276] width 5 height 3
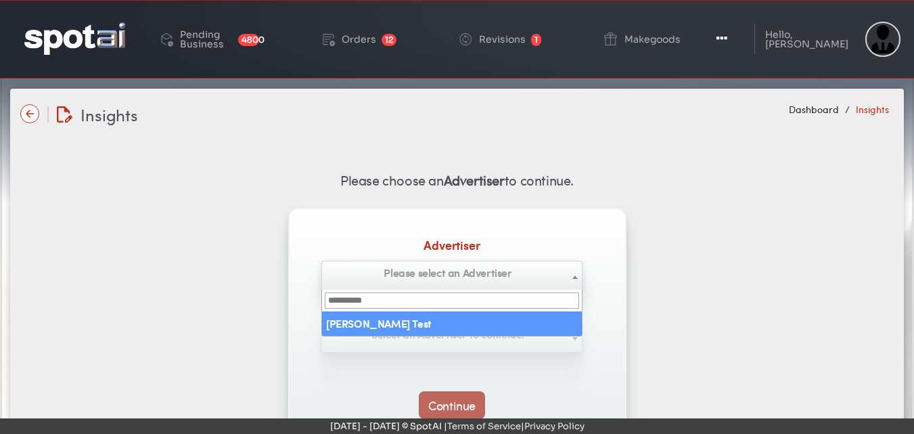
select select "**********"
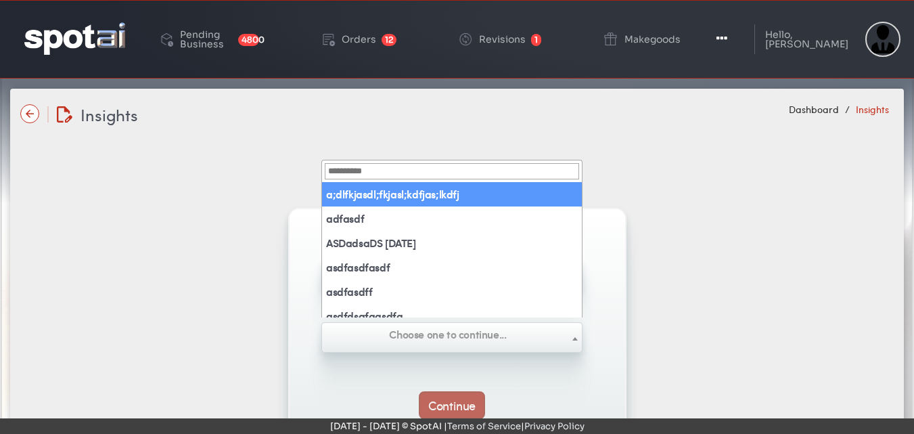
click at [579, 337] on span at bounding box center [575, 338] width 14 height 30
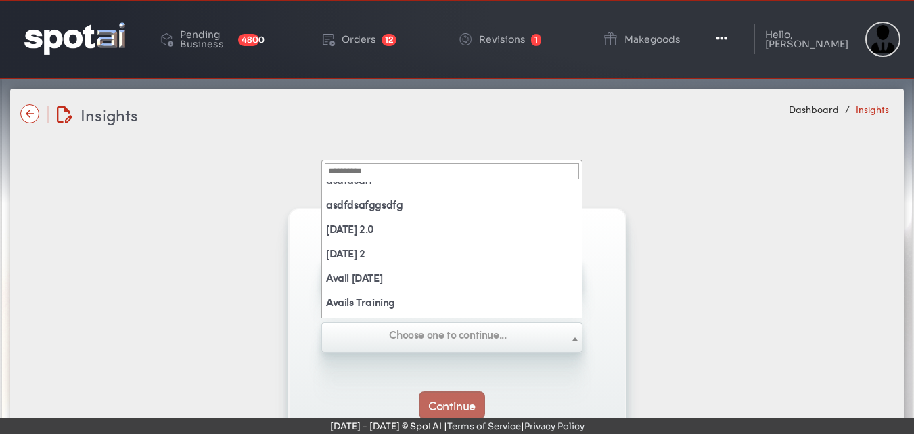
scroll to position [125, 0]
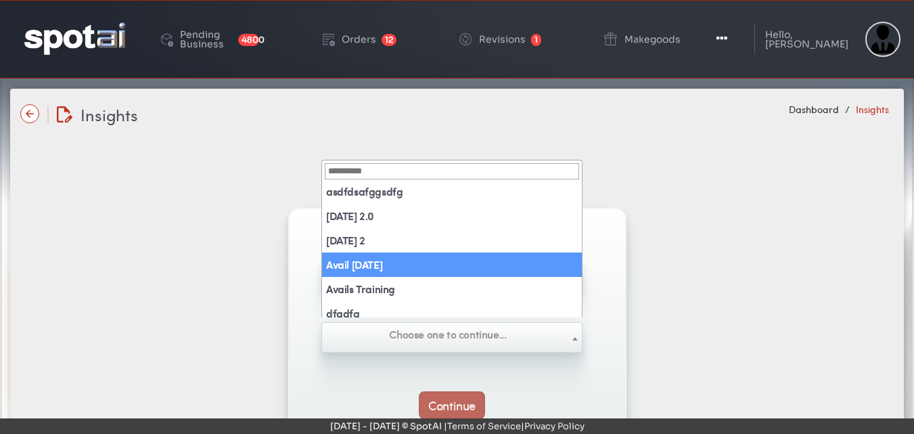
select select "**********"
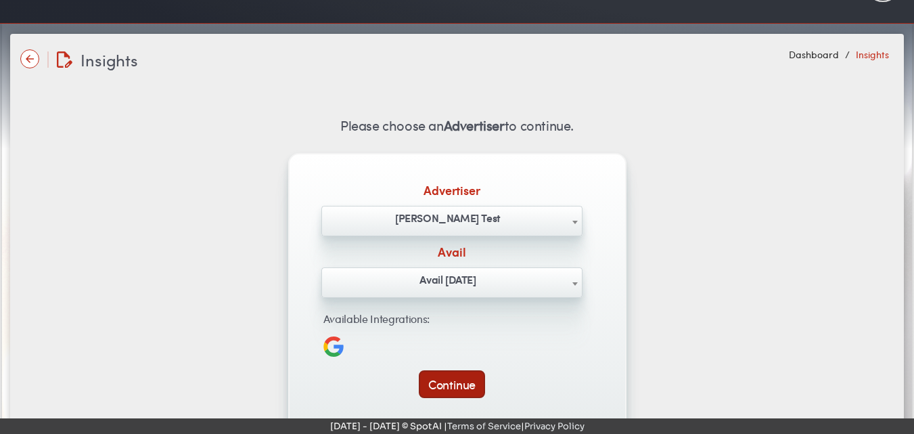
scroll to position [59, 0]
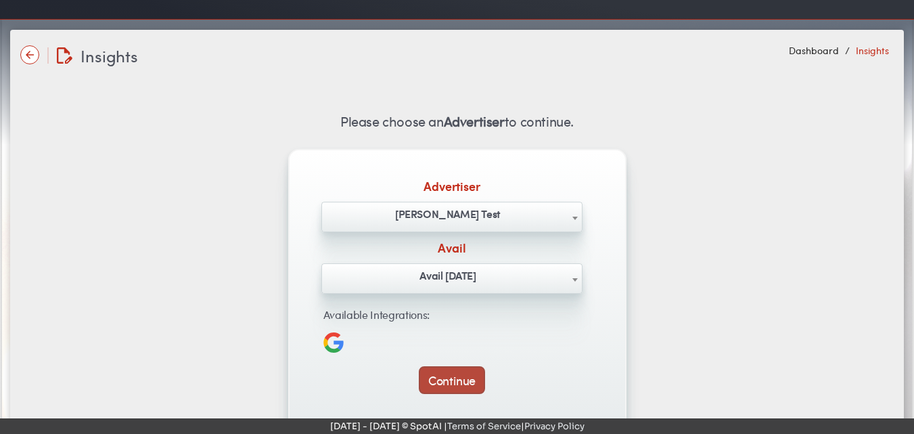
click at [464, 374] on button "Continue" at bounding box center [452, 380] width 66 height 28
click at [435, 383] on button "Continue" at bounding box center [452, 380] width 66 height 28
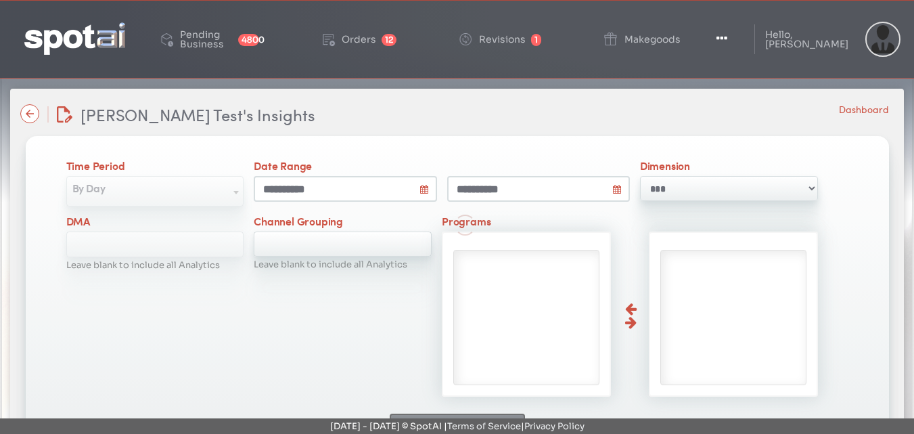
select select
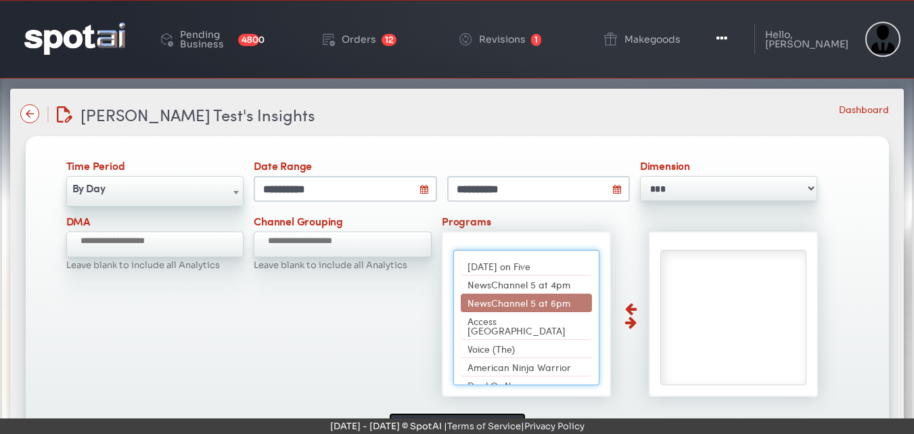
click at [31, 115] on img at bounding box center [29, 113] width 19 height 19
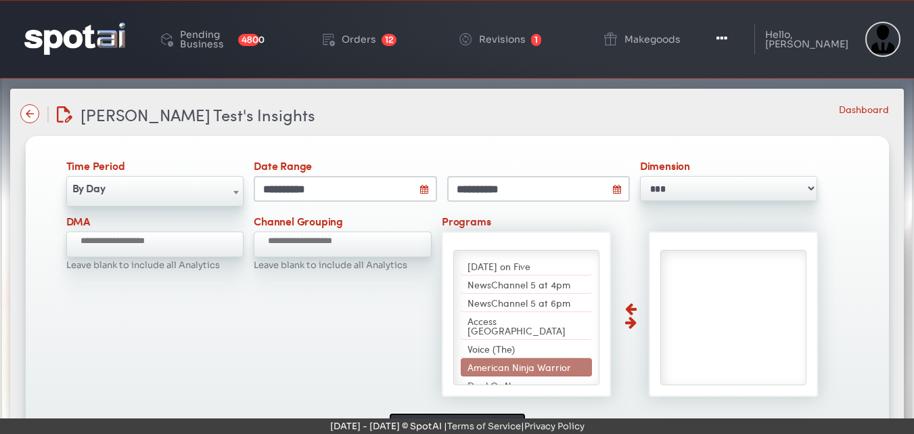
scroll to position [55, 0]
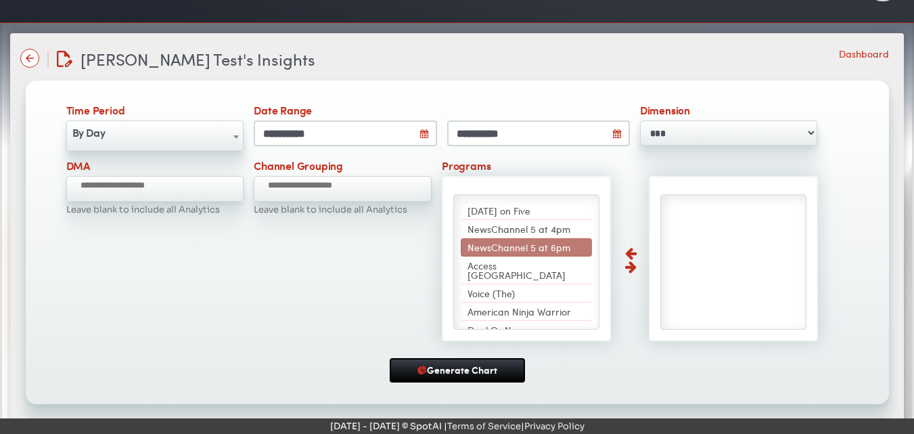
click at [628, 176] on div "[DATE] on Five NewsChannel 5 at 4pm NewsChannel 5 at 6pm Access Hollywood Voice…" at bounding box center [630, 176] width 376 height 0
click at [631, 176] on div "[DATE] on Five NewsChannel 5 at 4pm NewsChannel 5 at 6pm Access Hollywood Voice…" at bounding box center [630, 176] width 376 height 0
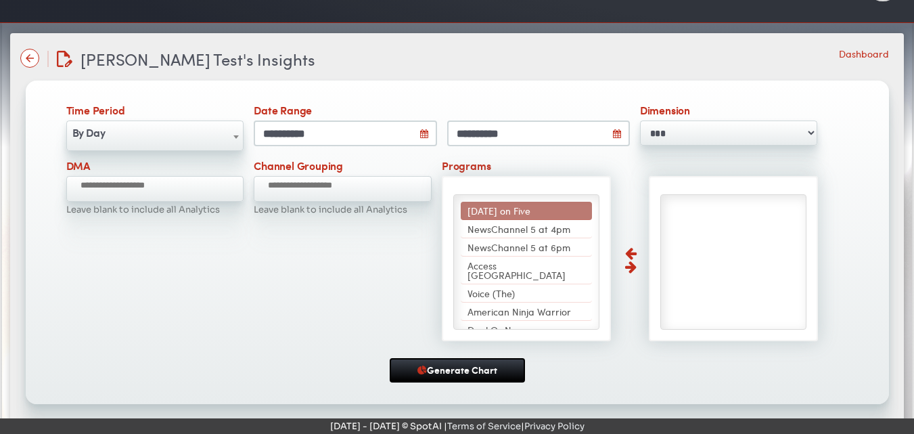
click at [468, 209] on span "[DATE] on Five" at bounding box center [499, 211] width 63 height 14
select select "**********"
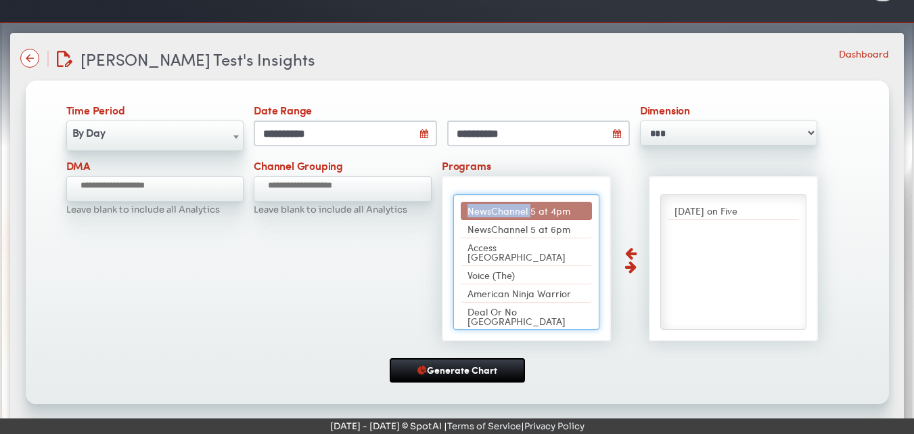
click at [468, 209] on span "NewsChannel 5 at 4pm" at bounding box center [519, 211] width 103 height 14
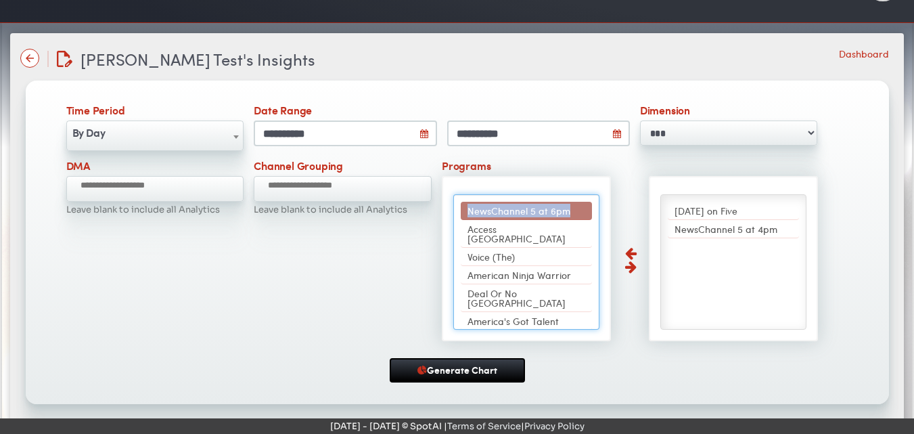
click at [468, 209] on span "NewsChannel 5 at 6pm" at bounding box center [519, 211] width 103 height 14
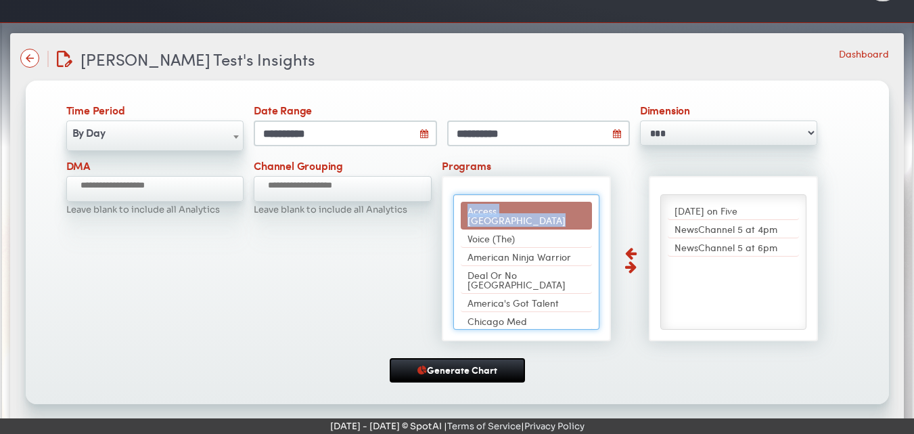
click at [468, 209] on span "Access [GEOGRAPHIC_DATA]" at bounding box center [517, 215] width 98 height 23
click at [468, 231] on span "Voice (The)" at bounding box center [491, 238] width 47 height 14
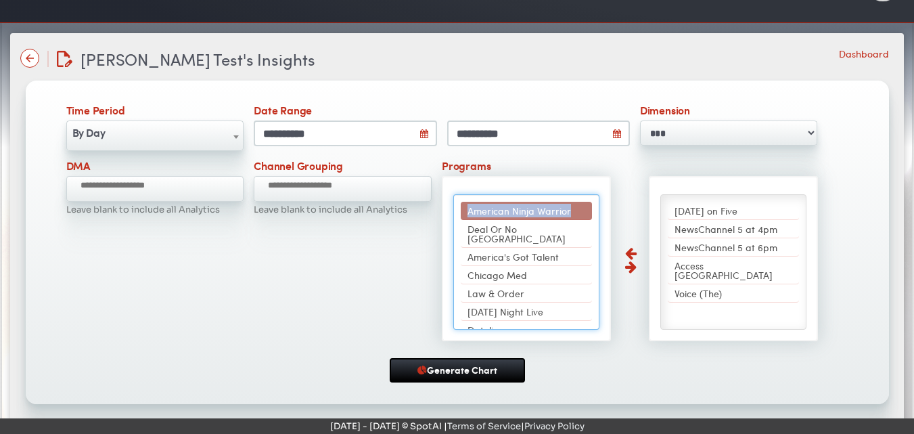
click at [468, 209] on span "American Ninja Warrior" at bounding box center [520, 211] width 104 height 14
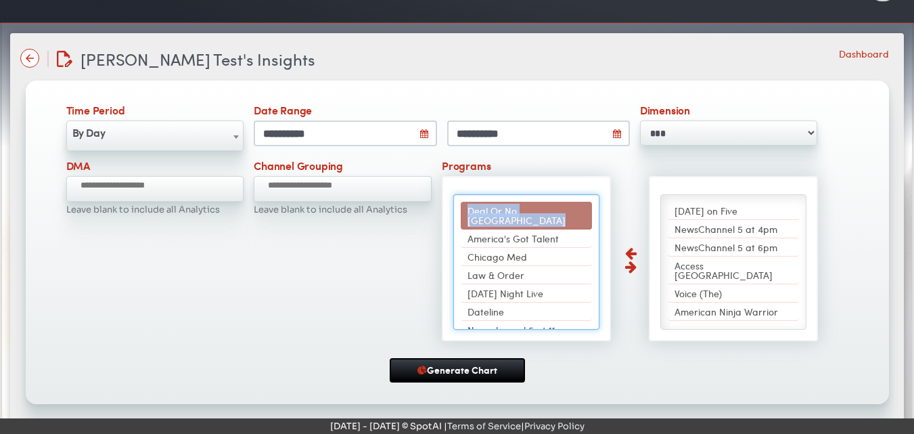
click at [468, 209] on span "Deal Or No [GEOGRAPHIC_DATA]" at bounding box center [517, 215] width 98 height 23
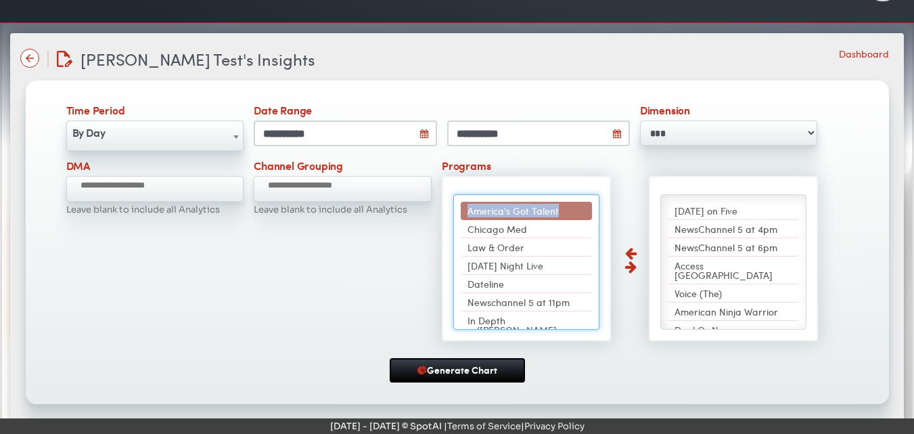
click at [468, 209] on span "America's Got Talent" at bounding box center [513, 211] width 91 height 14
click at [468, 209] on span "Chicago Med" at bounding box center [498, 211] width 60 height 14
click at [468, 209] on span "Law & Order" at bounding box center [496, 211] width 57 height 14
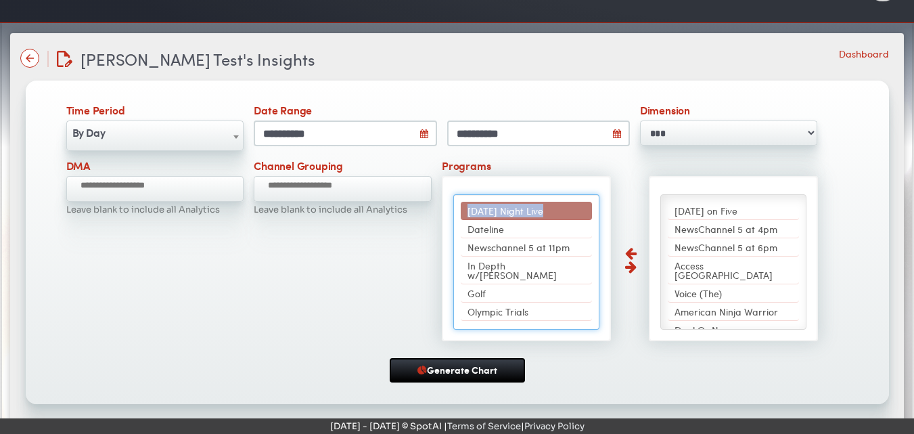
click at [468, 209] on span "Saturday Night Live" at bounding box center [506, 211] width 76 height 14
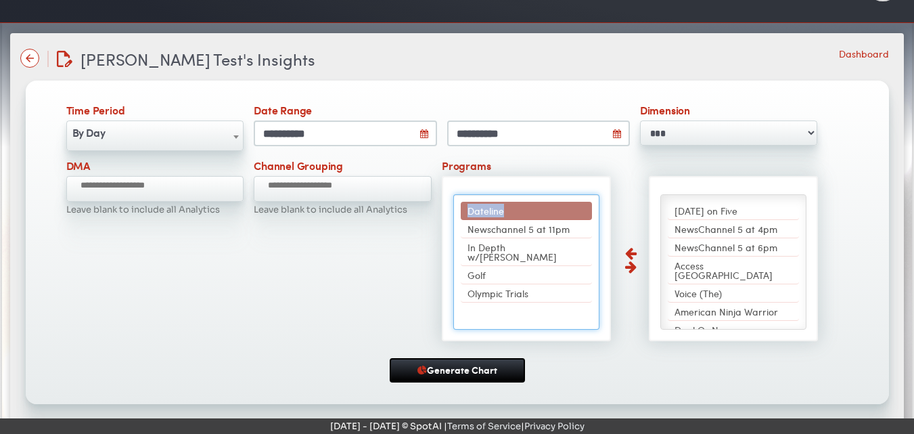
click at [468, 209] on span "Dateline" at bounding box center [486, 211] width 37 height 14
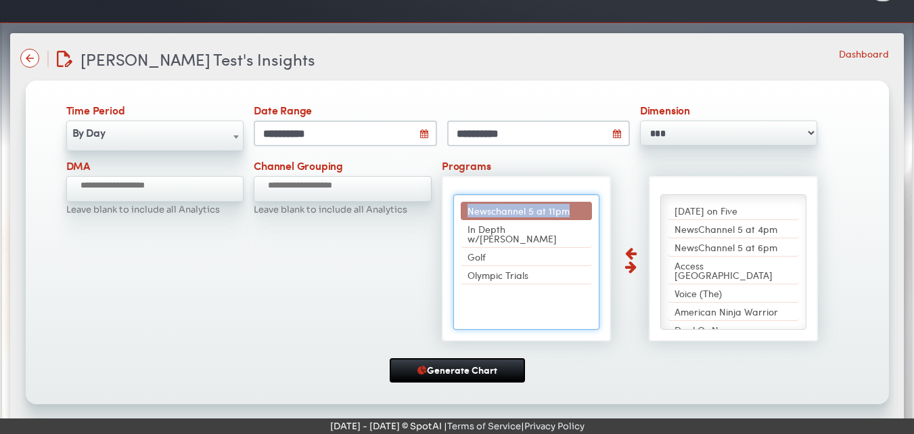
click at [468, 209] on span "Newschannel 5 at 11pm" at bounding box center [519, 211] width 102 height 14
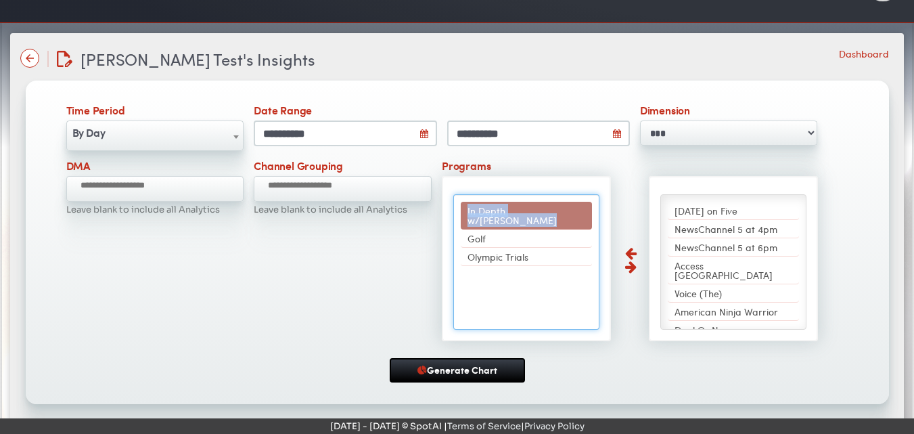
click at [468, 209] on span "In Depth w/Graham Bensinger" at bounding box center [512, 215] width 89 height 23
click at [468, 209] on span "Golf" at bounding box center [477, 211] width 18 height 14
click at [468, 209] on span "Olympic Trials" at bounding box center [498, 211] width 61 height 14
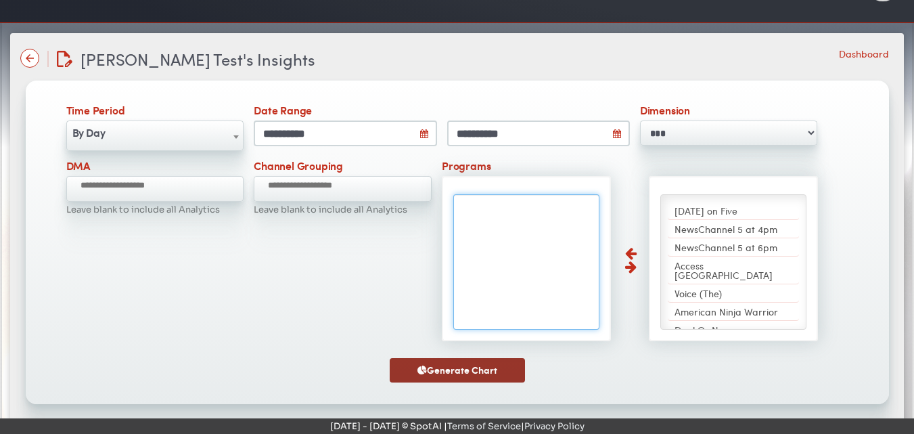
click at [440, 363] on button "Generate Chart" at bounding box center [457, 370] width 135 height 24
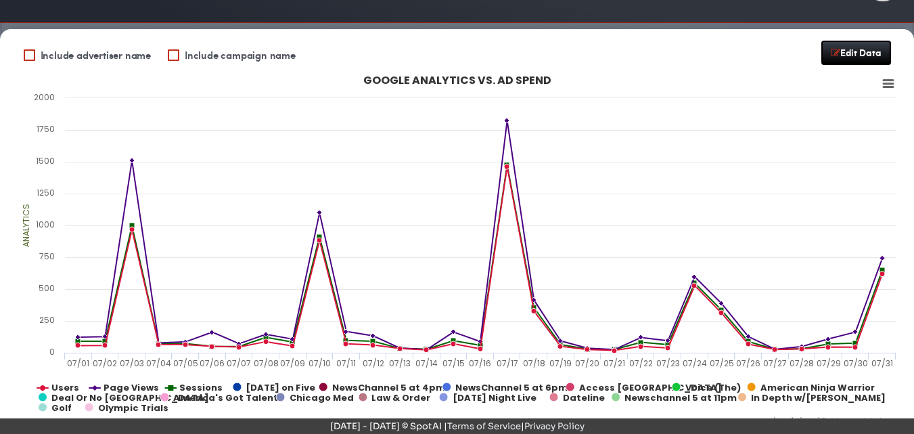
scroll to position [0, 0]
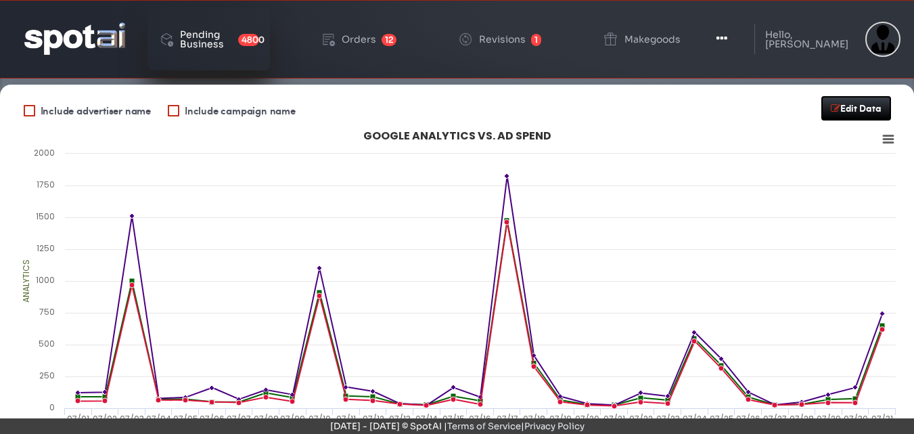
click at [200, 40] on div "Pending Business" at bounding box center [206, 39] width 53 height 19
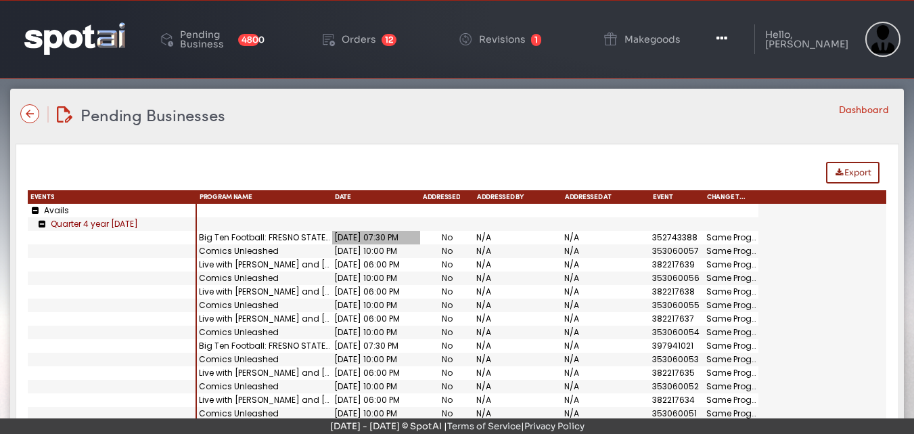
click at [374, 238] on span "[DATE] 07:30 PM" at bounding box center [366, 237] width 64 height 12
click at [227, 237] on div "Big Ten Football: FRESNO STATE @ [US_STATE]" at bounding box center [264, 238] width 135 height 14
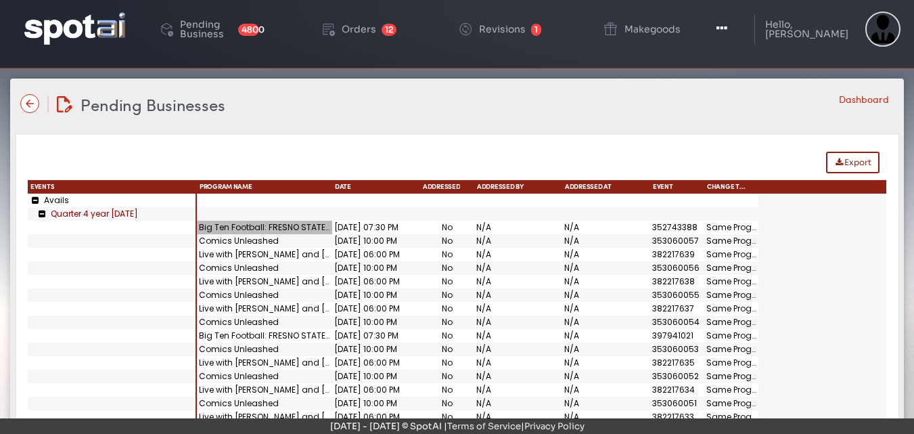
scroll to position [9, 0]
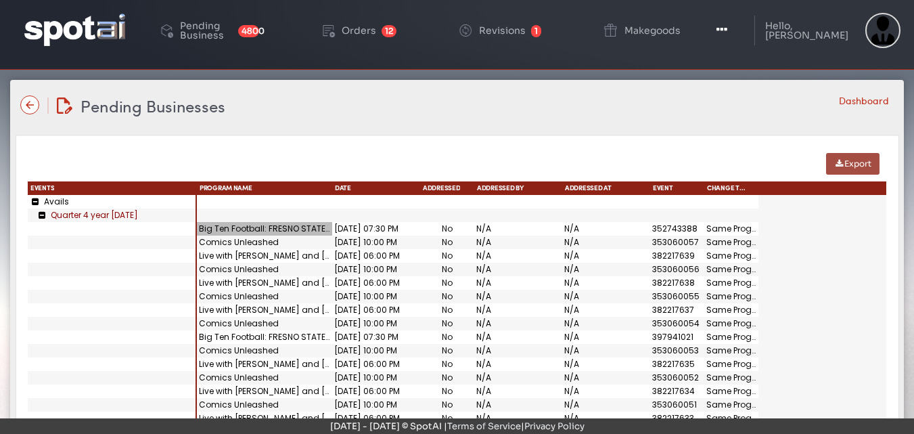
click at [849, 164] on button "Export" at bounding box center [852, 164] width 53 height 22
click at [29, 109] on img at bounding box center [29, 104] width 19 height 19
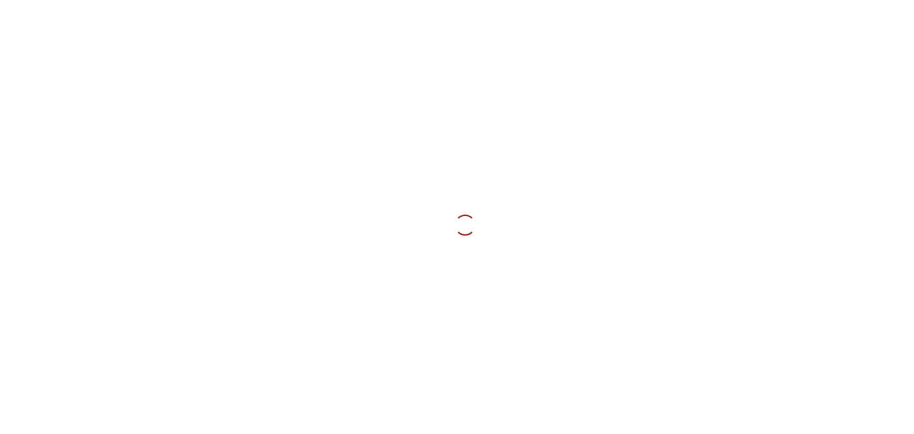
type input "**********"
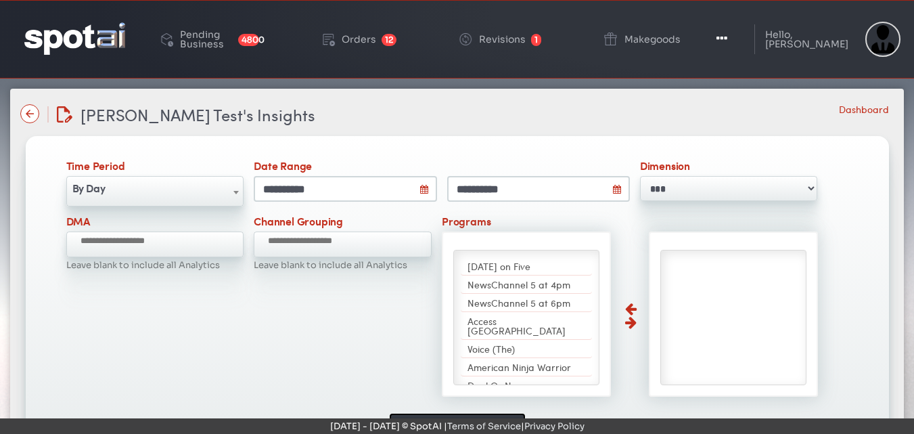
click at [37, 113] on img at bounding box center [29, 113] width 19 height 19
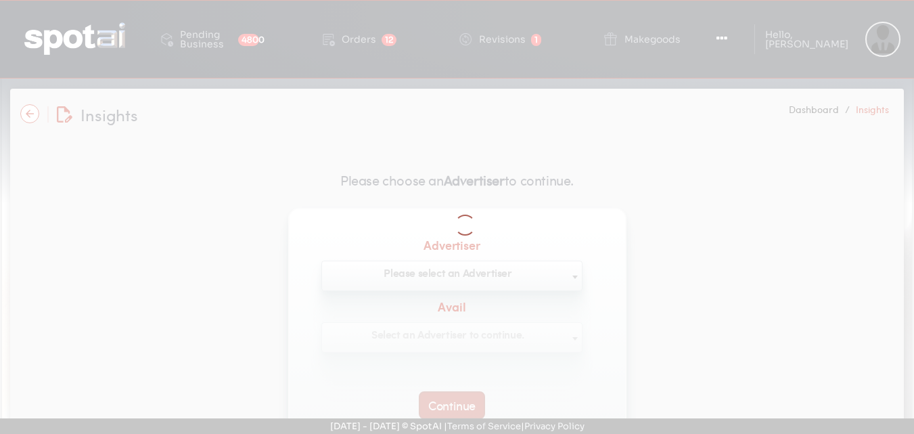
select select "**********"
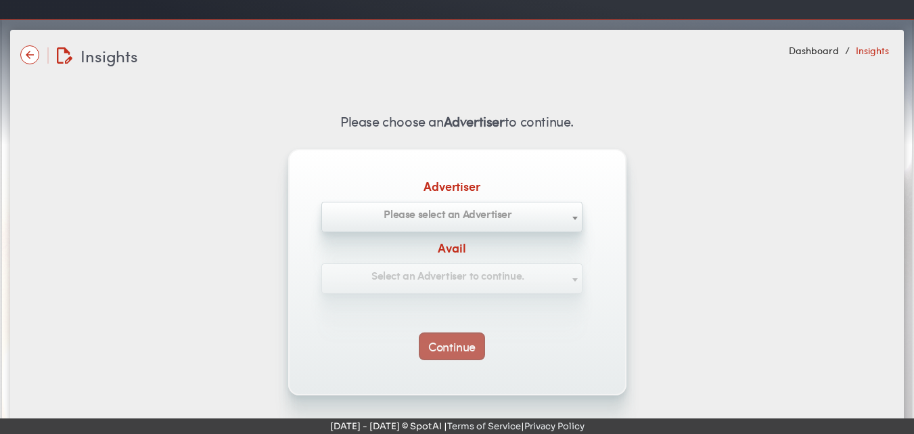
click at [37, 113] on p "Please choose an Advertiser to continue." at bounding box center [457, 121] width 874 height 22
click at [29, 58] on img at bounding box center [29, 54] width 19 height 19
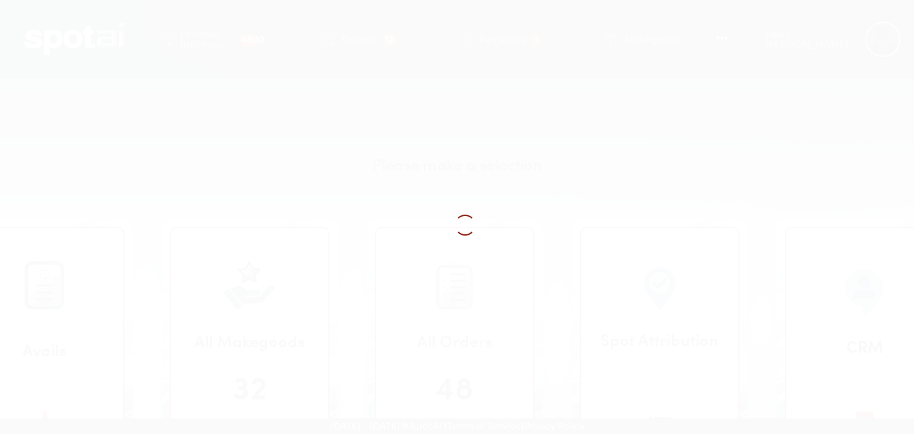
scroll to position [127, 0]
